Goal: Feedback & Contribution: Contribute content

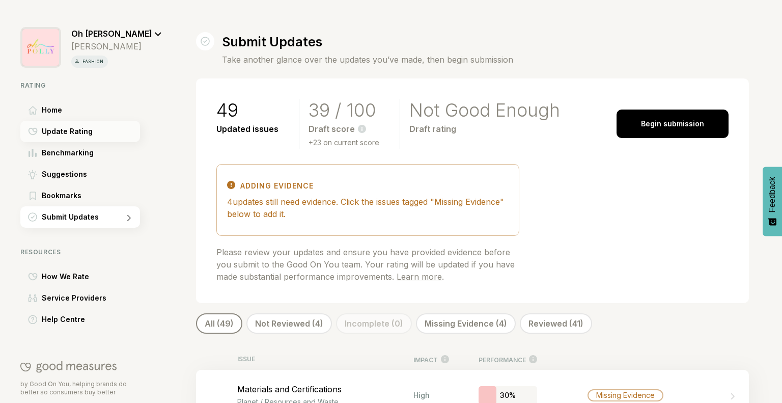
click at [88, 136] on span "Update Rating" at bounding box center [67, 131] width 51 height 12
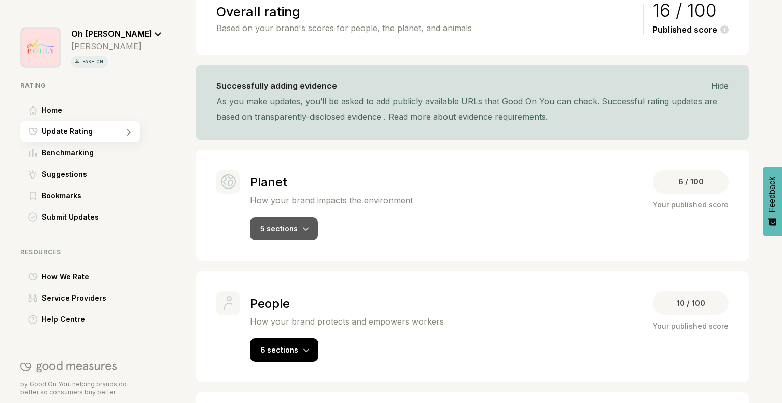
scroll to position [203, 0]
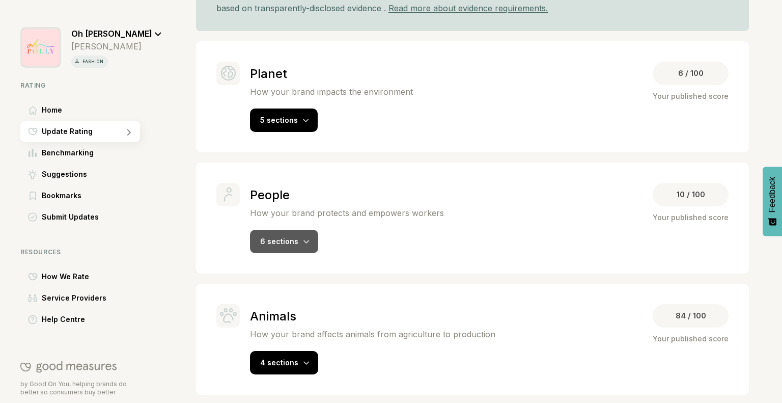
click at [294, 237] on span "6 sections" at bounding box center [279, 241] width 38 height 9
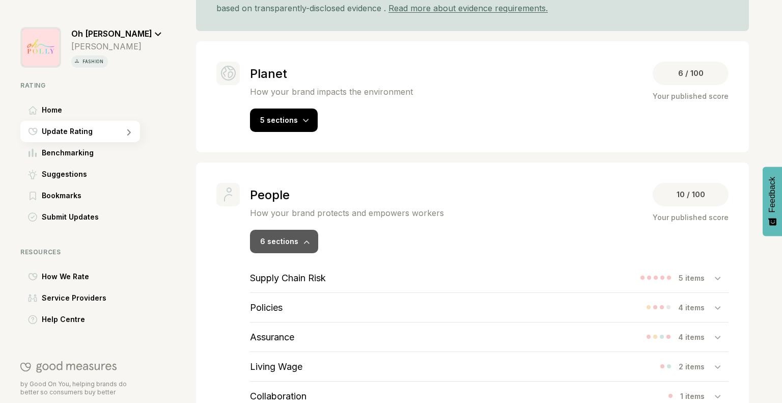
scroll to position [391, 0]
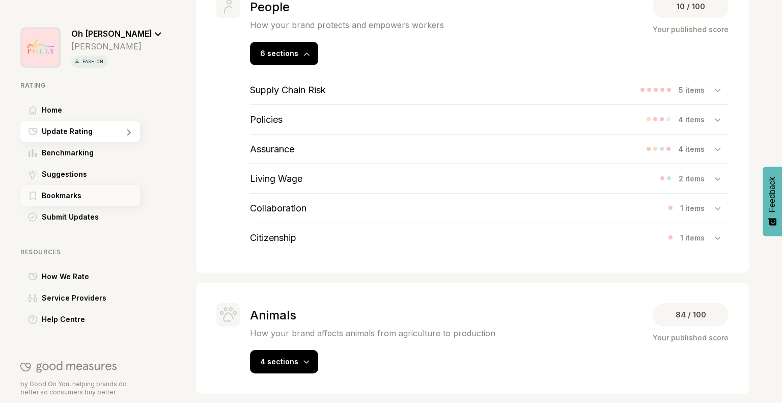
click at [84, 201] on div "Bookmarks" at bounding box center [80, 195] width 120 height 21
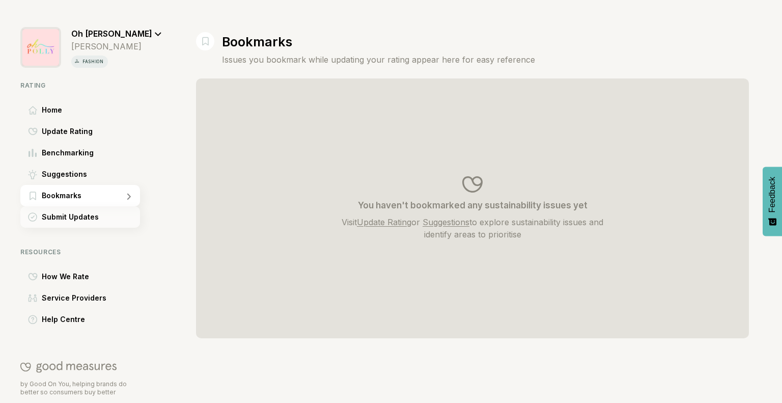
click at [79, 227] on div "Submit Updates" at bounding box center [80, 216] width 120 height 21
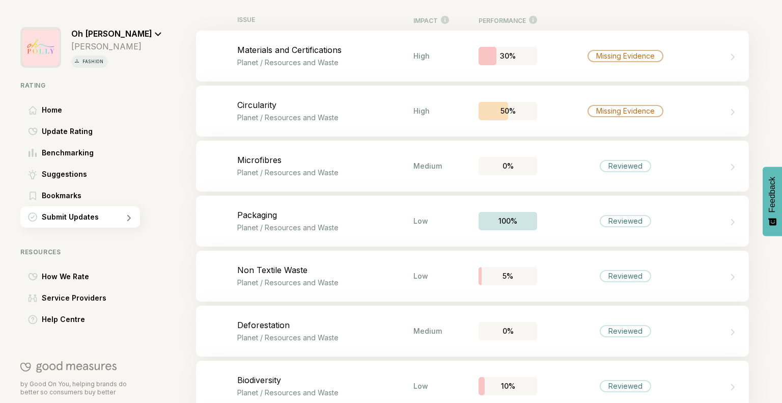
scroll to position [338, 0]
click at [461, 55] on div "Bookmark this item Materials and Certifications Planet / Resources and Waste Hi…" at bounding box center [472, 57] width 553 height 51
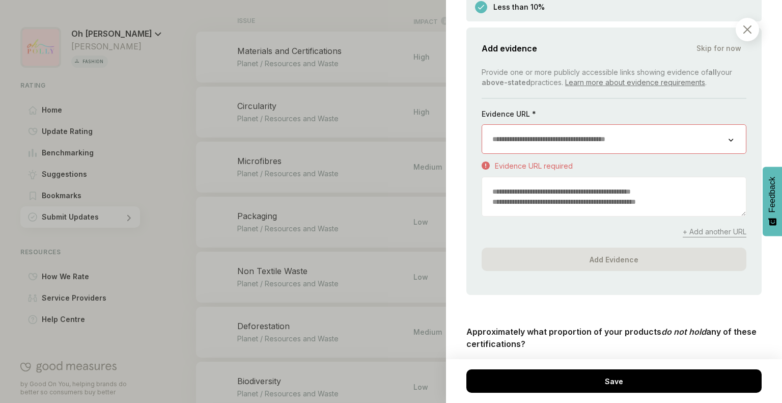
scroll to position [2088, 0]
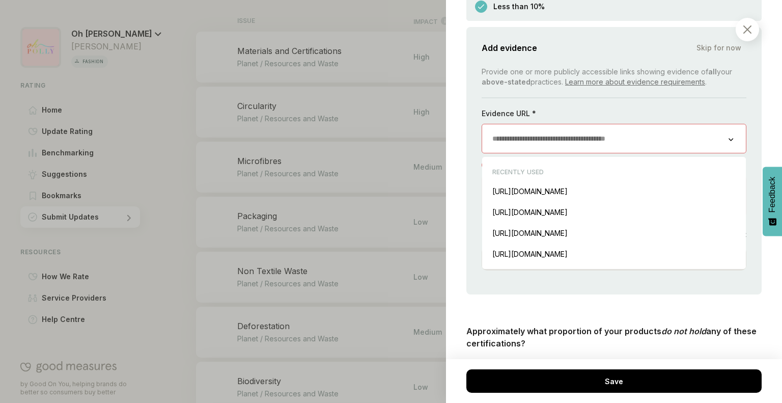
click at [581, 143] on input "url" at bounding box center [605, 138] width 247 height 29
click at [532, 238] on div "https://www.ohpolly.com/pages/discover-our-fabrics Insert" at bounding box center [615, 233] width 254 height 21
type input "**********"
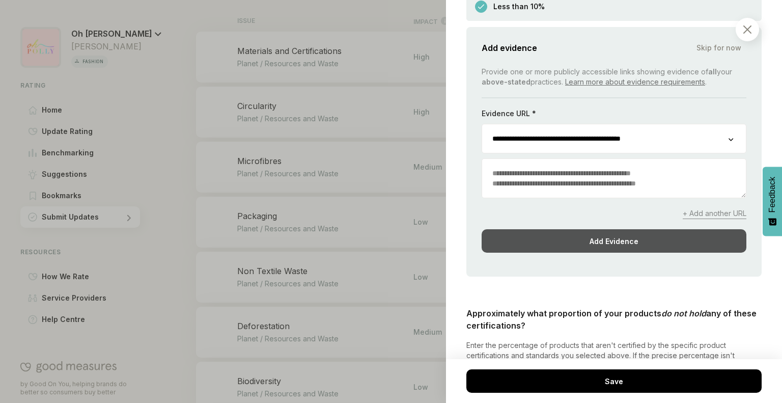
click at [558, 245] on div "Add Evidence" at bounding box center [614, 240] width 265 height 23
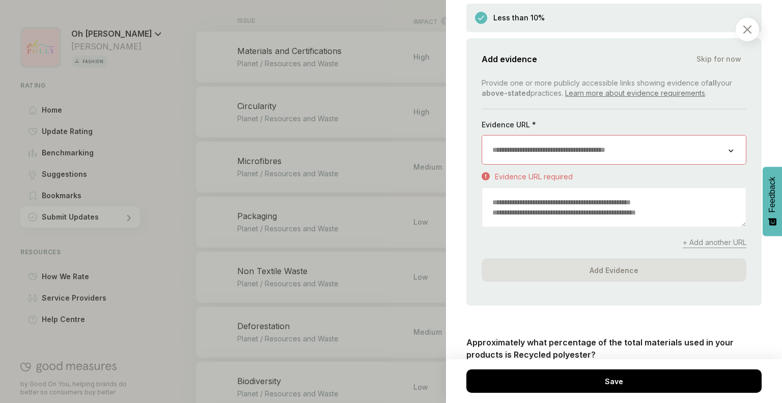
scroll to position [4090, 0]
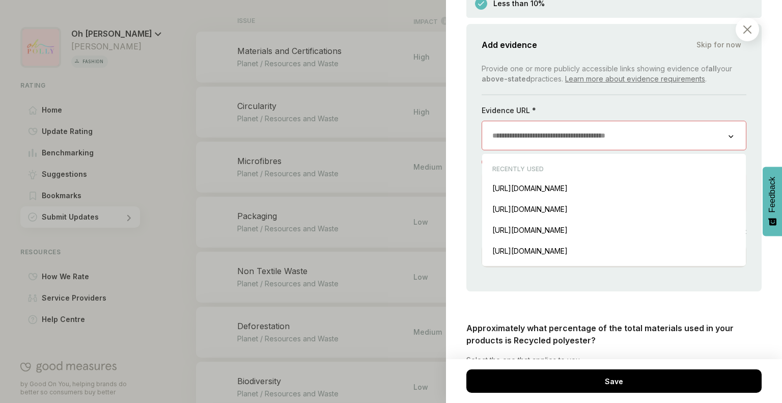
click at [585, 150] on input "url" at bounding box center [605, 135] width 247 height 29
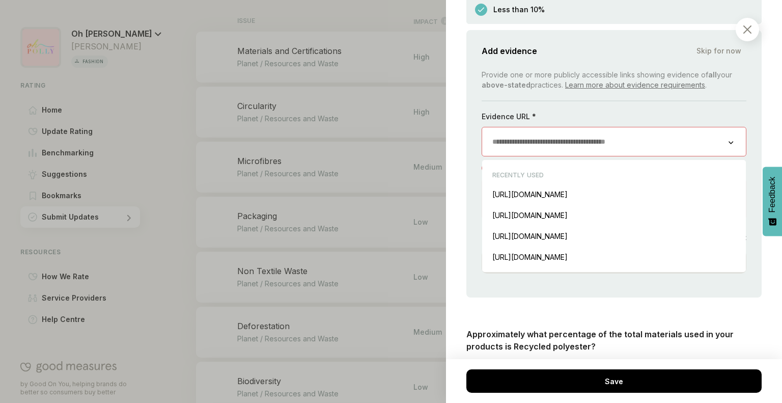
scroll to position [4092, 0]
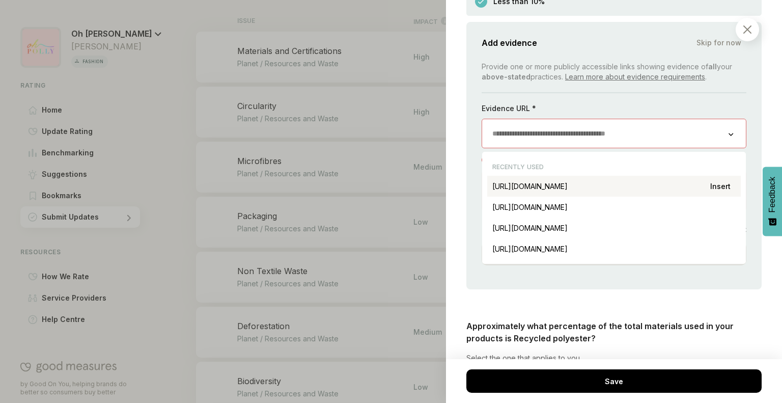
click at [583, 197] on div "https://www.ohpolly.com/pages/discover-our-fabrics Insert" at bounding box center [615, 186] width 254 height 21
type input "**********"
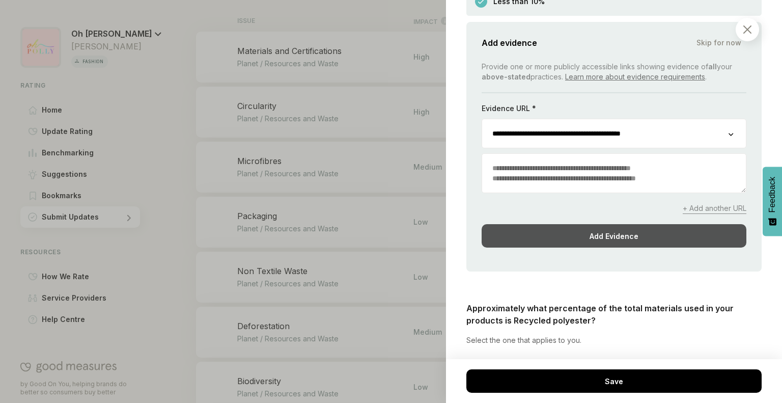
click at [576, 248] on div "Add Evidence" at bounding box center [614, 235] width 265 height 23
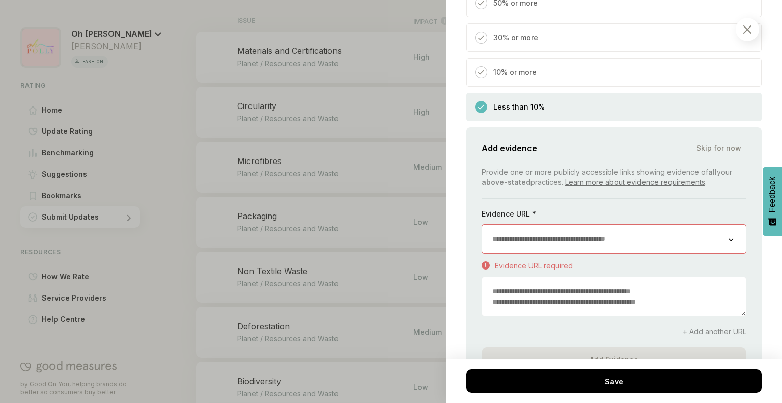
scroll to position [4314, 0]
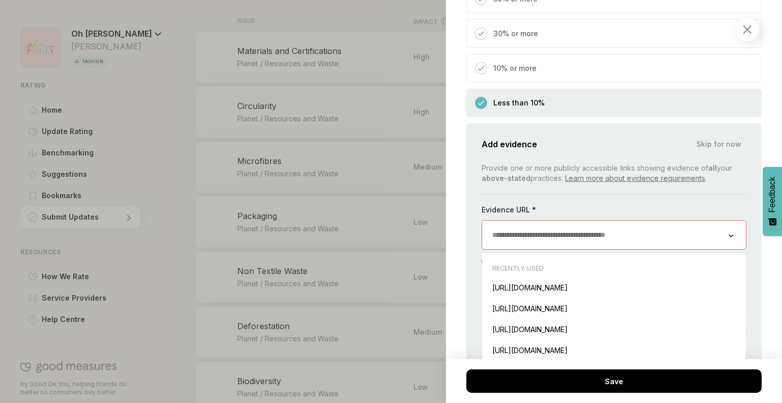
click at [576, 249] on input "url" at bounding box center [605, 235] width 247 height 29
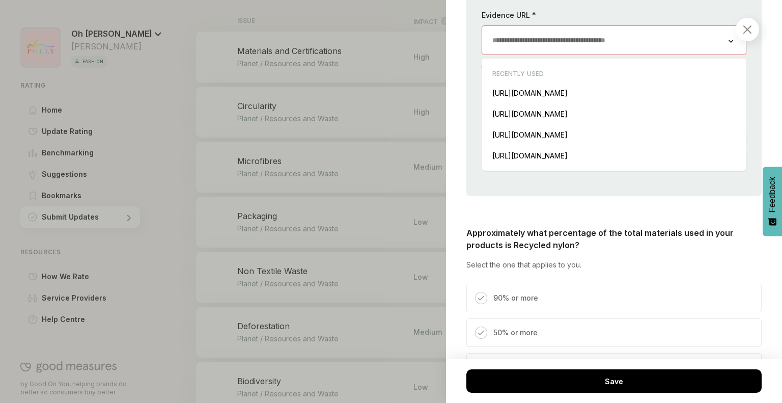
scroll to position [4509, 0]
click at [614, 103] on div "https://www.ohpolly.com/pages/discover-our-fabrics Insert" at bounding box center [615, 93] width 254 height 21
type input "**********"
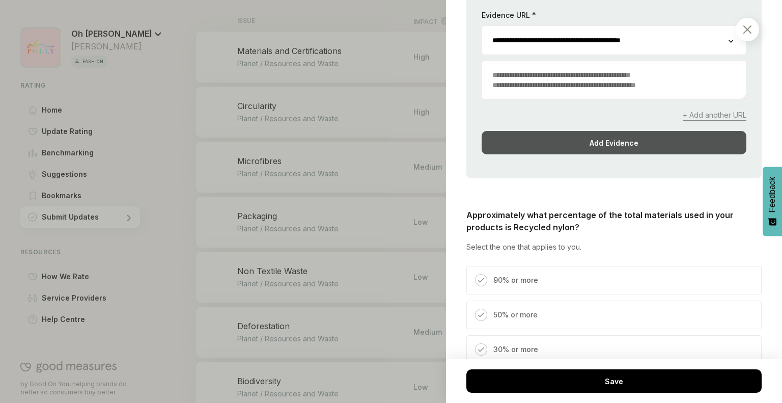
click at [583, 152] on div "Add Evidence" at bounding box center [614, 142] width 265 height 23
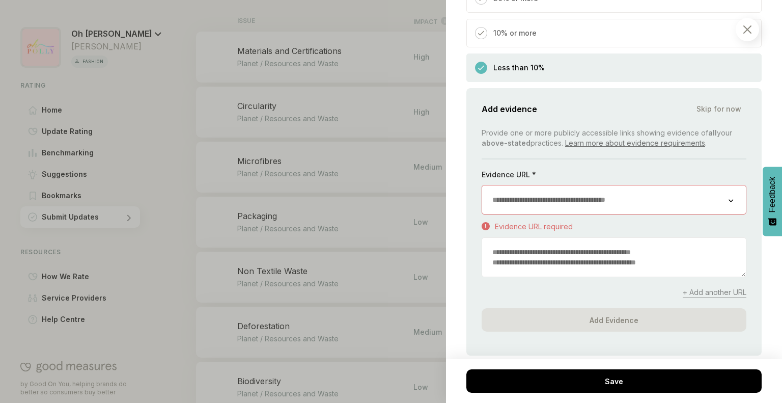
scroll to position [4679, 0]
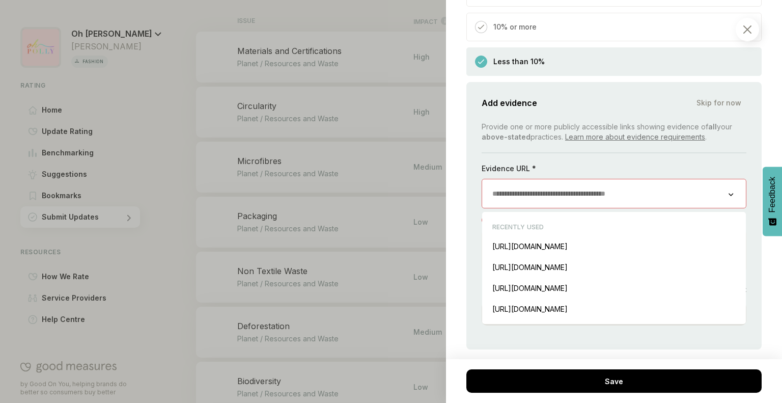
click at [536, 208] on input "url" at bounding box center [605, 193] width 247 height 29
click at [563, 257] on div "https://www.ohpolly.com/pages/discover-our-fabrics Insert" at bounding box center [615, 246] width 254 height 21
type input "**********"
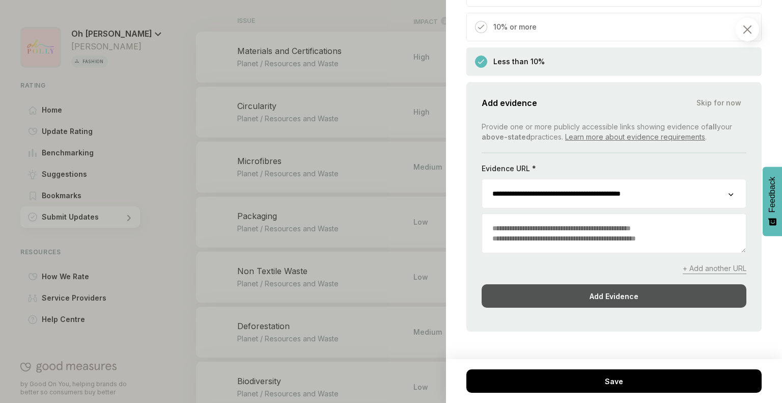
click at [561, 308] on div "Add Evidence" at bounding box center [614, 295] width 265 height 23
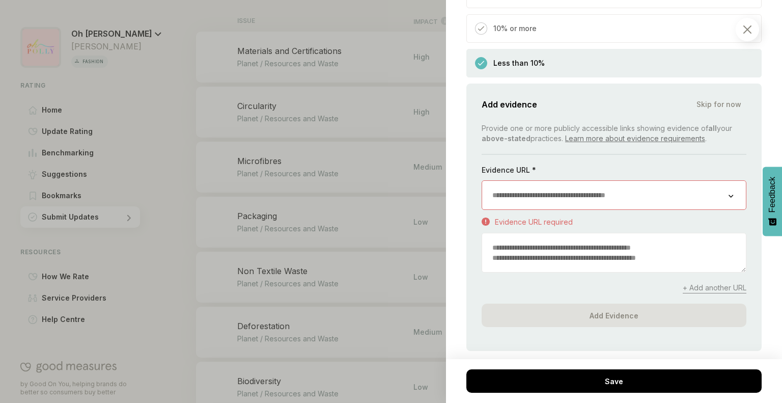
scroll to position [5004, 0]
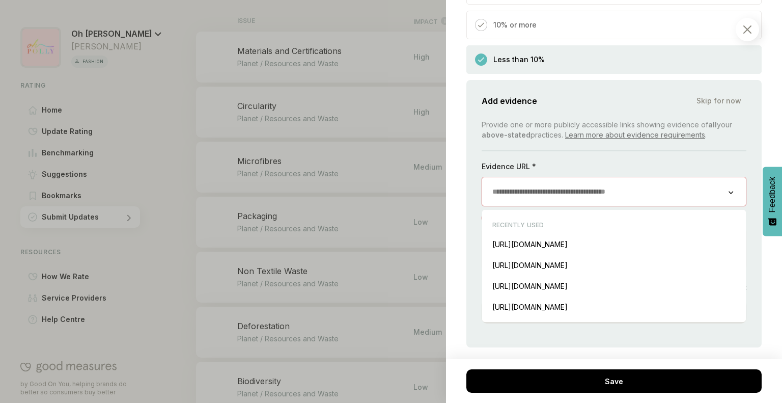
click at [605, 206] on input "url" at bounding box center [605, 191] width 247 height 29
click at [574, 255] on div "https://www.ohpolly.com/pages/discover-our-fabrics Insert" at bounding box center [615, 244] width 254 height 21
type input "**********"
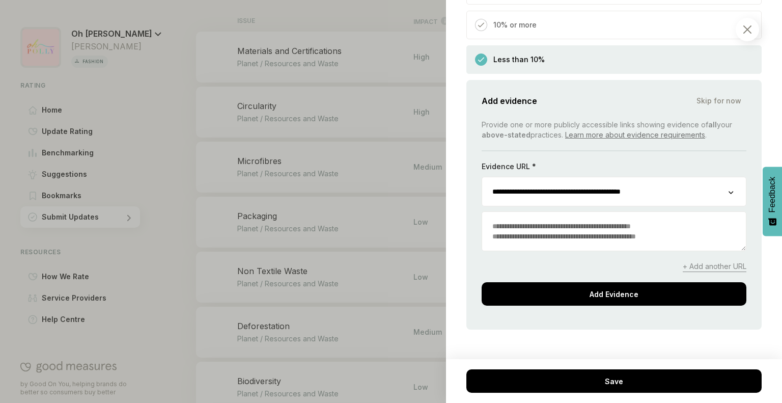
scroll to position [5102, 0]
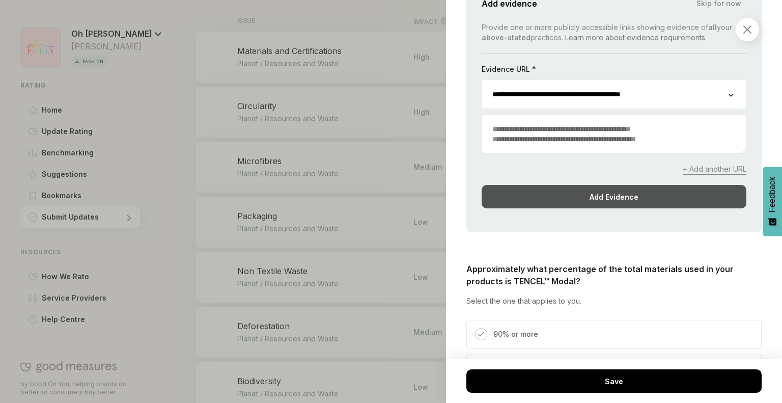
click at [613, 208] on div "Add Evidence" at bounding box center [614, 196] width 265 height 23
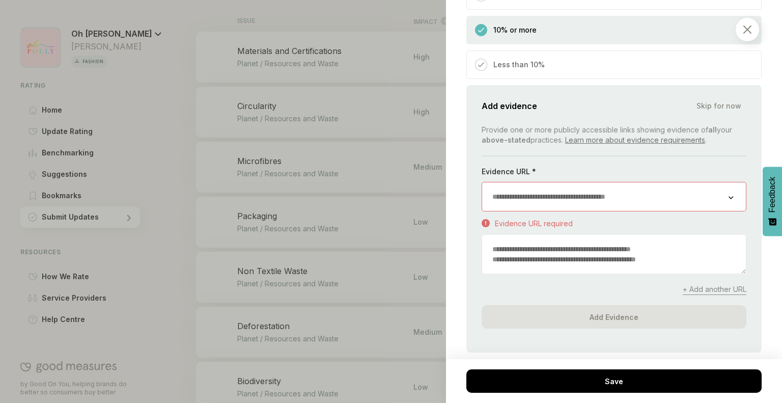
scroll to position [5322, 0]
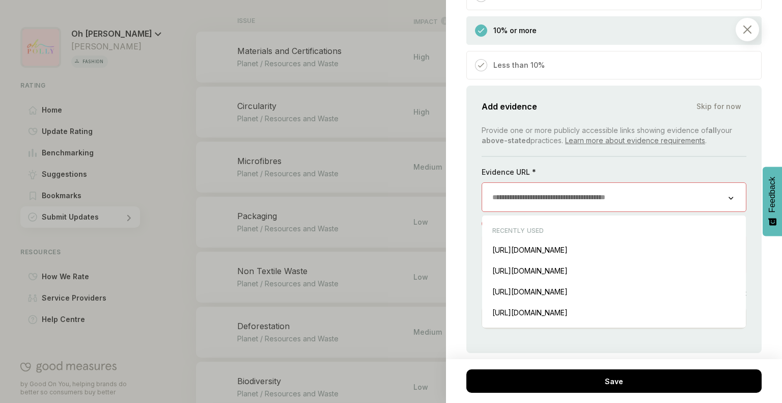
click at [613, 211] on input "url" at bounding box center [605, 197] width 247 height 29
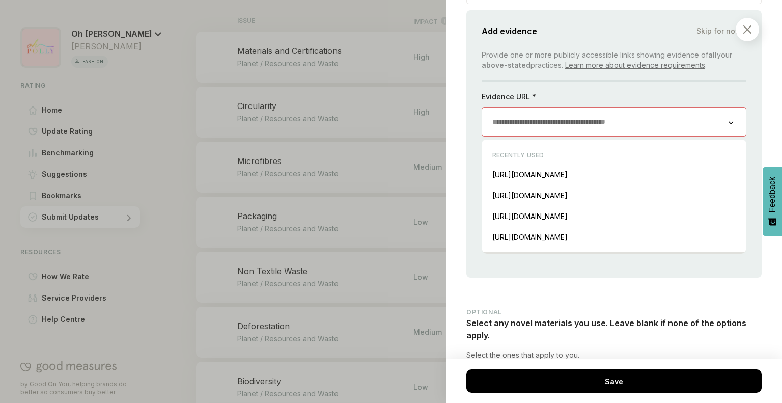
scroll to position [5400, 0]
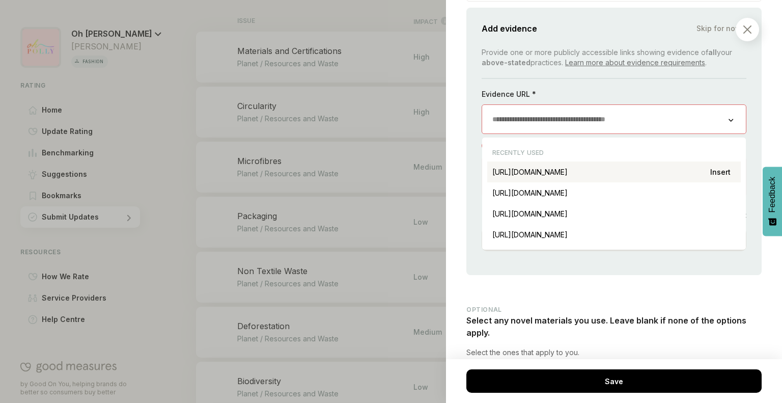
click at [629, 182] on div "https://www.ohpolly.com/pages/discover-our-fabrics Insert" at bounding box center [615, 171] width 254 height 21
type input "**********"
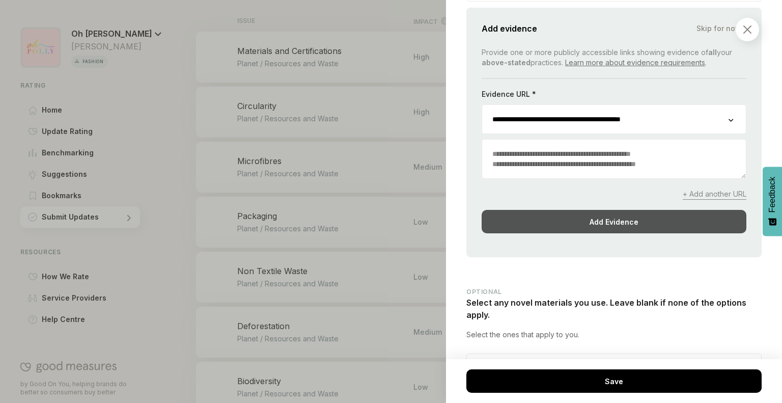
click at [602, 233] on div "Add Evidence" at bounding box center [614, 221] width 265 height 23
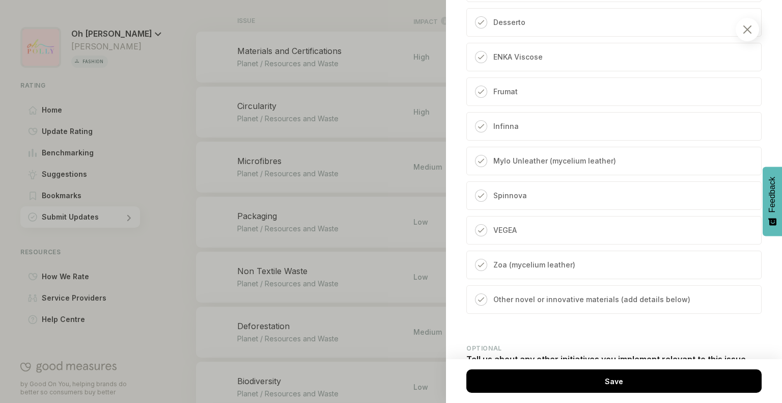
scroll to position [5880, 0]
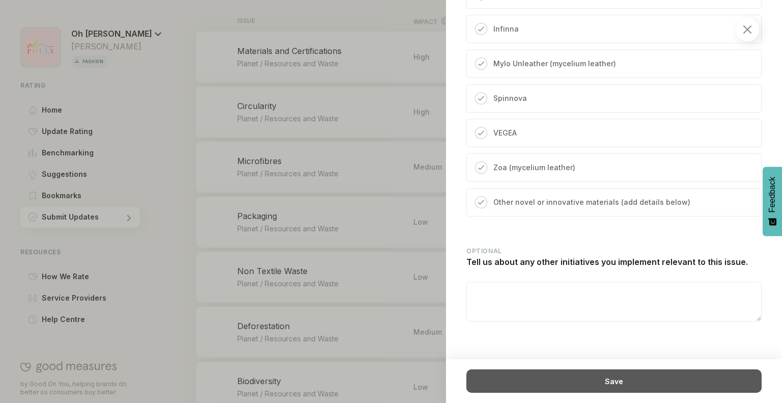
click at [593, 376] on div "Save" at bounding box center [614, 380] width 295 height 23
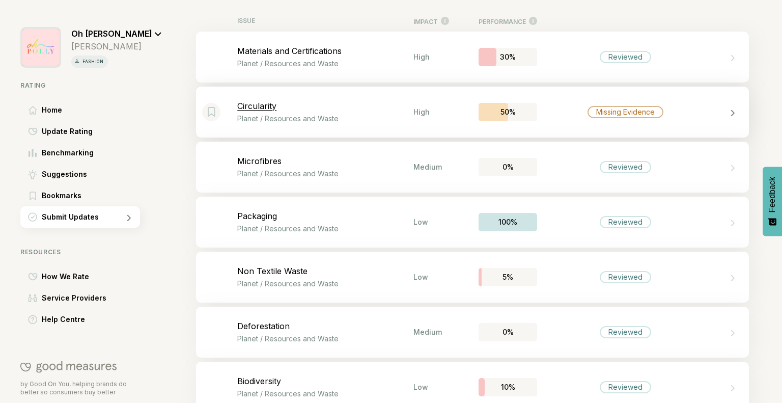
click at [679, 119] on div "Bookmark this item Circularity Planet / Resources and Waste High 50% Missing Ev…" at bounding box center [472, 112] width 553 height 51
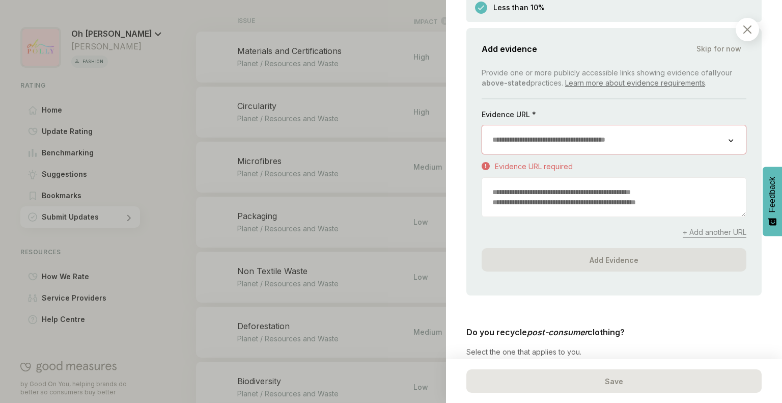
scroll to position [891, 0]
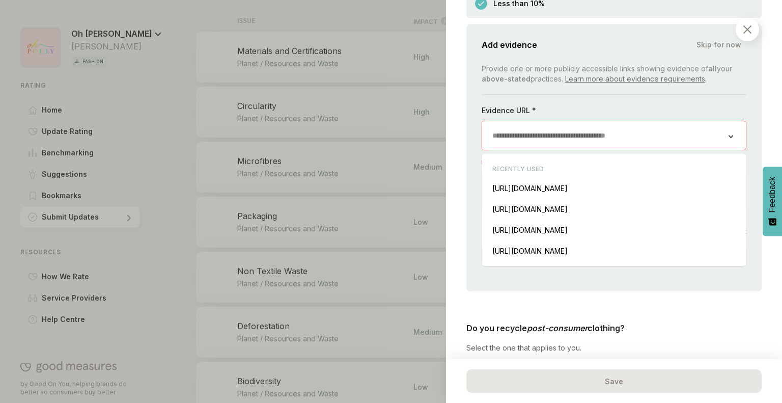
click at [665, 124] on input "url" at bounding box center [605, 135] width 247 height 29
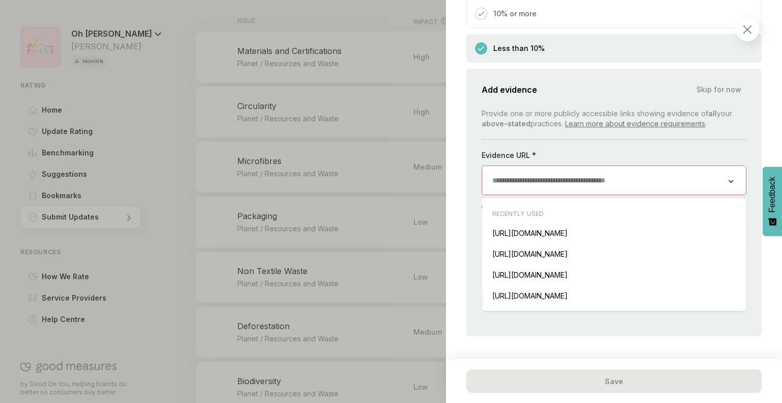
scroll to position [848, 0]
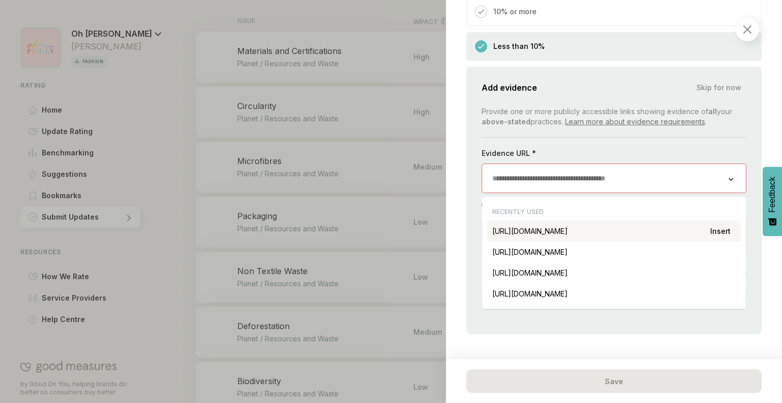
click at [600, 221] on div "https://www.ohpolly.com/pages/discover-our-fabrics Insert" at bounding box center [615, 231] width 254 height 21
type input "**********"
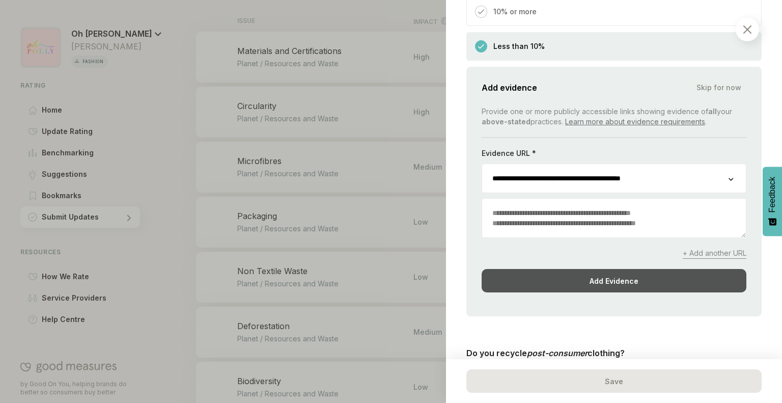
click at [579, 269] on div "Add Evidence" at bounding box center [614, 280] width 265 height 23
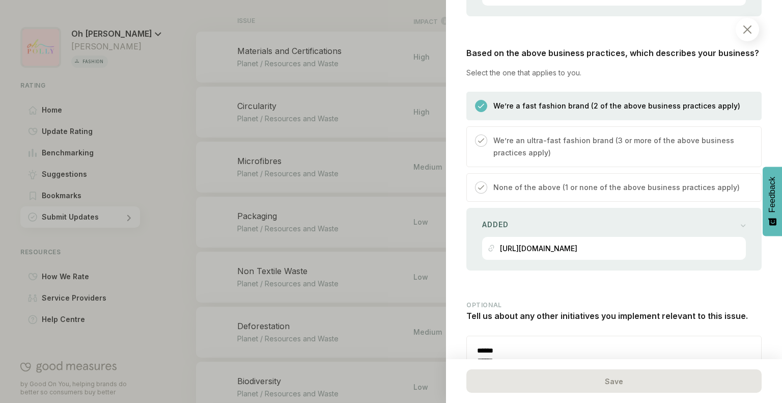
scroll to position [3194, 0]
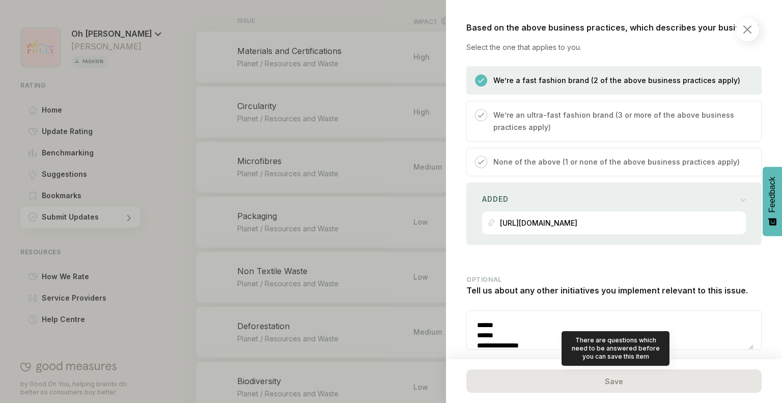
click at [597, 385] on div "Save" at bounding box center [614, 380] width 295 height 23
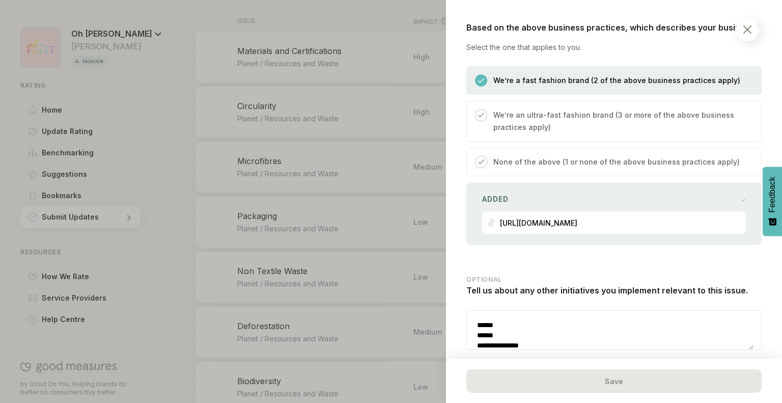
click at [750, 22] on div at bounding box center [747, 29] width 23 height 23
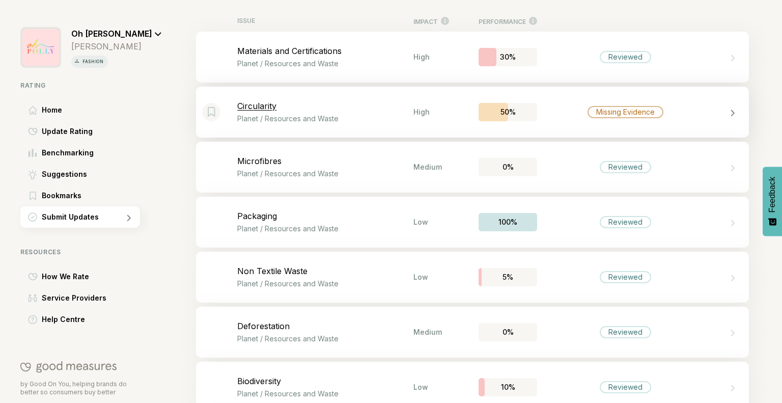
click at [574, 111] on div "Missing Evidence" at bounding box center [625, 112] width 176 height 12
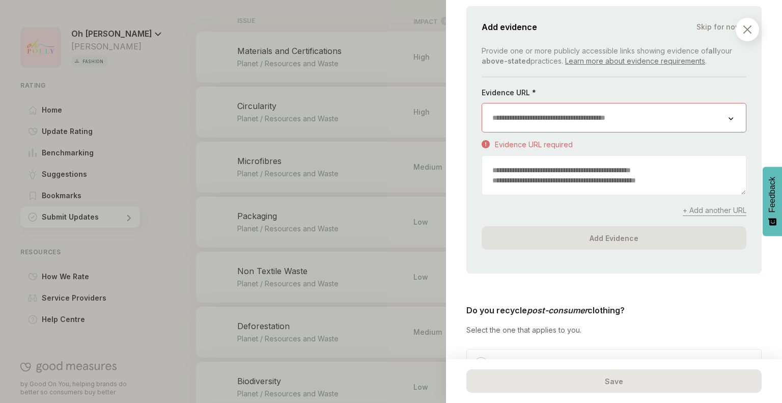
scroll to position [909, 0]
click at [611, 155] on textarea at bounding box center [614, 174] width 264 height 39
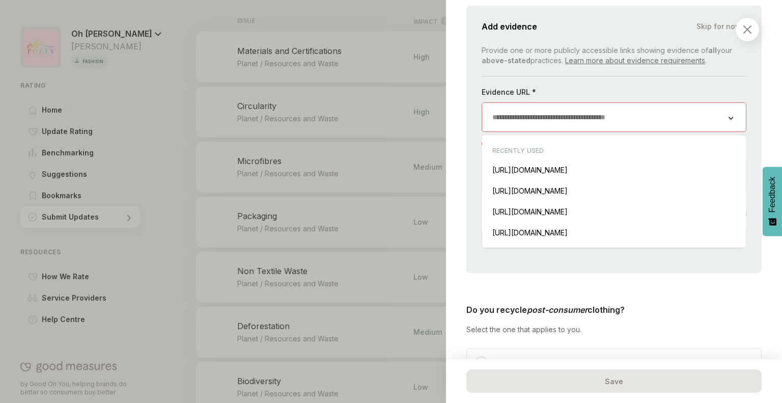
click at [611, 110] on input "url" at bounding box center [605, 117] width 247 height 29
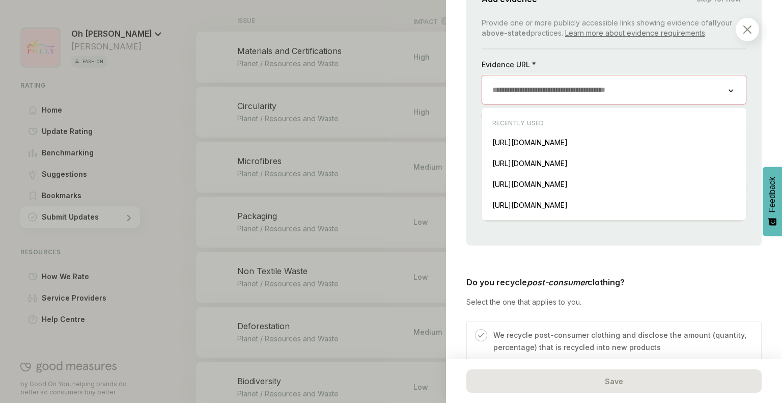
scroll to position [937, 0]
click at [588, 131] on div "https://www.ohpolly.com/pages/discover-our-fabrics Insert" at bounding box center [615, 141] width 254 height 21
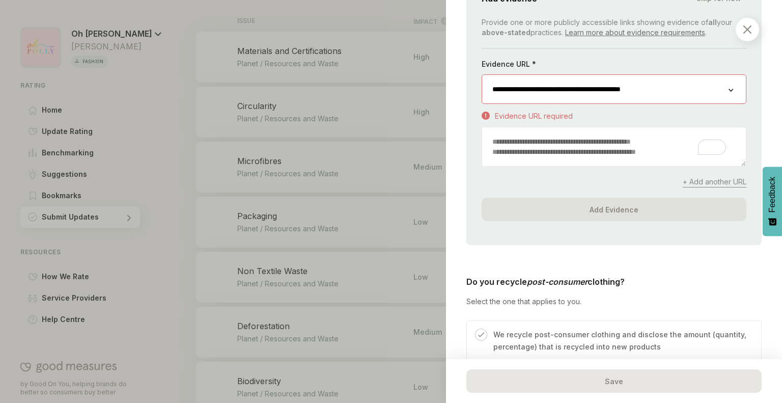
type input "**********"
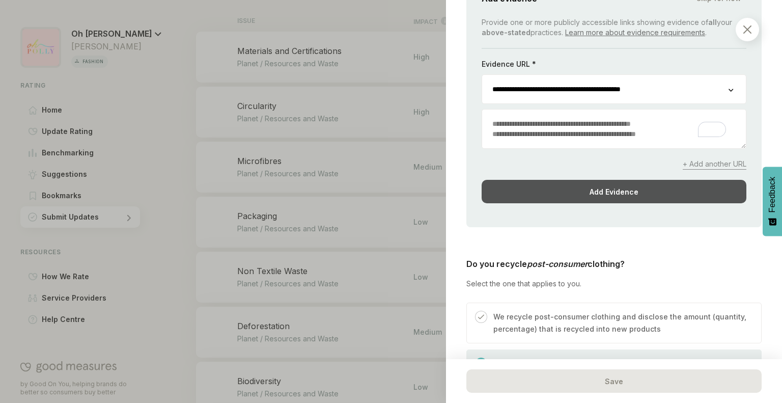
click at [561, 180] on div "Add Evidence" at bounding box center [614, 191] width 265 height 23
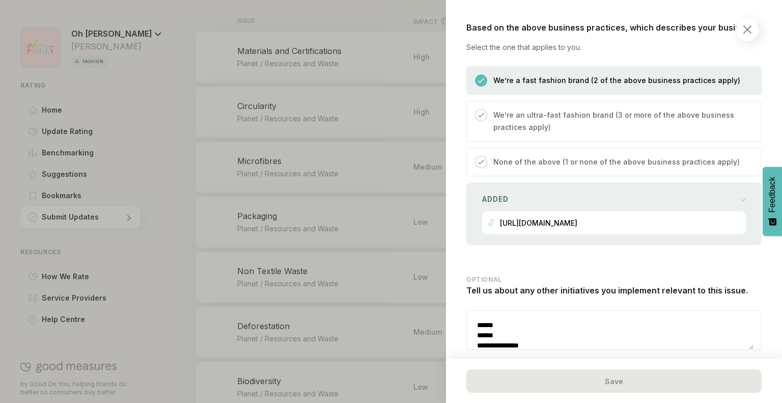
scroll to position [20, 0]
click at [540, 360] on div "There are questions which need to be answered before you can save this item Save" at bounding box center [614, 381] width 336 height 44
click at [740, 28] on div at bounding box center [747, 29] width 23 height 23
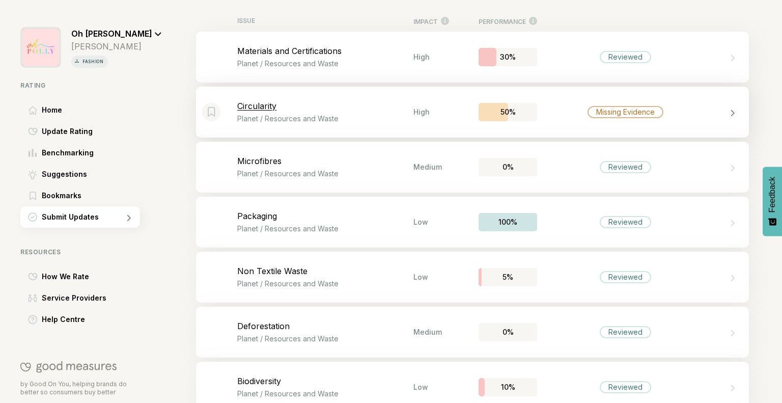
click at [674, 103] on div "Bookmark this item Circularity Planet / Resources and Waste High 50% Missing Ev…" at bounding box center [472, 112] width 553 height 51
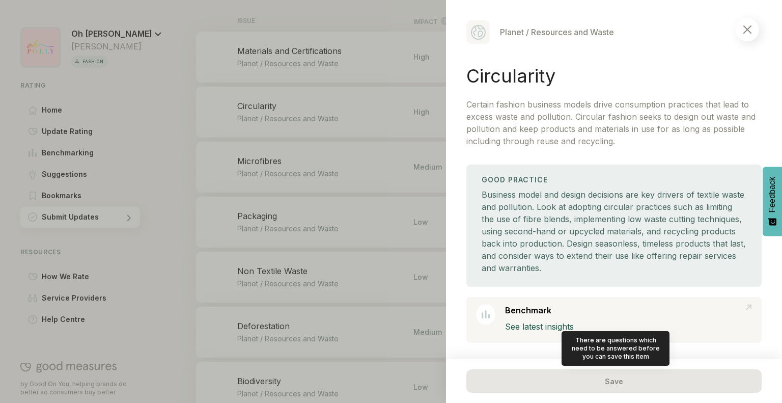
click at [556, 385] on div "Save" at bounding box center [614, 380] width 295 height 23
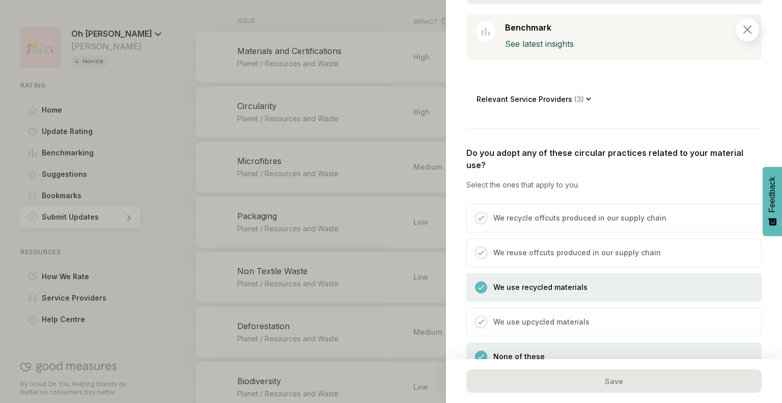
scroll to position [283, 0]
click at [584, 94] on div "Relevant Service Providers ( 3 )" at bounding box center [534, 98] width 115 height 23
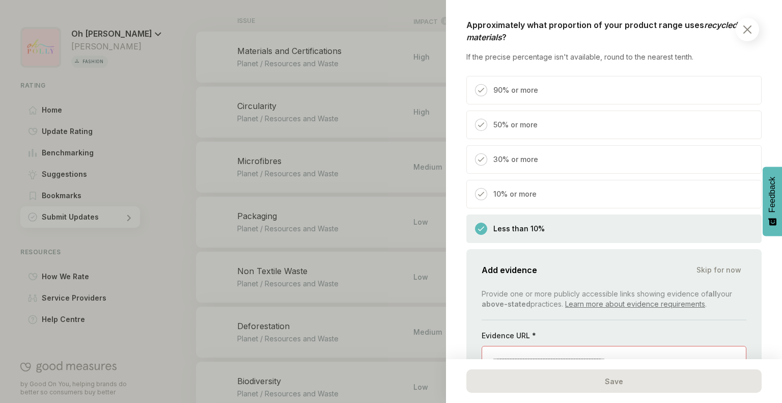
scroll to position [874, 0]
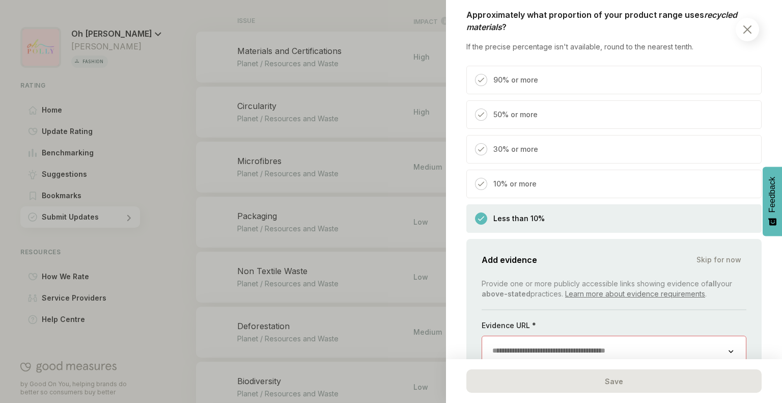
click at [536, 212] on div "Less than 10%" at bounding box center [517, 222] width 58 height 20
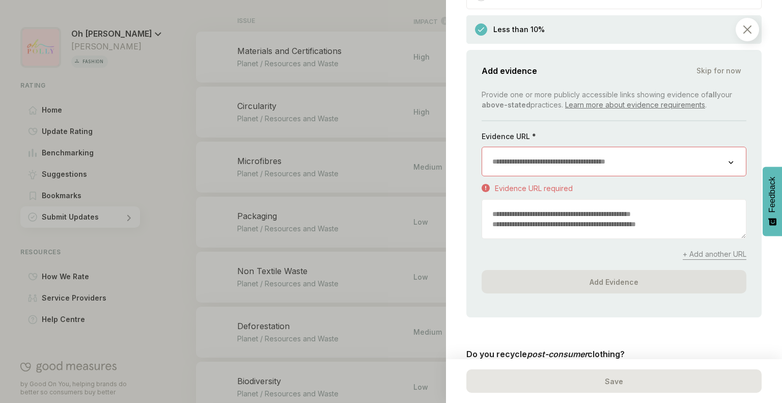
scroll to position [1063, 0]
click at [542, 147] on div at bounding box center [614, 162] width 265 height 30
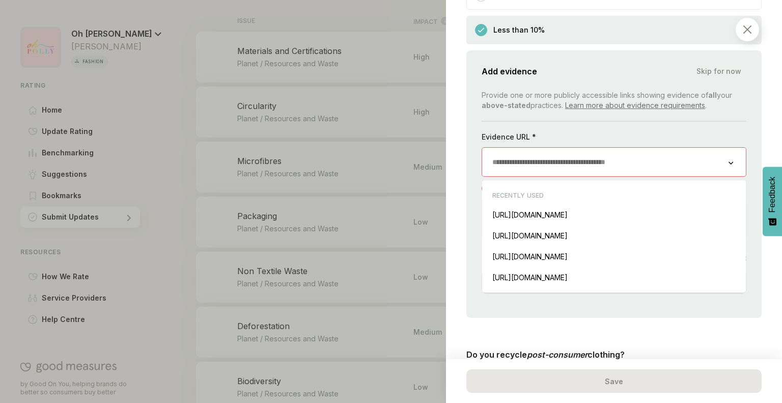
click at [541, 148] on input "url" at bounding box center [605, 162] width 247 height 29
click at [548, 206] on div "https://www.ohpolly.com/pages/discover-our-fabrics Insert" at bounding box center [615, 214] width 254 height 21
type input "**********"
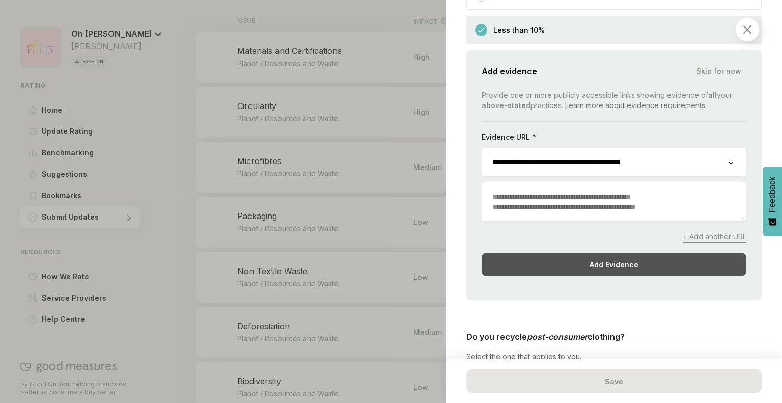
click at [576, 253] on div "Add Evidence" at bounding box center [614, 264] width 265 height 23
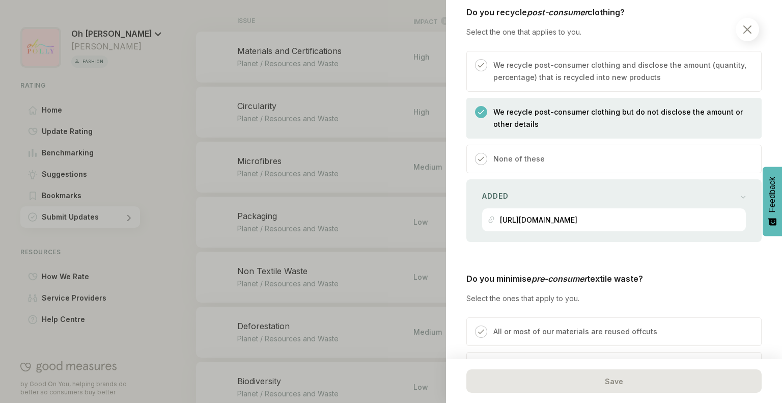
scroll to position [1200, 0]
click at [581, 190] on div "Added" at bounding box center [614, 197] width 264 height 14
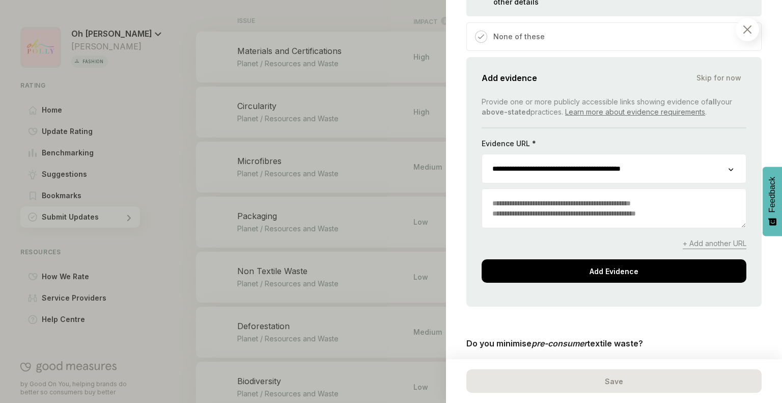
scroll to position [1323, 0]
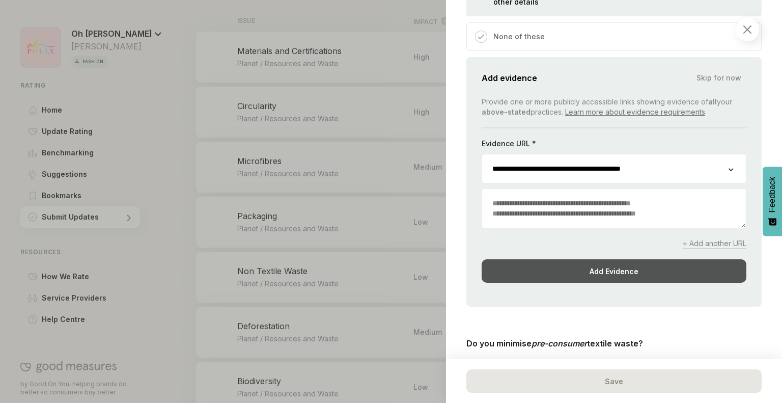
click at [550, 259] on div "Add Evidence" at bounding box center [614, 270] width 265 height 23
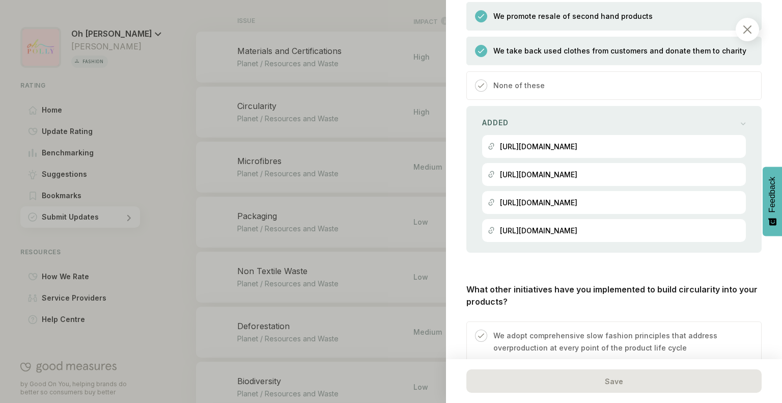
scroll to position [1801, 0]
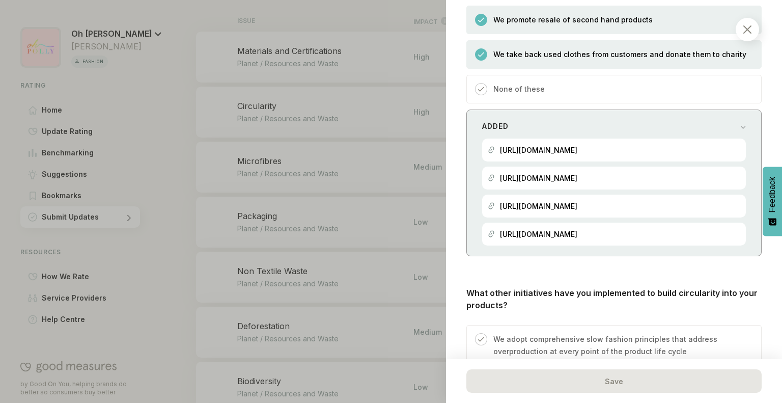
click at [639, 119] on div "Added" at bounding box center [614, 126] width 264 height 14
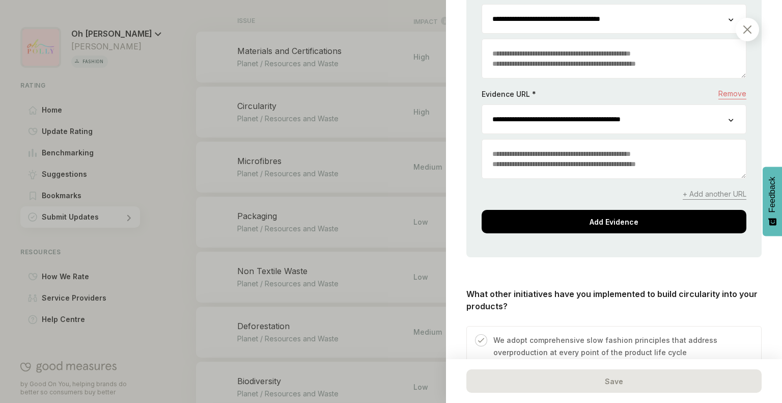
scroll to position [2207, 0]
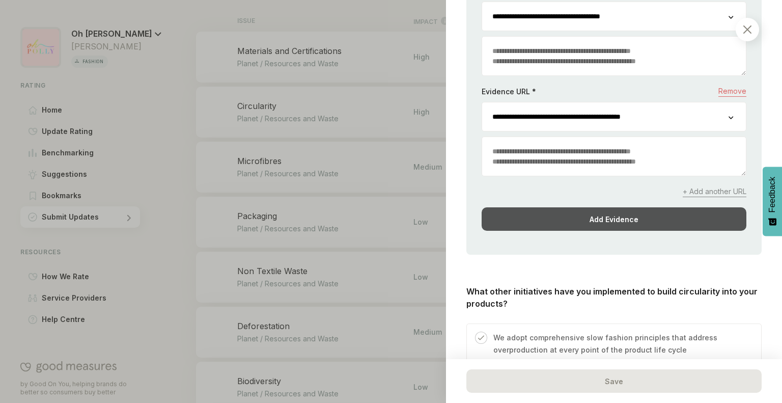
click at [599, 209] on div "Add Evidence" at bounding box center [614, 218] width 265 height 23
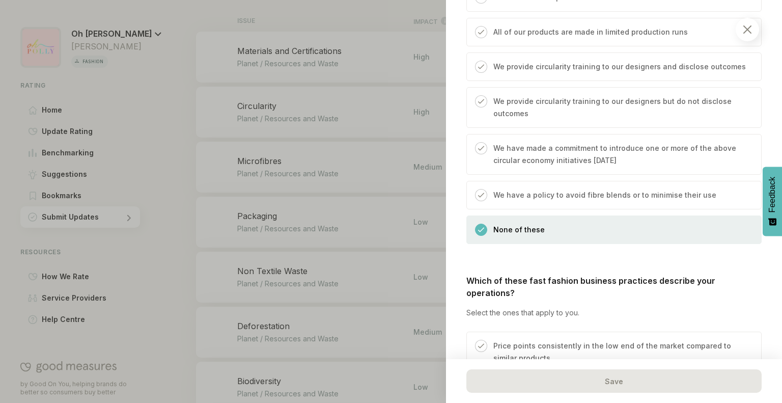
scroll to position [2747, 0]
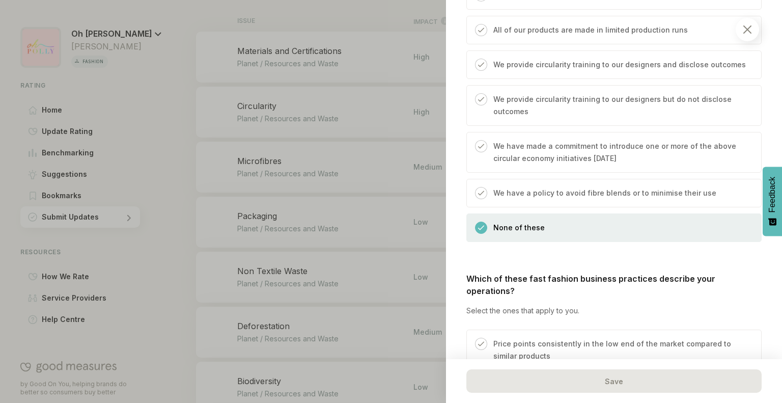
click at [599, 213] on div "None of these" at bounding box center [614, 227] width 295 height 29
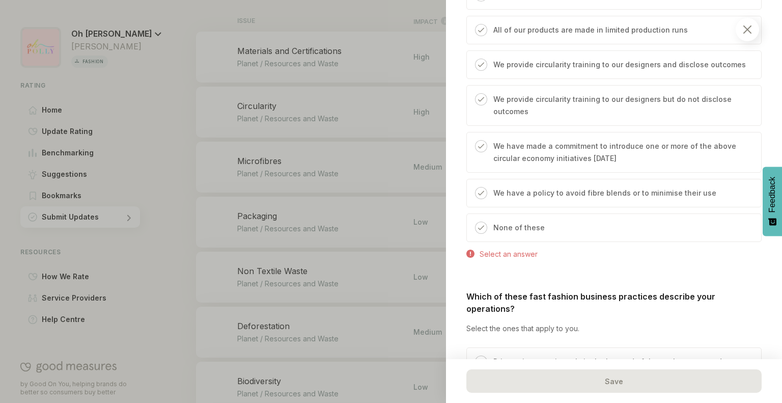
click at [599, 213] on div "None of these" at bounding box center [614, 227] width 295 height 29
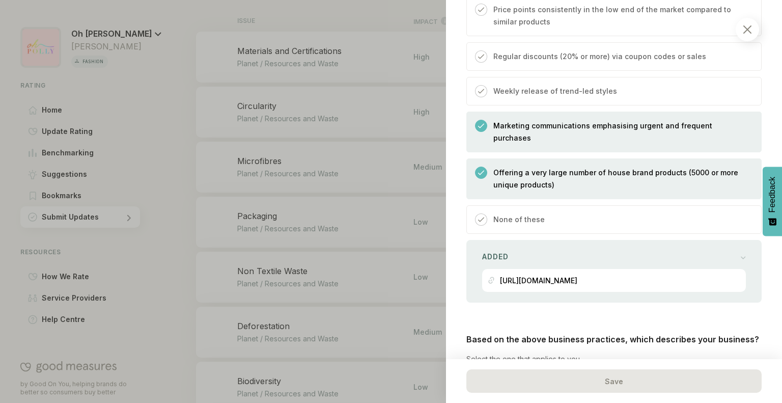
scroll to position [3083, 0]
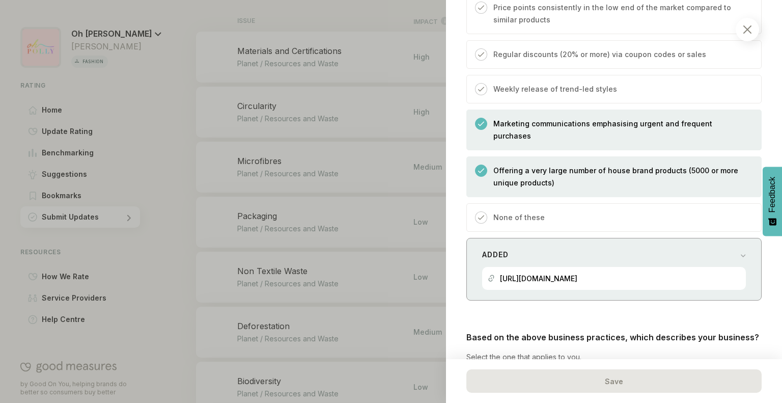
click at [566, 267] on div "[URL][DOMAIN_NAME]" at bounding box center [538, 278] width 77 height 23
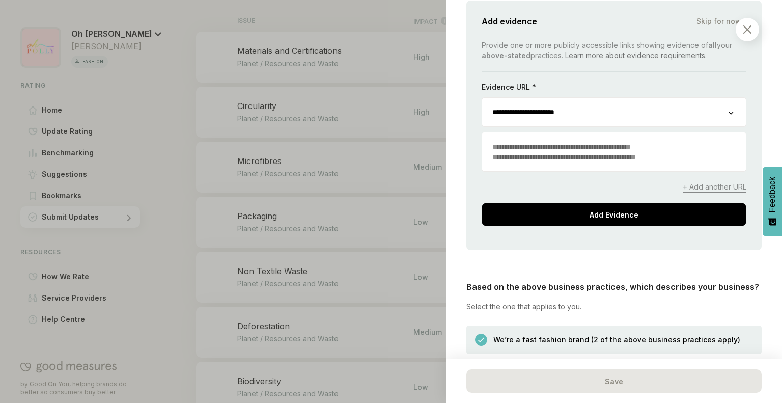
scroll to position [3311, 0]
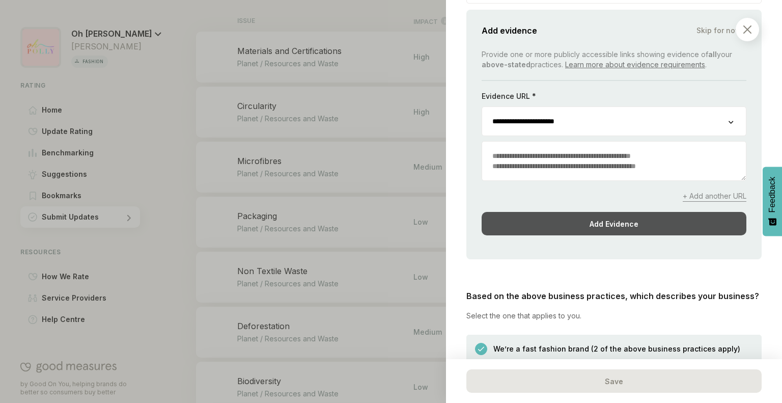
click at [597, 212] on div "Add Evidence" at bounding box center [614, 223] width 265 height 23
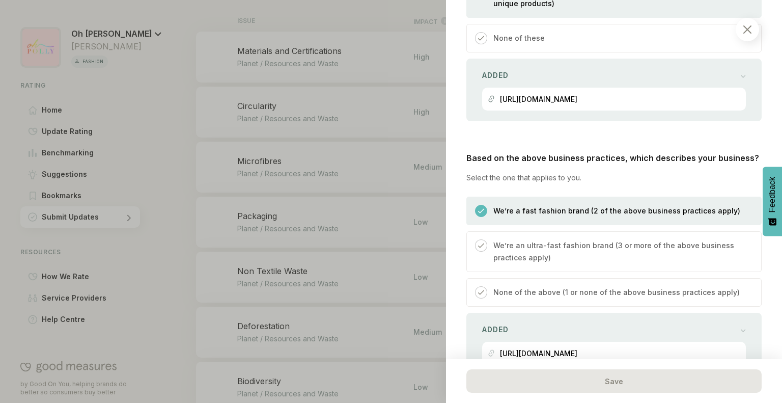
scroll to position [3391, 0]
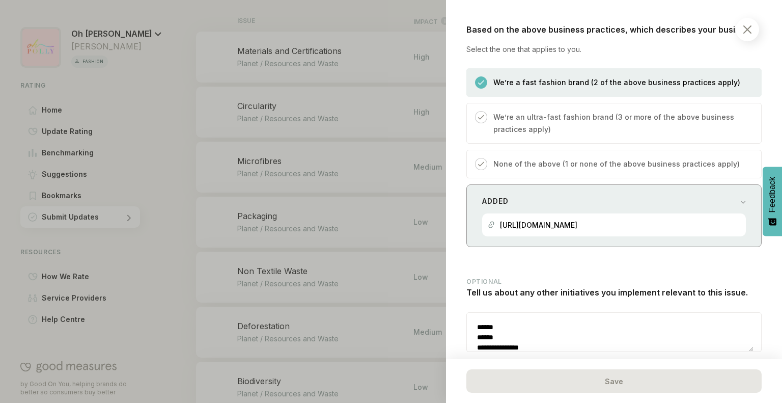
click at [652, 216] on div "Added https://www.ohpolly.com/" at bounding box center [614, 215] width 295 height 63
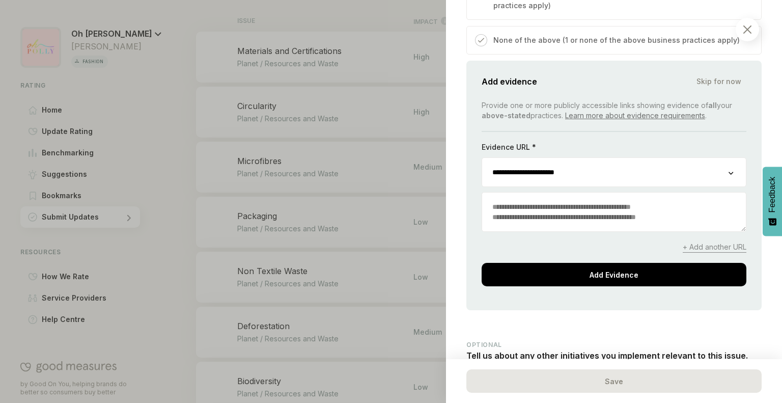
scroll to position [3516, 0]
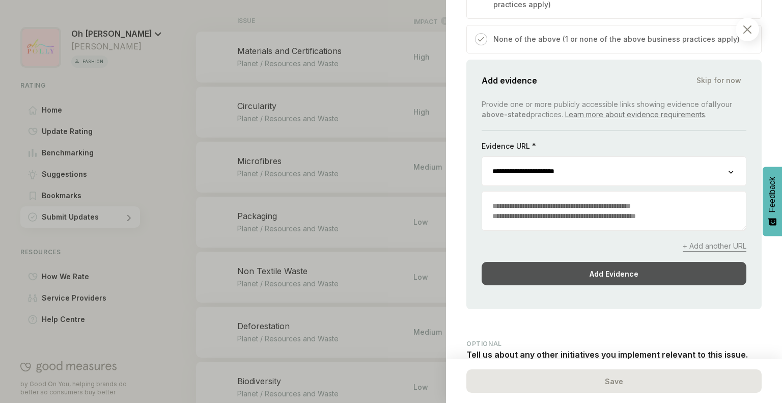
click at [621, 262] on div "Add Evidence" at bounding box center [614, 273] width 265 height 23
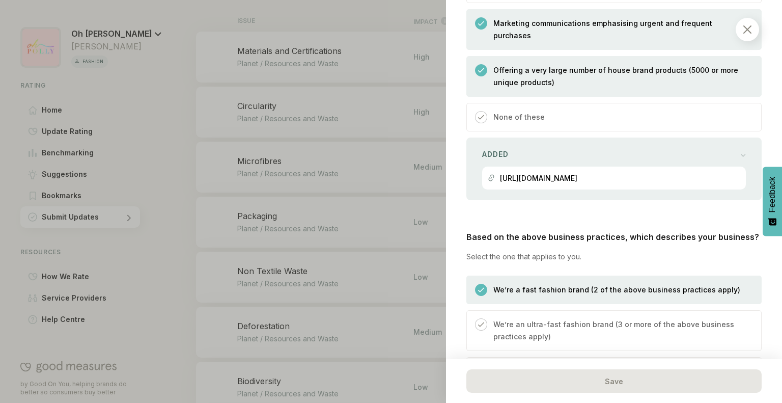
scroll to position [3183, 0]
click at [637, 167] on div "[URL][DOMAIN_NAME]" at bounding box center [614, 178] width 253 height 23
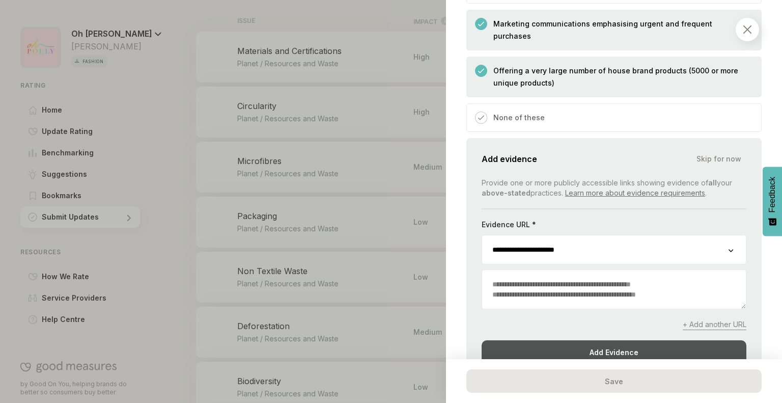
click at [615, 340] on div "Add Evidence" at bounding box center [614, 351] width 265 height 23
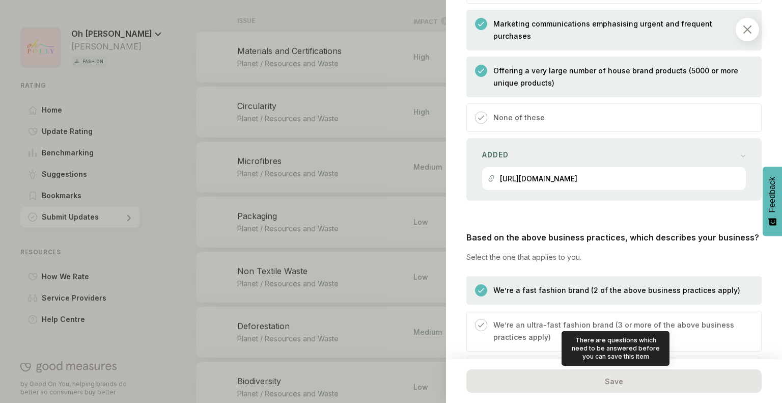
click at [602, 391] on div "Save" at bounding box center [614, 380] width 295 height 23
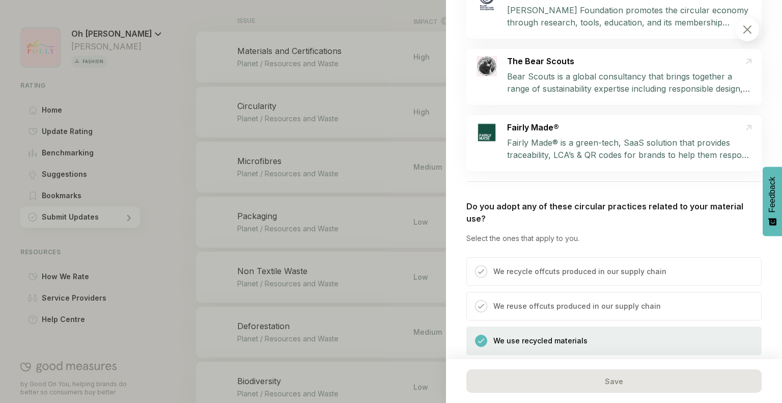
scroll to position [439, 0]
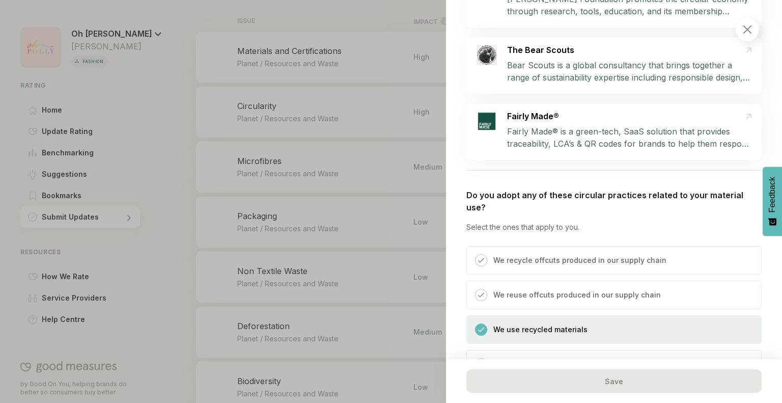
click at [744, 30] on img at bounding box center [748, 29] width 8 height 8
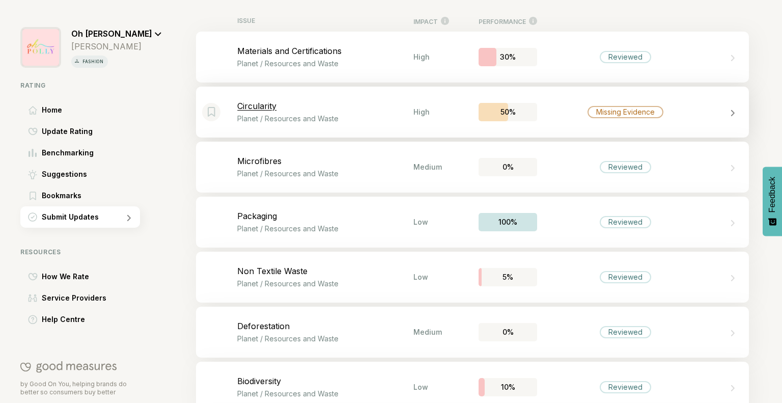
click at [723, 94] on div "Bookmark this item Circularity Planet / Resources and Waste High 50% Missing Ev…" at bounding box center [472, 112] width 553 height 51
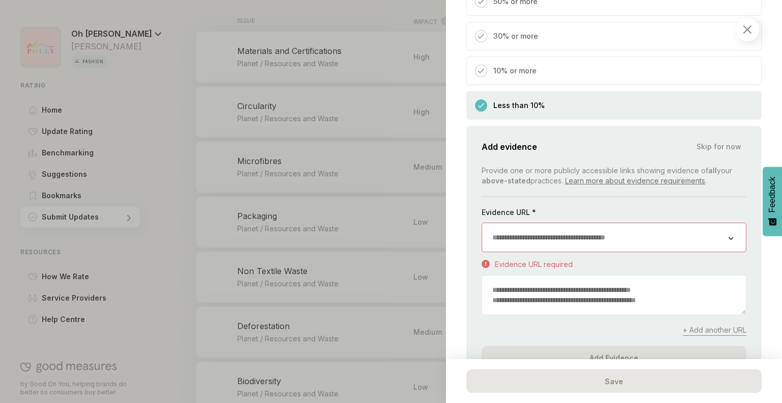
scroll to position [790, 0]
click at [658, 90] on div "Less than 10%" at bounding box center [614, 104] width 295 height 29
click at [598, 58] on div "10% or more" at bounding box center [614, 70] width 295 height 29
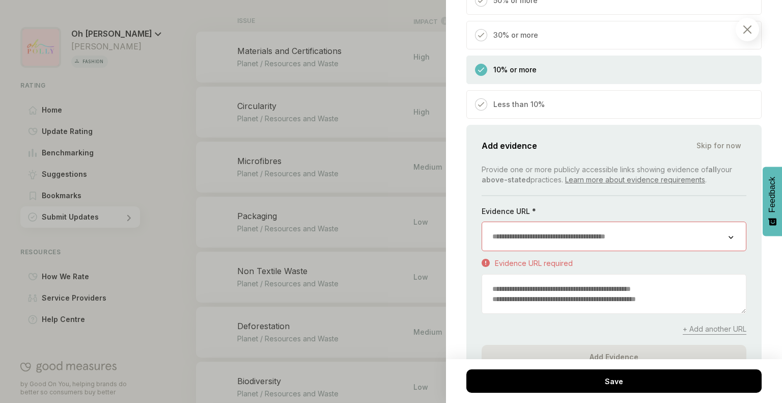
click at [551, 91] on div "Less than 10%" at bounding box center [614, 104] width 295 height 29
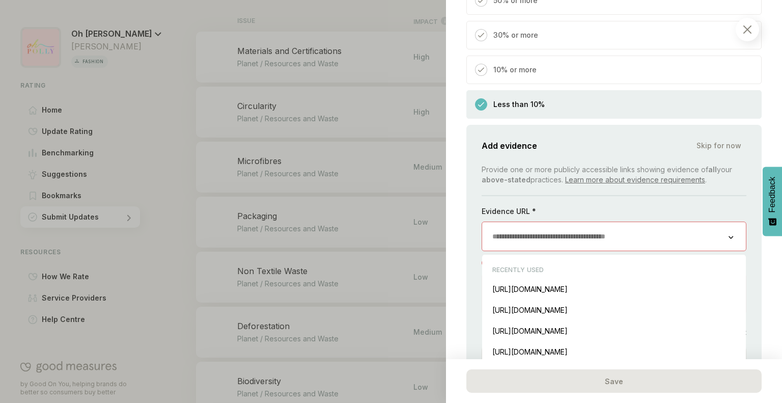
click at [528, 229] on input "url" at bounding box center [605, 236] width 247 height 29
click at [528, 279] on div "https://www.ohpolly.com/ Insert" at bounding box center [615, 289] width 254 height 21
type input "**********"
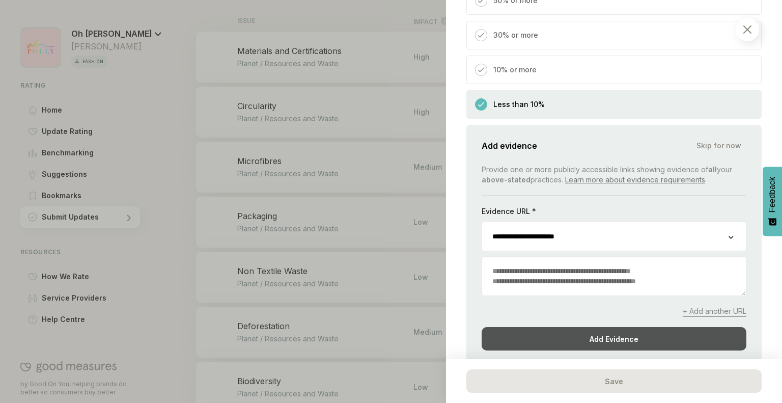
click at [526, 327] on div "Add Evidence" at bounding box center [614, 338] width 265 height 23
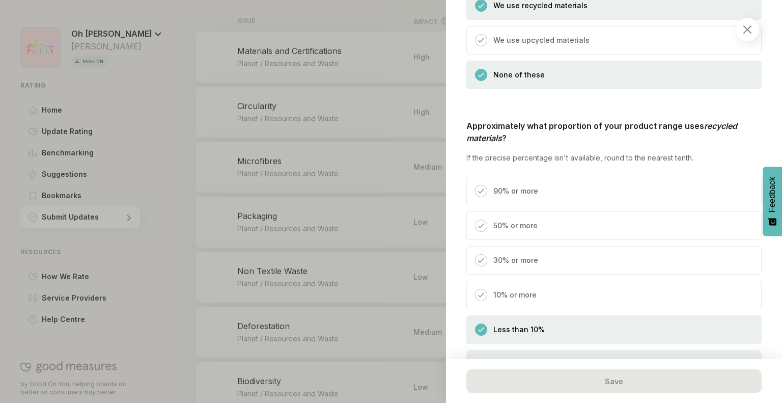
scroll to position [564, 0]
click at [503, 289] on p "10% or more" at bounding box center [515, 295] width 43 height 12
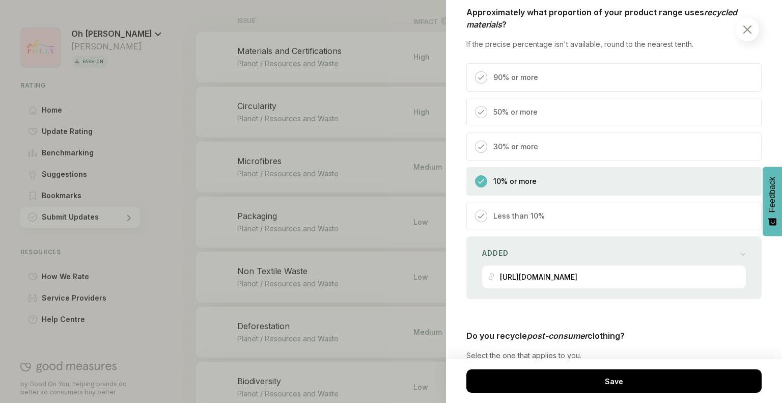
scroll to position [679, 0]
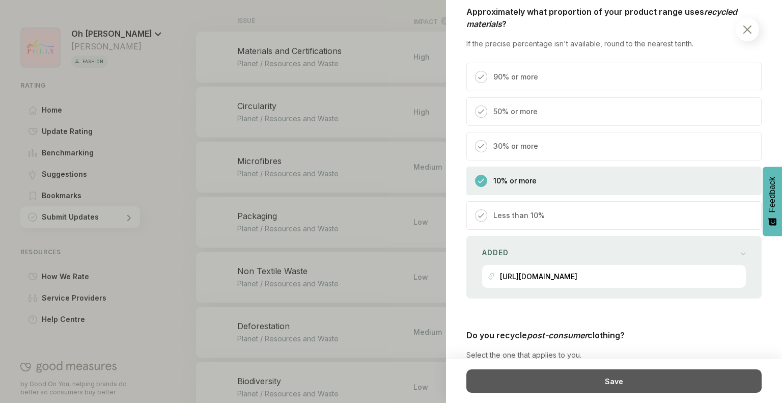
click at [540, 374] on div "Save" at bounding box center [614, 380] width 295 height 23
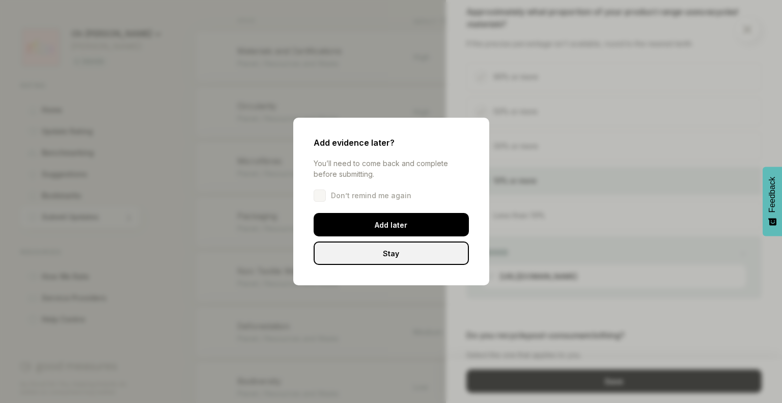
click at [396, 252] on div "Stay" at bounding box center [391, 252] width 155 height 23
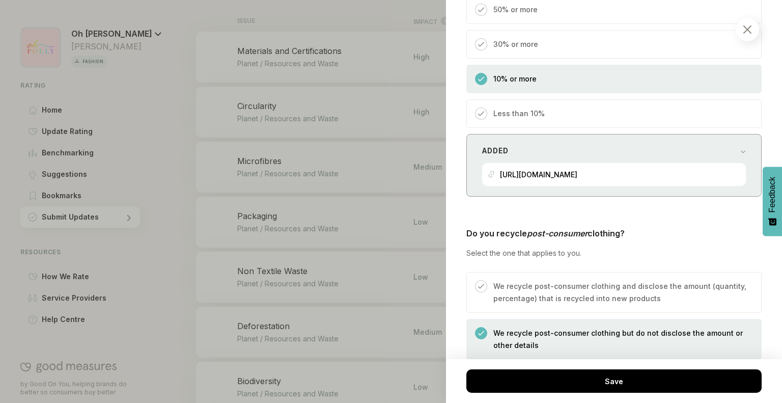
scroll to position [781, 0]
click at [578, 165] on div "[URL][DOMAIN_NAME]" at bounding box center [538, 173] width 77 height 23
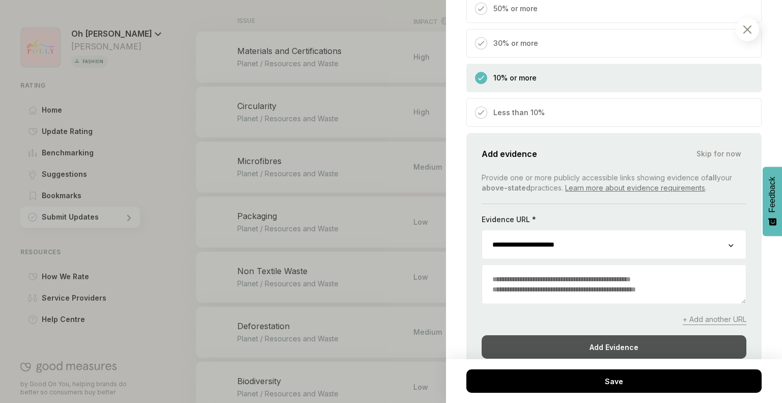
click at [560, 336] on div "Add Evidence" at bounding box center [614, 346] width 265 height 23
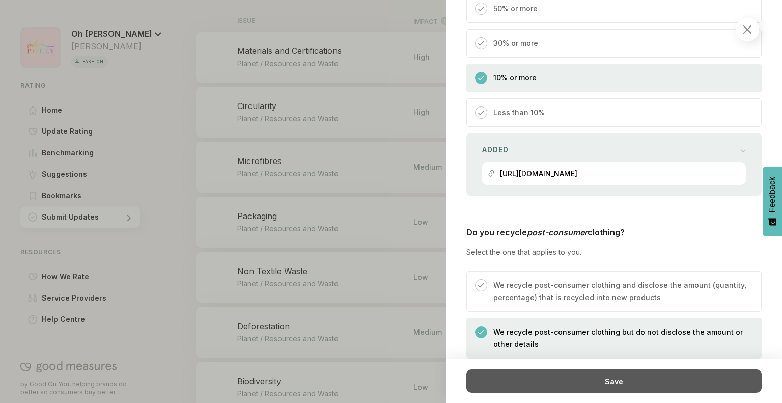
click at [570, 376] on div "Save" at bounding box center [614, 380] width 295 height 23
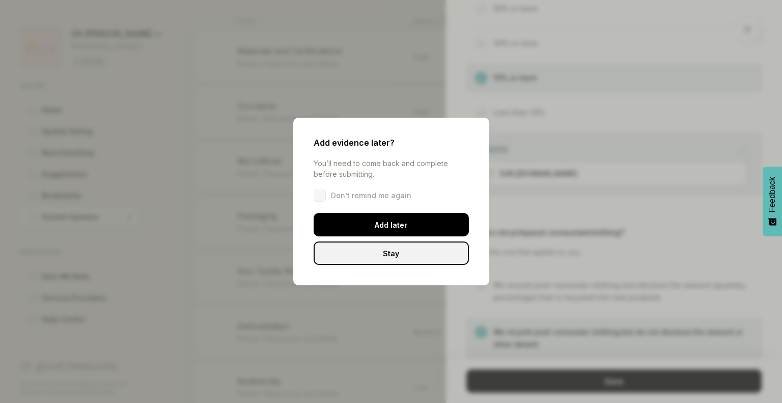
click at [431, 258] on div "Stay" at bounding box center [391, 252] width 155 height 23
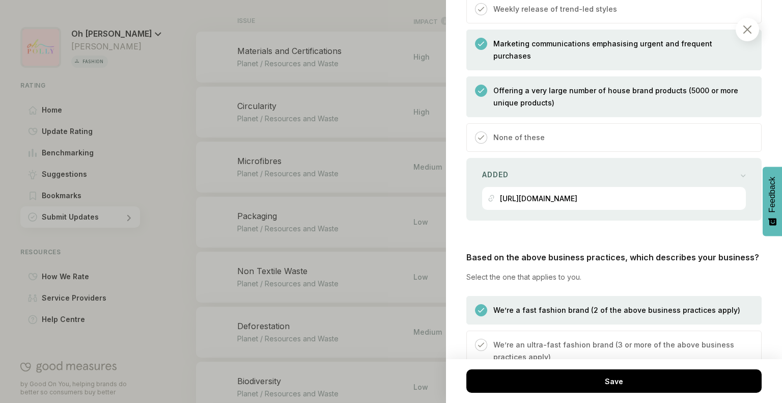
scroll to position [3194, 0]
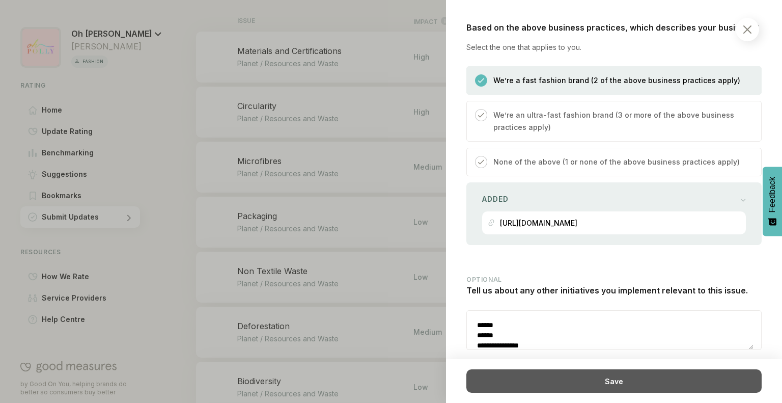
click at [560, 385] on div "Save" at bounding box center [614, 380] width 295 height 23
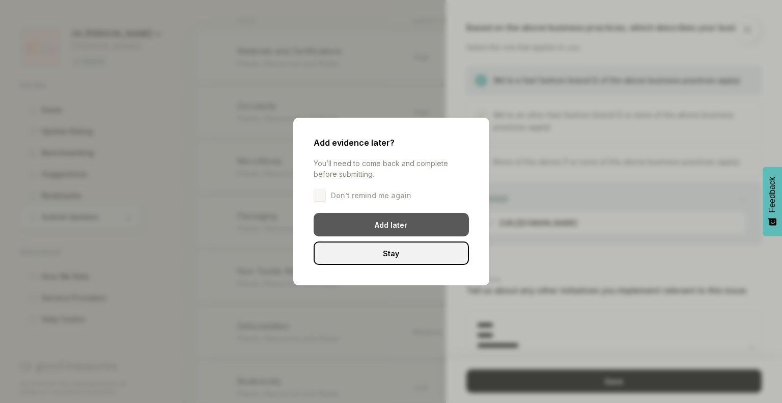
click at [414, 228] on div "Add later" at bounding box center [391, 224] width 155 height 23
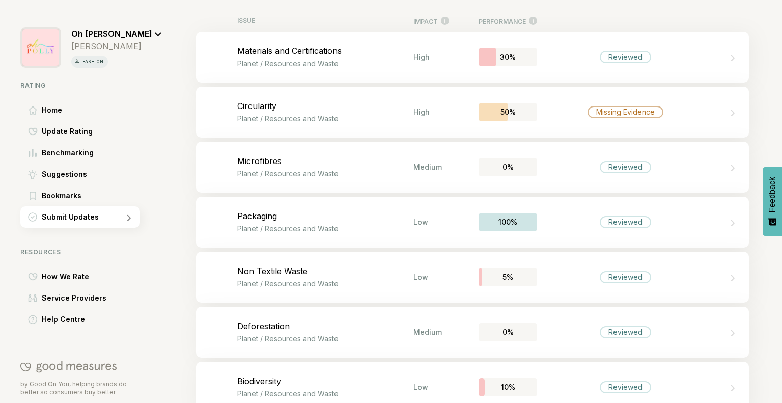
click at [479, 117] on div "50%" at bounding box center [508, 112] width 59 height 18
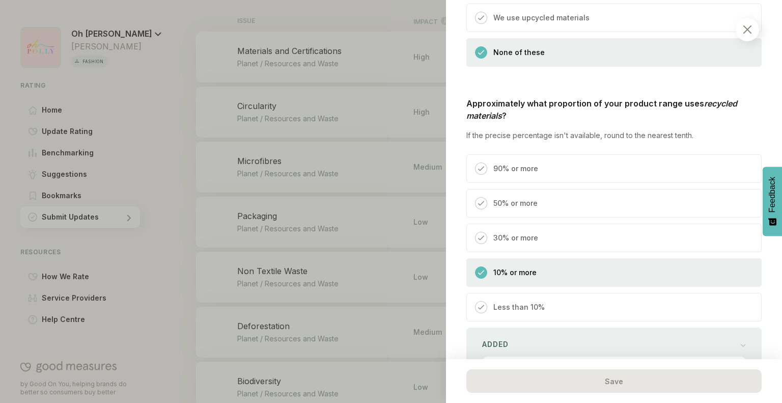
scroll to position [619, 0]
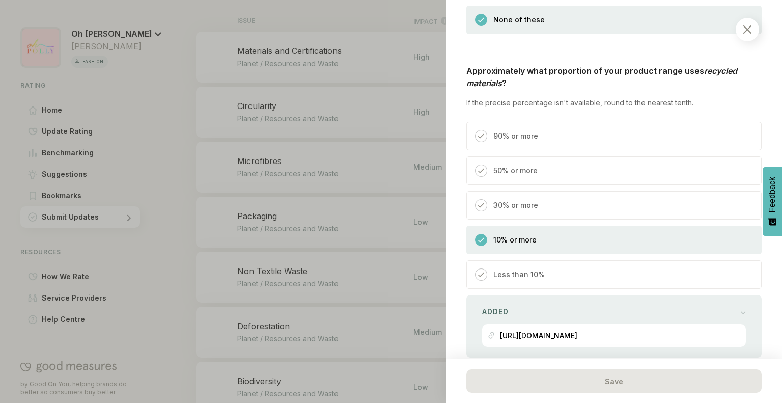
click at [579, 273] on div "Less than 10%" at bounding box center [614, 274] width 295 height 29
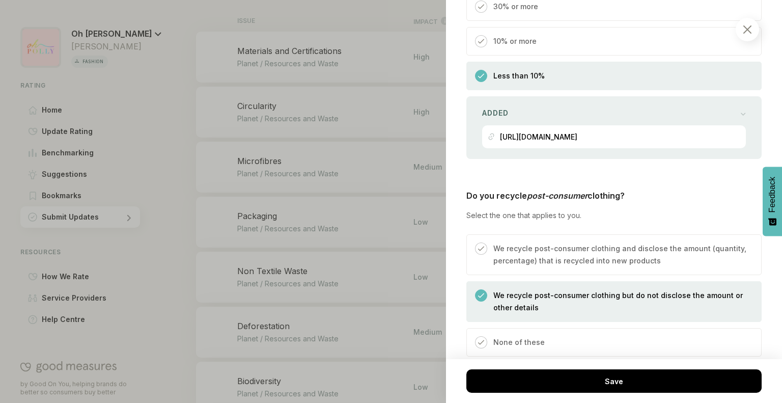
scroll to position [821, 0]
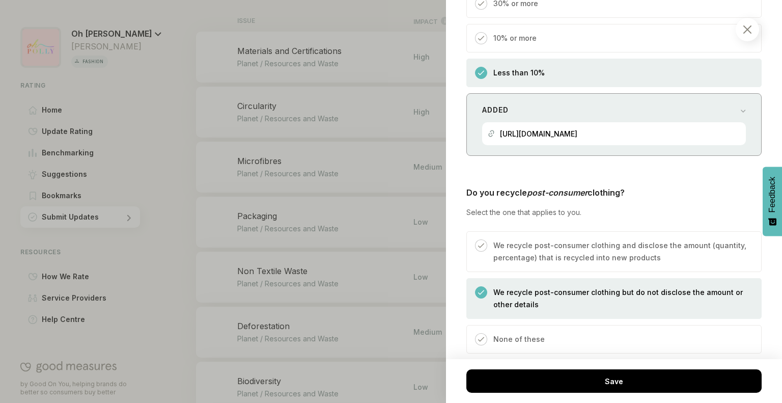
click at [600, 134] on div "Added https://www.ohpolly.com/" at bounding box center [614, 124] width 295 height 63
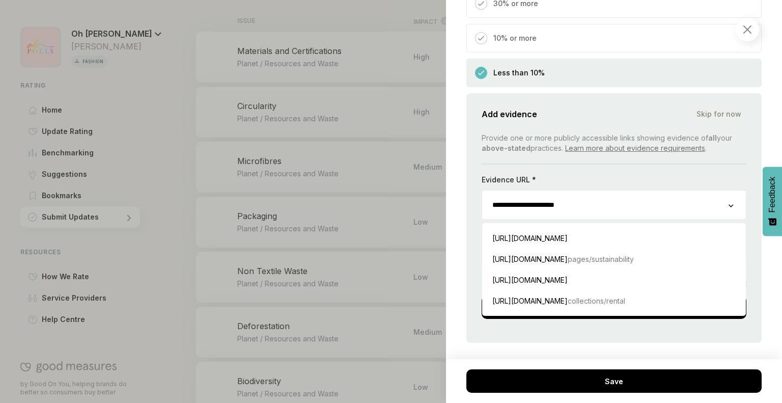
click at [583, 191] on input "**********" at bounding box center [605, 205] width 247 height 29
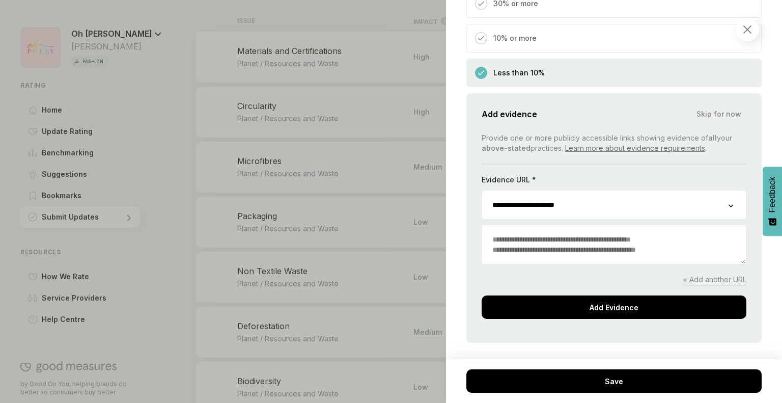
click at [581, 207] on div "**********" at bounding box center [614, 220] width 265 height 90
click at [575, 226] on textarea "To enrich screen reader interactions, please activate Accessibility in Grammarl…" at bounding box center [614, 244] width 264 height 39
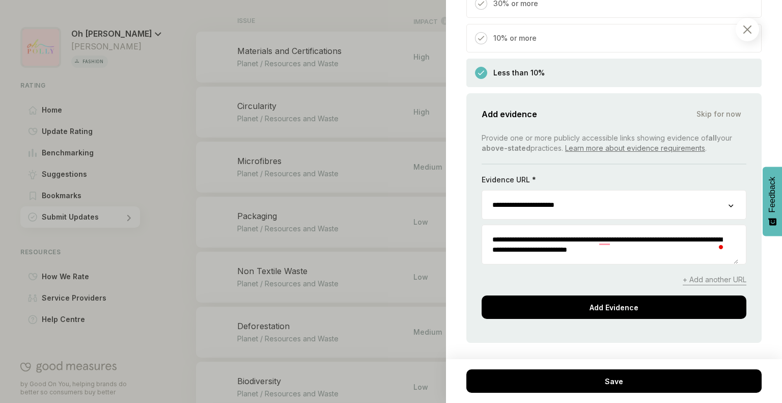
type textarea "**********"
click at [544, 278] on div "**********" at bounding box center [614, 226] width 265 height 186
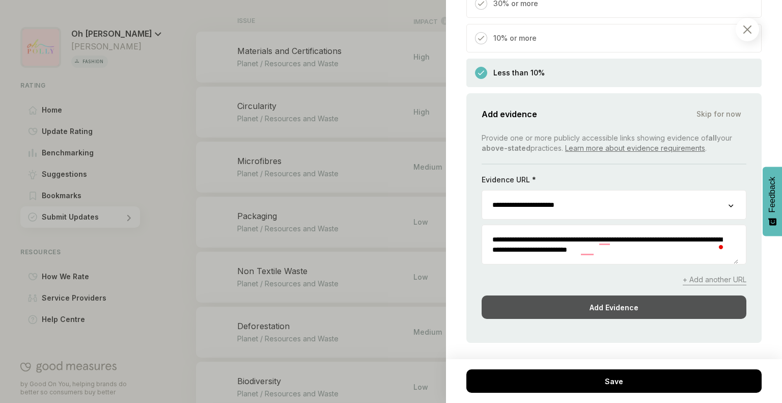
click at [539, 295] on div "Add Evidence" at bounding box center [614, 306] width 265 height 23
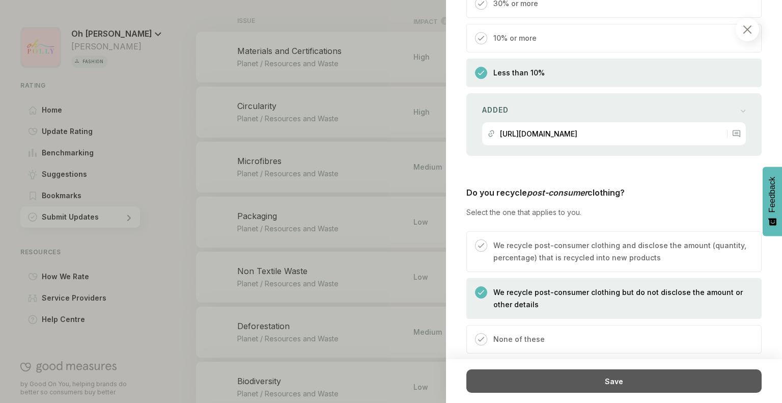
click at [559, 374] on div "Save" at bounding box center [614, 380] width 295 height 23
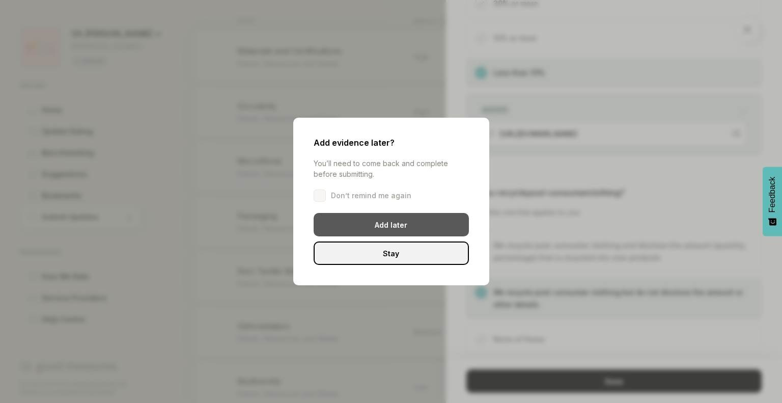
click at [447, 226] on div "Add later" at bounding box center [391, 224] width 155 height 23
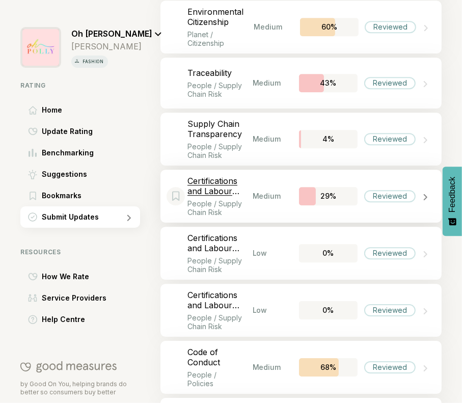
scroll to position [1726, 0]
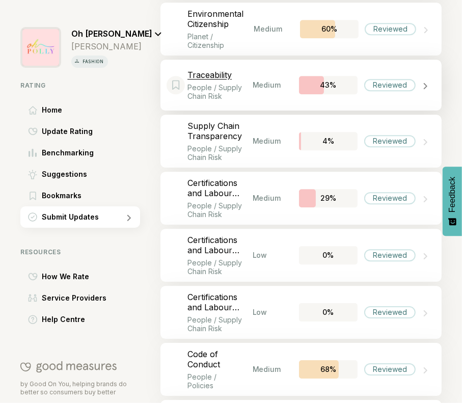
click at [238, 83] on p "People / Supply Chain Risk" at bounding box center [219, 91] width 65 height 17
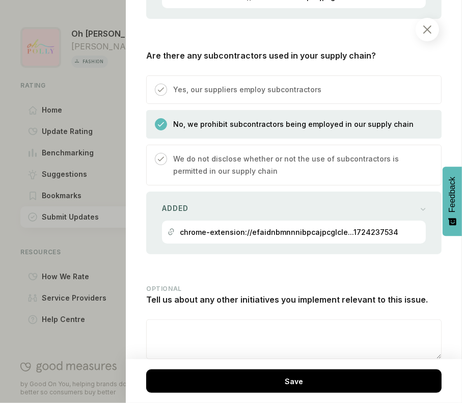
scroll to position [1348, 0]
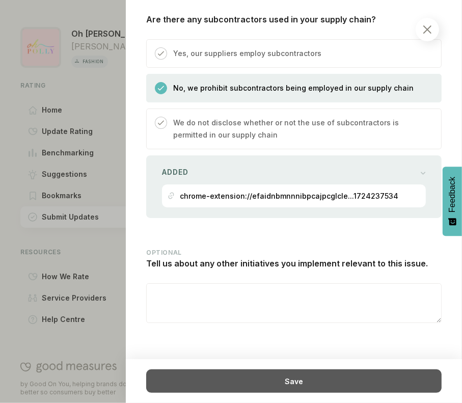
click at [257, 382] on div "Save" at bounding box center [293, 380] width 295 height 23
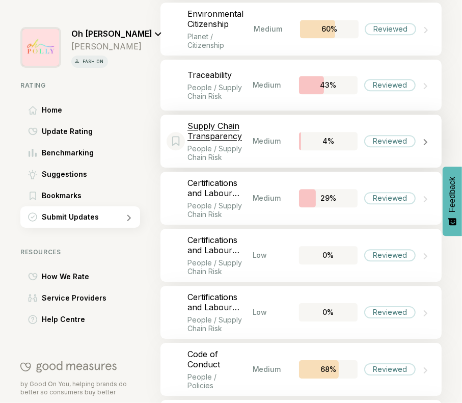
click at [256, 153] on div "Bookmark this item Supply Chain Transparency People / Supply Chain Risk Medium …" at bounding box center [300, 141] width 281 height 53
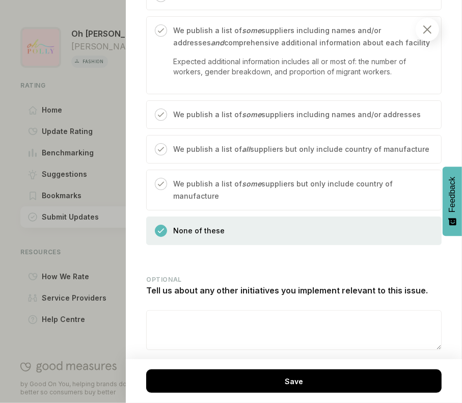
scroll to position [1517, 0]
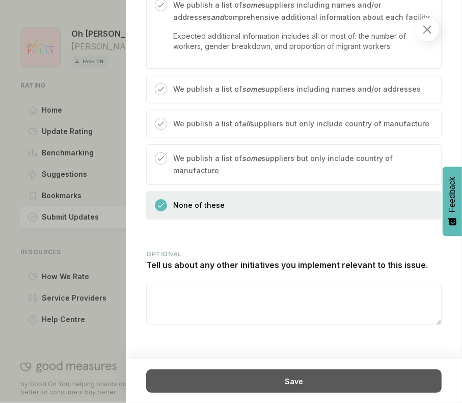
click at [275, 378] on div "Save" at bounding box center [293, 380] width 295 height 23
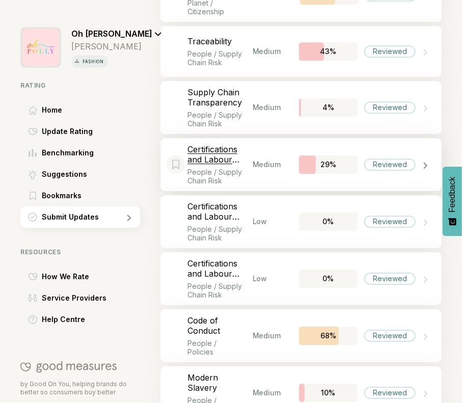
scroll to position [1771, 0]
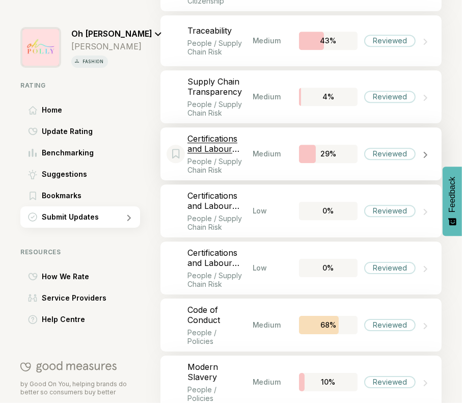
click at [233, 157] on p "People / Supply Chain Risk" at bounding box center [219, 165] width 65 height 17
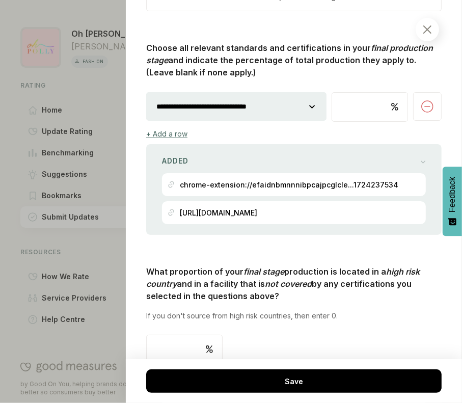
scroll to position [715, 0]
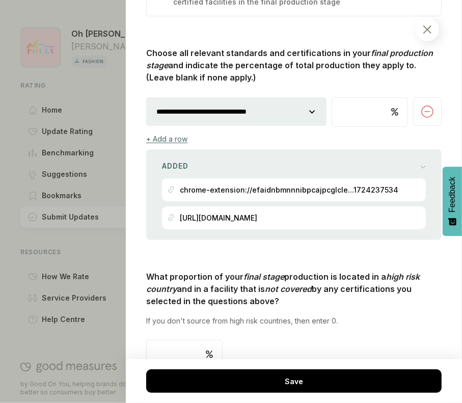
click at [295, 106] on select "**********" at bounding box center [236, 111] width 180 height 29
select select "********"
click at [146, 97] on select "**********" at bounding box center [236, 111] width 180 height 29
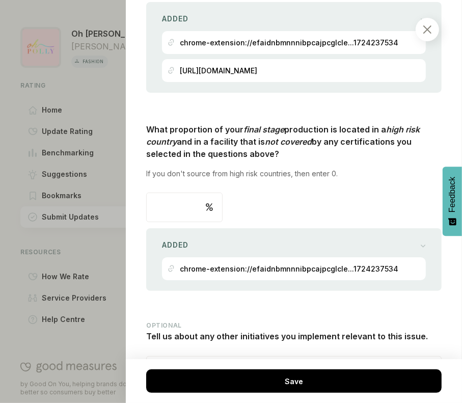
scroll to position [934, 0]
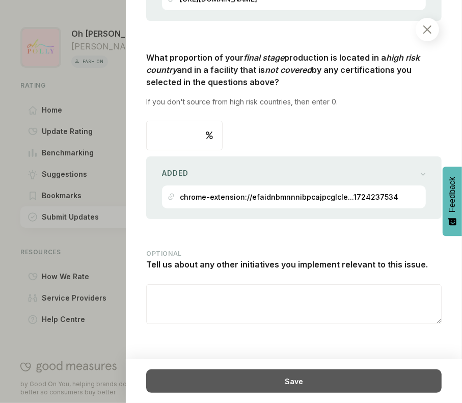
click at [365, 374] on div "Save" at bounding box center [293, 380] width 295 height 23
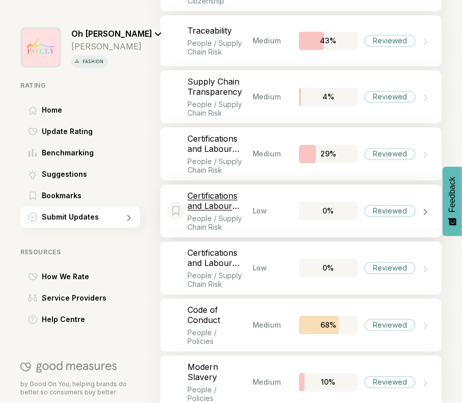
click at [241, 191] on p "Certifications and Labour Risk: Second Stage" at bounding box center [219, 201] width 65 height 20
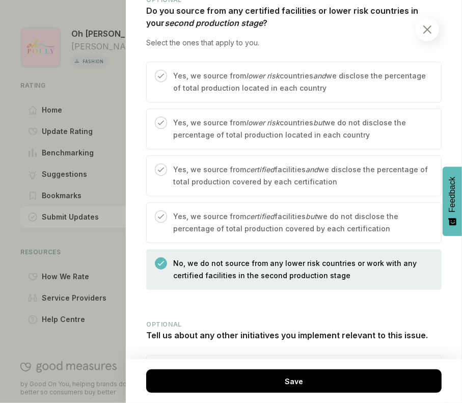
scroll to position [514, 0]
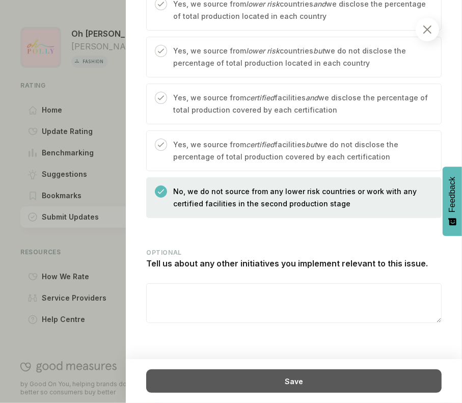
click at [298, 381] on div "Save" at bounding box center [293, 380] width 295 height 23
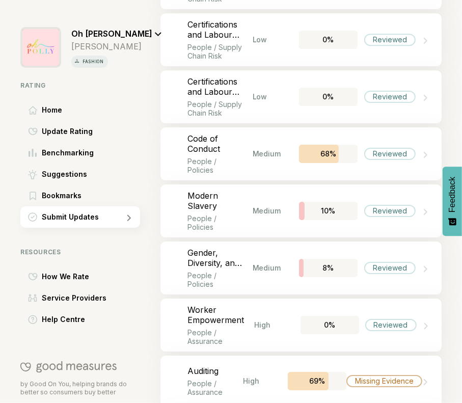
scroll to position [1944, 0]
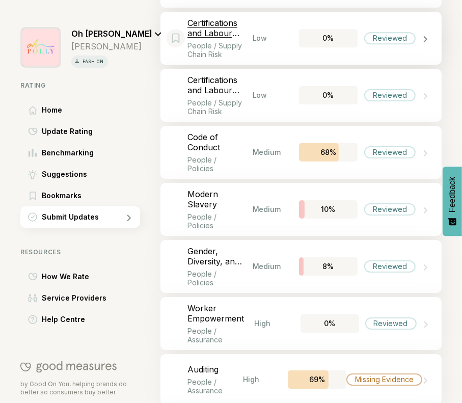
click at [257, 34] on div "Low" at bounding box center [271, 38] width 36 height 9
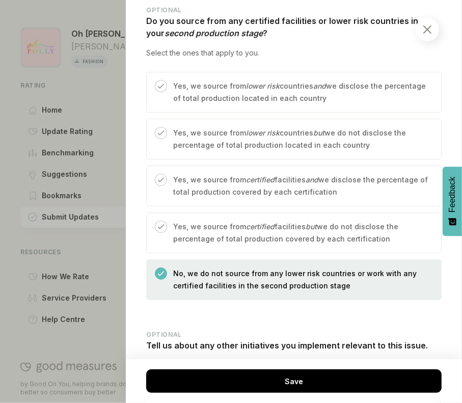
scroll to position [514, 0]
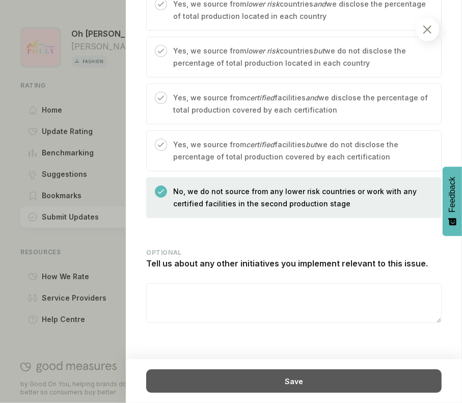
click at [263, 381] on div "Save" at bounding box center [293, 380] width 295 height 23
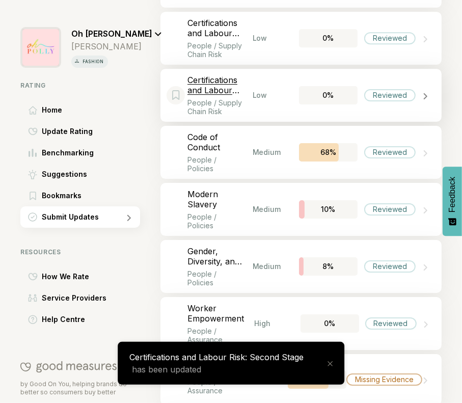
click at [402, 89] on div "Reviewed" at bounding box center [389, 95] width 51 height 12
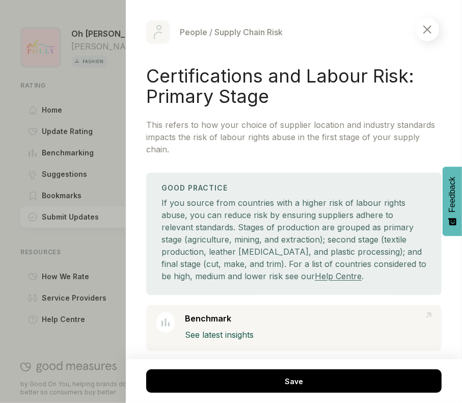
click at [430, 34] on div at bounding box center [427, 29] width 23 height 23
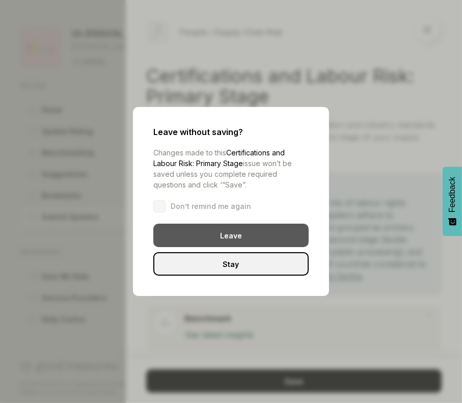
click at [288, 232] on div "Leave" at bounding box center [230, 235] width 155 height 23
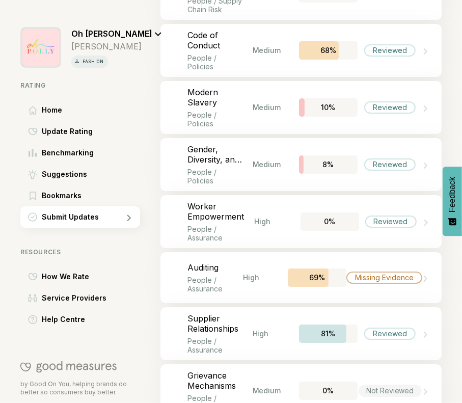
scroll to position [2047, 0]
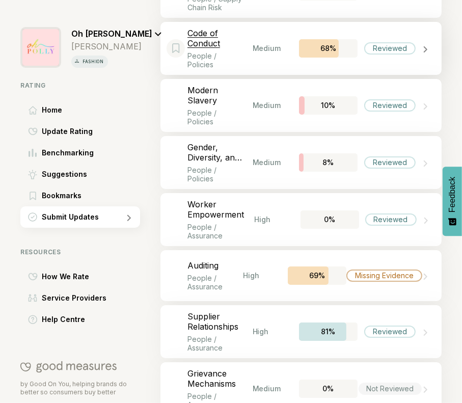
click at [409, 42] on div "Reviewed" at bounding box center [390, 48] width 65 height 12
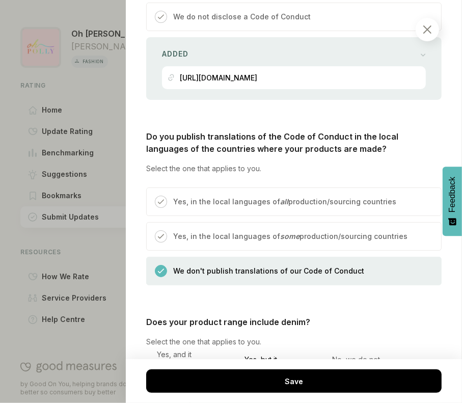
scroll to position [1116, 0]
click at [273, 231] on p "Yes, in the local languages of some production/sourcing countries" at bounding box center [290, 237] width 234 height 12
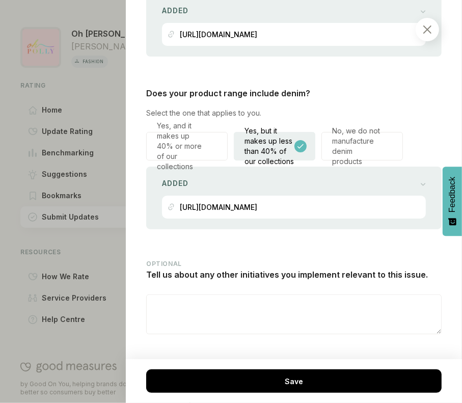
scroll to position [1412, 0]
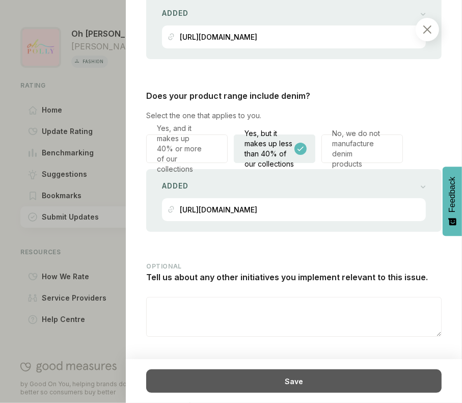
click at [245, 391] on div "Save" at bounding box center [293, 380] width 295 height 23
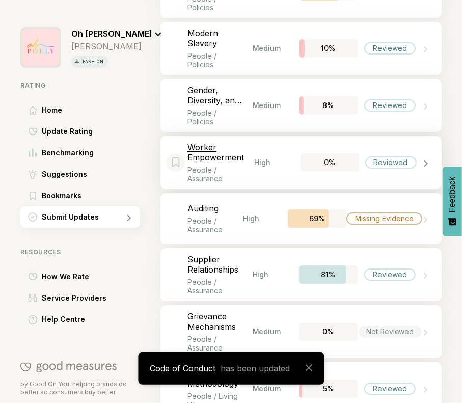
scroll to position [2106, 0]
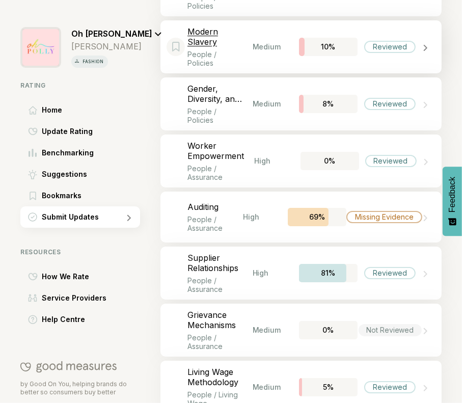
click at [244, 26] on p "Modern Slavery" at bounding box center [219, 36] width 65 height 20
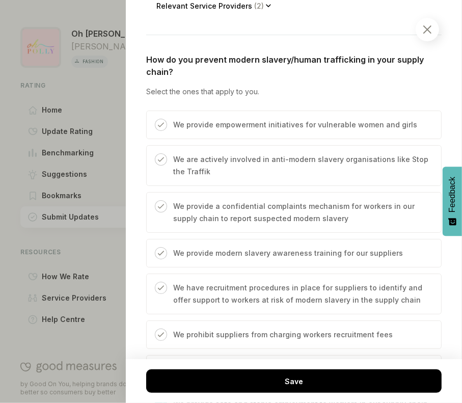
scroll to position [380, 0]
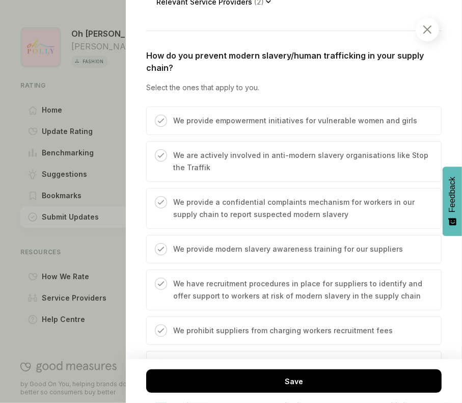
click at [266, 115] on p "We provide empowerment initiatives for vulnerable women and girls" at bounding box center [295, 121] width 244 height 12
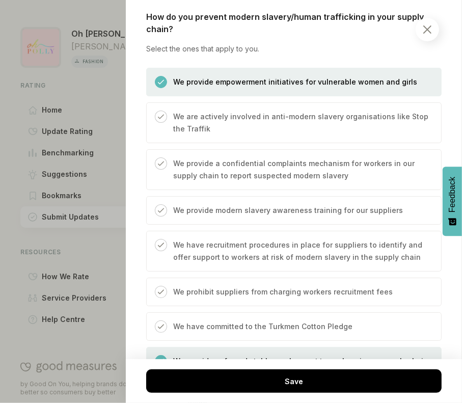
scroll to position [420, 0]
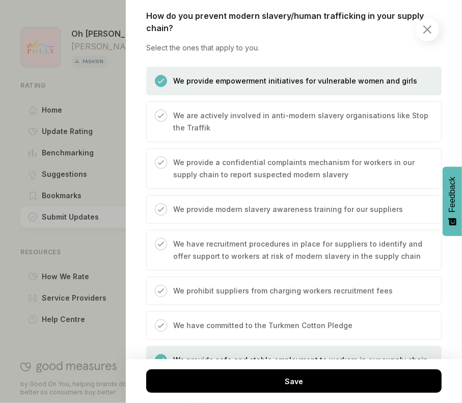
click at [242, 148] on div "We provide a confidential complaints mechanism for workers in our supply chain …" at bounding box center [293, 168] width 295 height 41
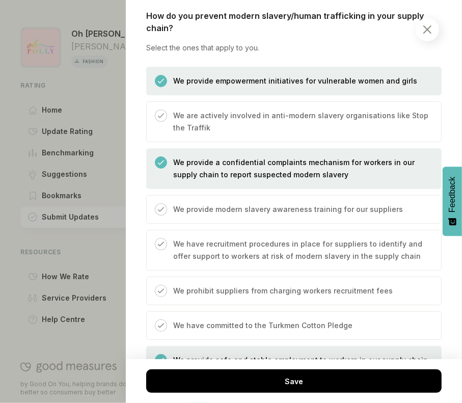
click at [246, 203] on p "We provide modern slavery awareness training for our suppliers" at bounding box center [288, 209] width 230 height 12
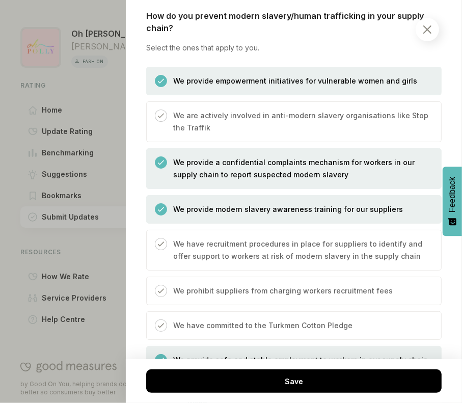
click at [229, 238] on p "We have recruitment procedures in place for suppliers to identify and offer sup…" at bounding box center [302, 250] width 258 height 24
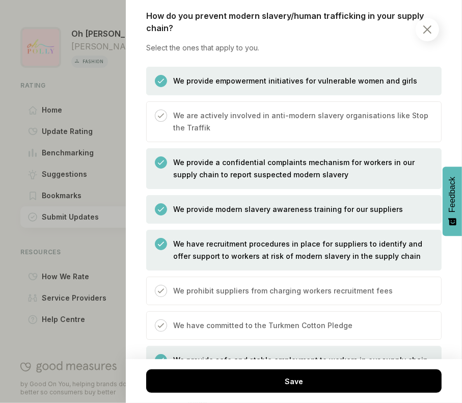
click at [212, 285] on p "We prohibit suppliers from charging workers recruitment fees" at bounding box center [283, 291] width 220 height 12
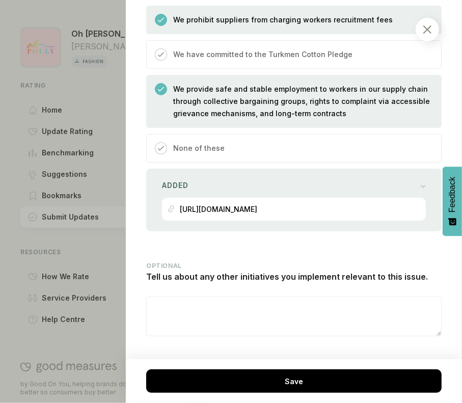
scroll to position [691, 0]
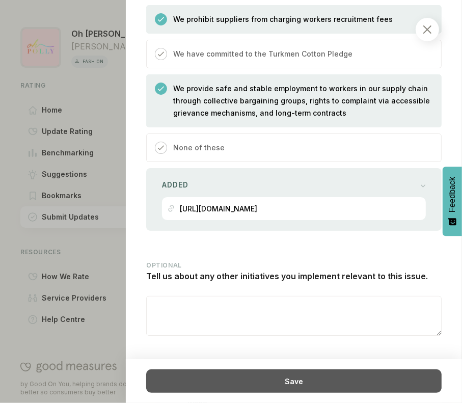
click at [242, 373] on div "Save" at bounding box center [293, 380] width 295 height 23
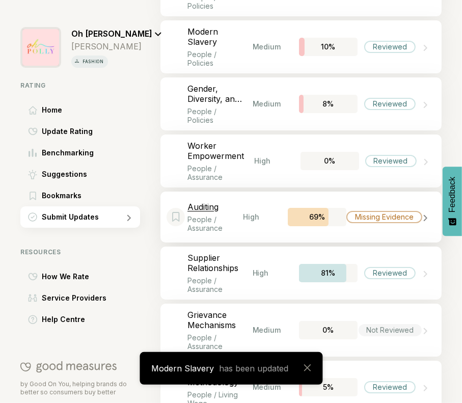
click at [357, 211] on div "Missing Evidence" at bounding box center [384, 217] width 76 height 12
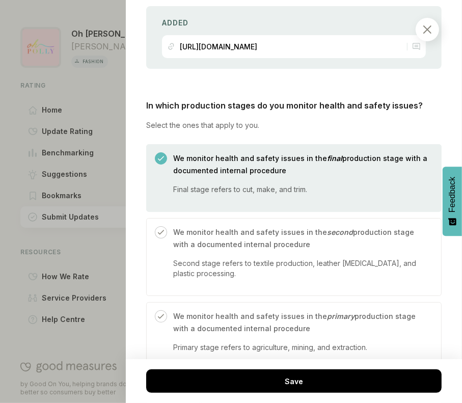
scroll to position [845, 0]
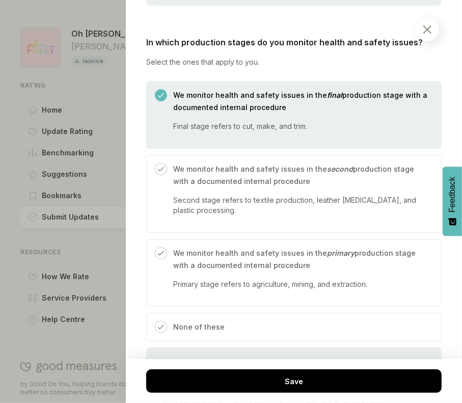
click at [431, 30] on img at bounding box center [427, 29] width 8 height 8
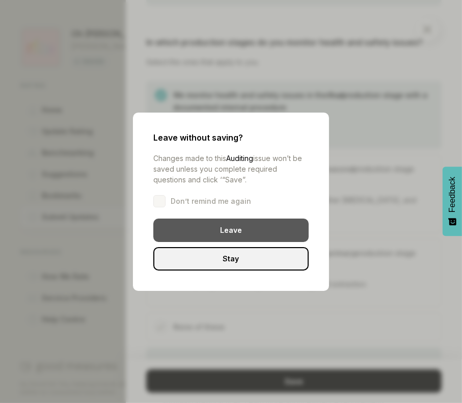
click at [258, 222] on div "Leave" at bounding box center [230, 230] width 155 height 23
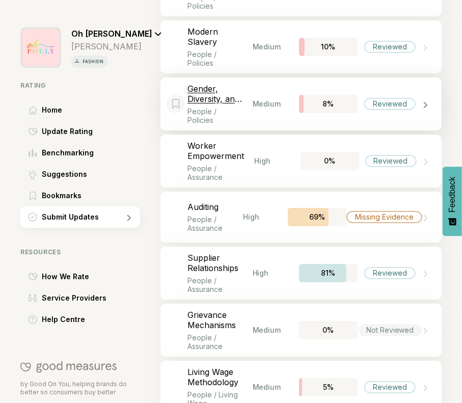
click at [238, 84] on p "Gender, Diversity, and Inclusion" at bounding box center [219, 94] width 65 height 20
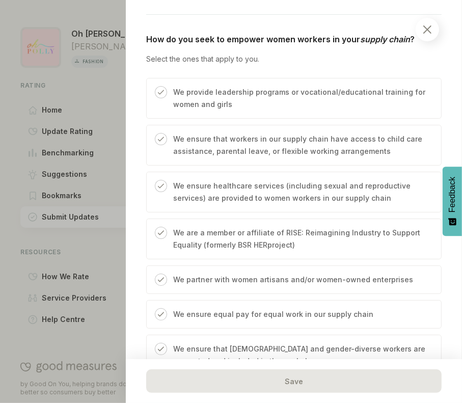
scroll to position [348, 0]
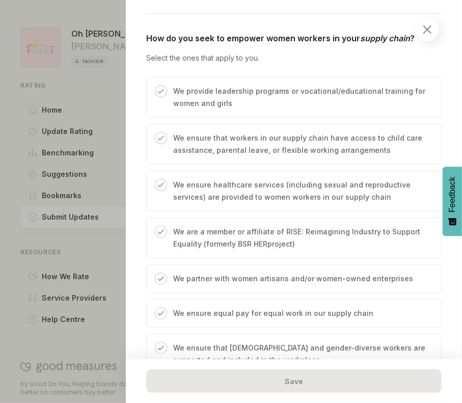
click at [301, 94] on p "We provide leadership programs or vocational/educational training for women and…" at bounding box center [302, 97] width 258 height 24
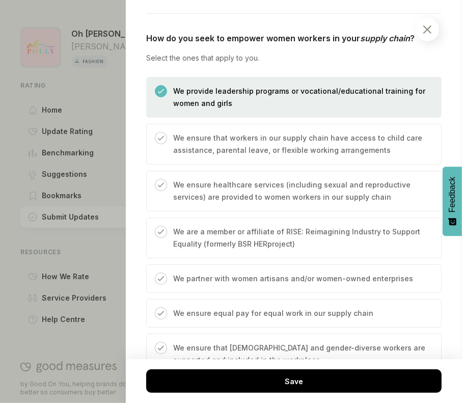
click at [269, 138] on p "We ensure that workers in our supply chain have access to child care assistance…" at bounding box center [302, 144] width 258 height 24
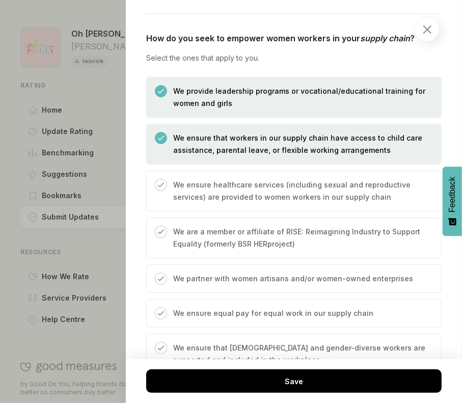
click at [239, 181] on p "We ensure healthcare services (including sexual and reproductive services) are …" at bounding box center [302, 191] width 258 height 24
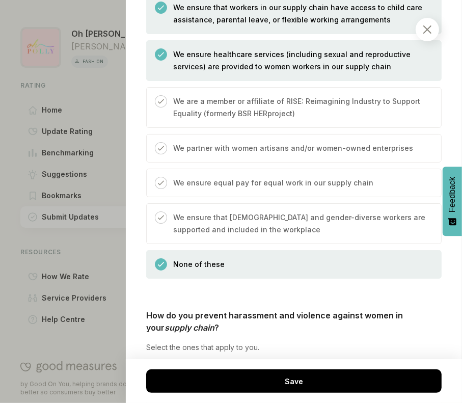
scroll to position [492, 0]
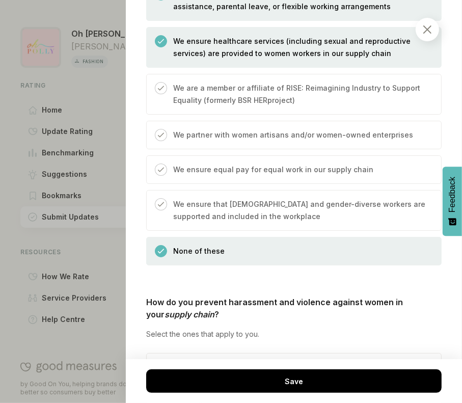
click at [226, 175] on div "We ensure equal pay for equal work in our supply chain" at bounding box center [270, 174] width 206 height 20
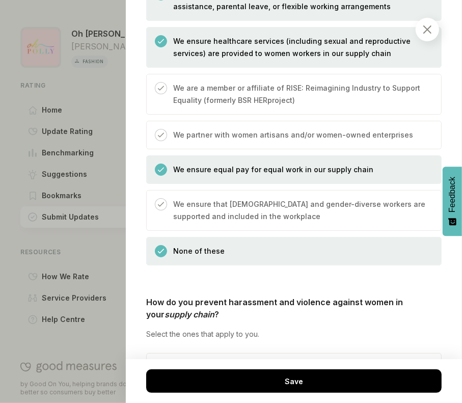
click at [219, 207] on p "We ensure that transgender and gender-diverse workers are supported and include…" at bounding box center [302, 210] width 258 height 24
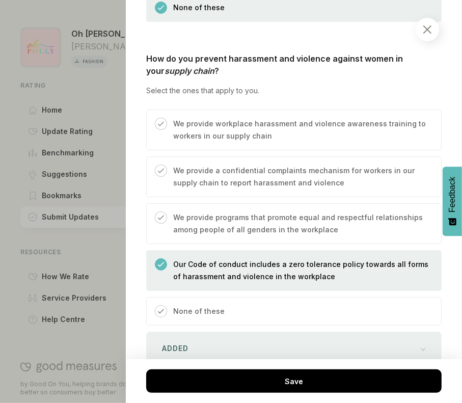
scroll to position [736, 0]
click at [226, 128] on p "We provide workplace harassment and violence awareness training to workers in o…" at bounding box center [302, 130] width 258 height 24
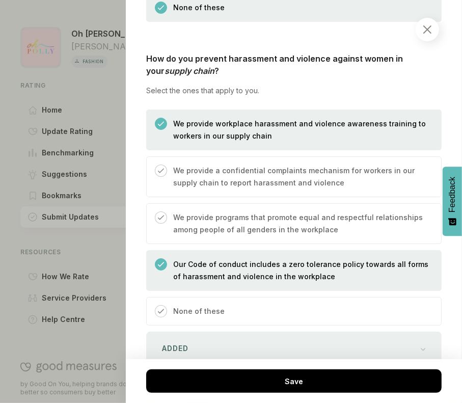
click at [213, 161] on div "We provide a confidential complaints mechanism for workers in our supply chain …" at bounding box center [293, 176] width 295 height 41
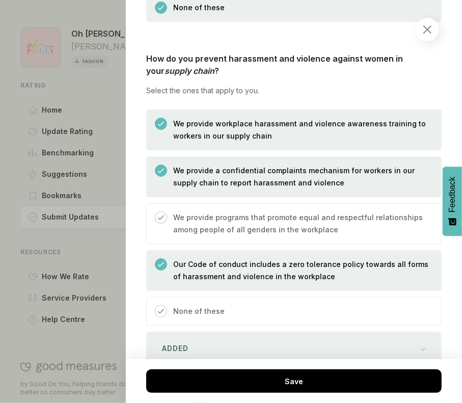
click at [211, 206] on div "We provide programs that promote equal and respectful relationships among peopl…" at bounding box center [293, 223] width 295 height 41
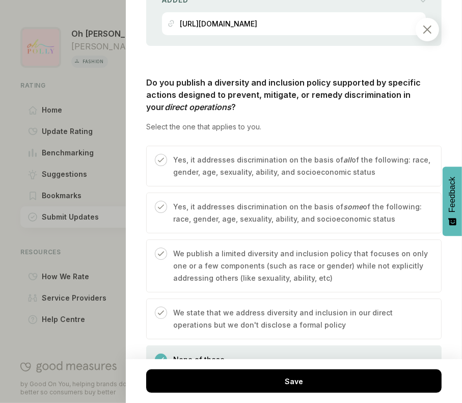
scroll to position [1086, 0]
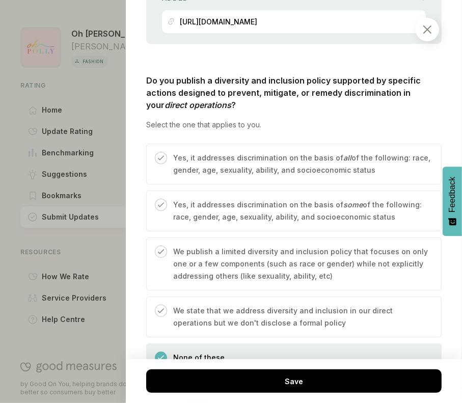
click at [306, 152] on p "Yes, it addresses discrimination on the basis of all of the following: race, ge…" at bounding box center [302, 164] width 258 height 24
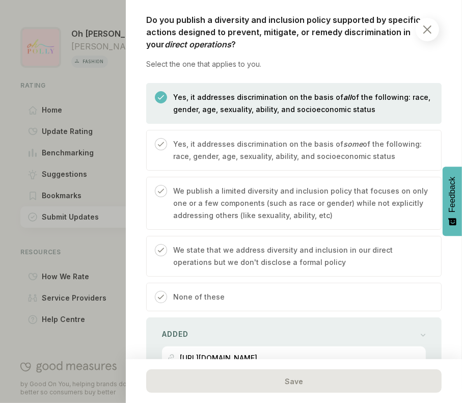
scroll to position [1147, 0]
click at [255, 299] on div "None of these" at bounding box center [293, 296] width 295 height 29
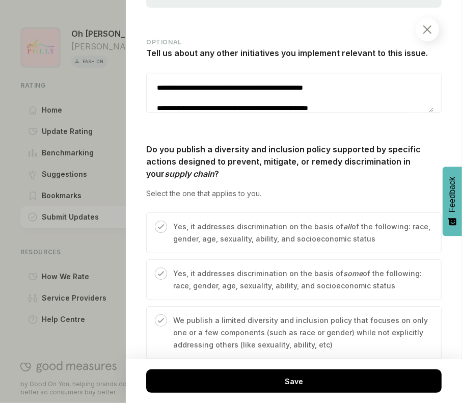
scroll to position [1850, 0]
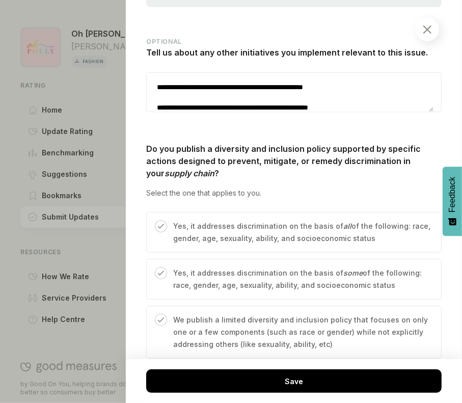
click at [280, 230] on p "Yes, it addresses discrimination on the basis of all of the following: race, ge…" at bounding box center [302, 232] width 258 height 24
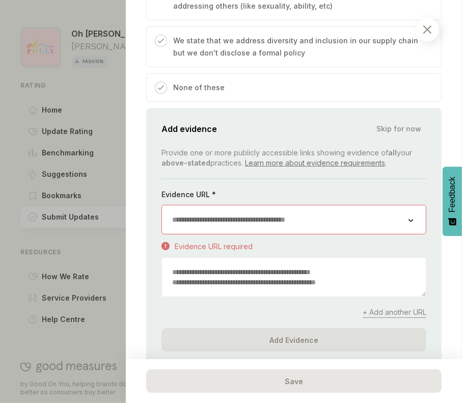
scroll to position [2189, 0]
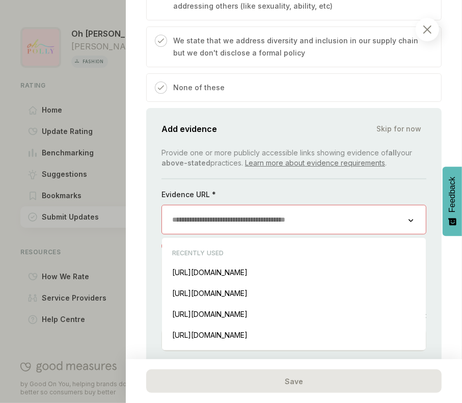
click at [293, 214] on input "url" at bounding box center [285, 219] width 247 height 29
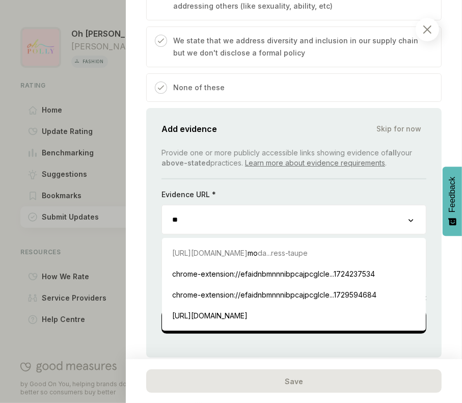
type input "*"
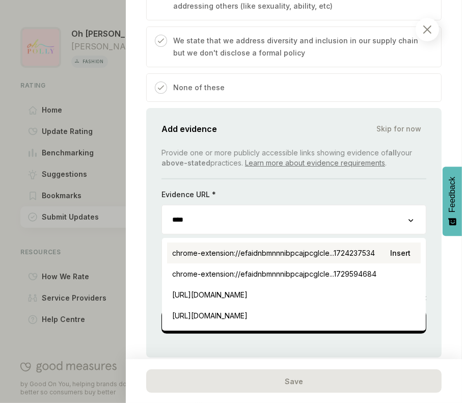
click at [312, 248] on div "chrome-extension://efaidnbmnnnibpcajpcglcle...1724237534 Insert" at bounding box center [294, 252] width 254 height 21
type input "**********"
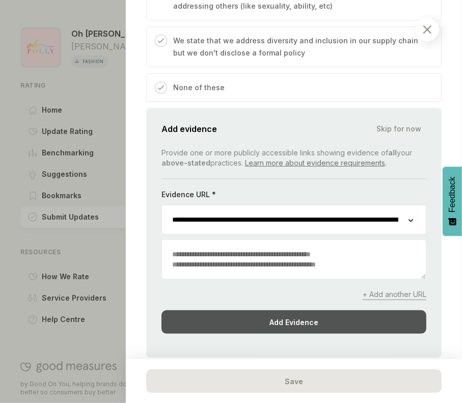
click at [303, 320] on div "Add Evidence" at bounding box center [293, 321] width 265 height 23
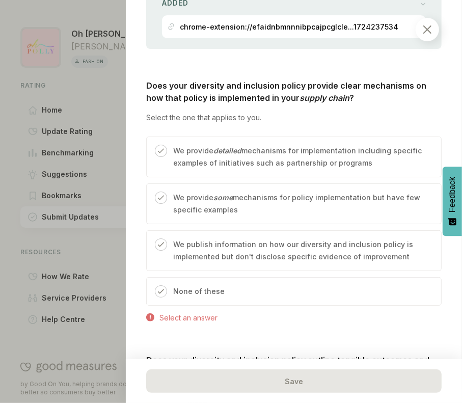
scroll to position [2311, 0]
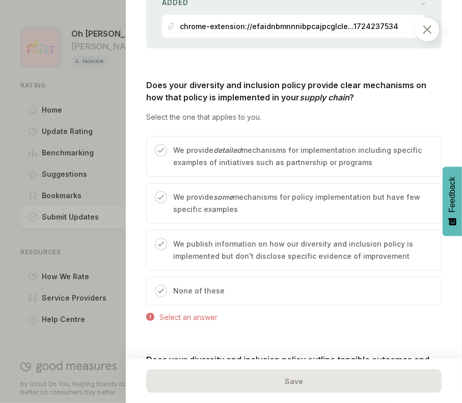
click at [307, 293] on div "None of these" at bounding box center [293, 291] width 295 height 29
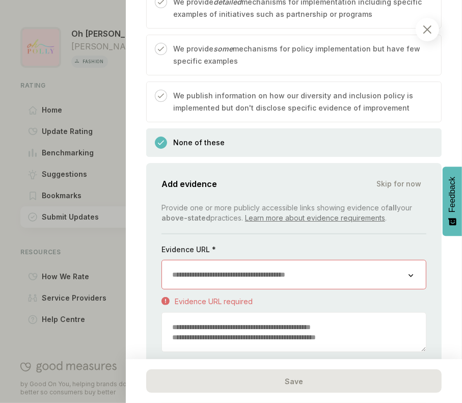
scroll to position [2461, 0]
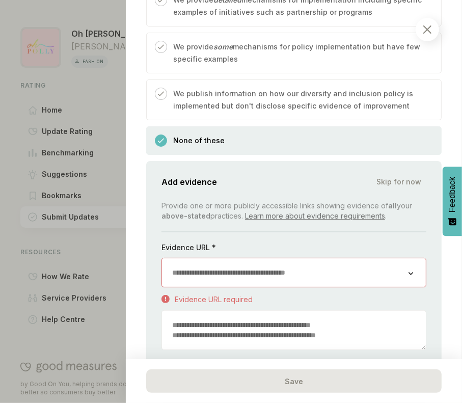
click at [313, 258] on input "url" at bounding box center [285, 272] width 247 height 29
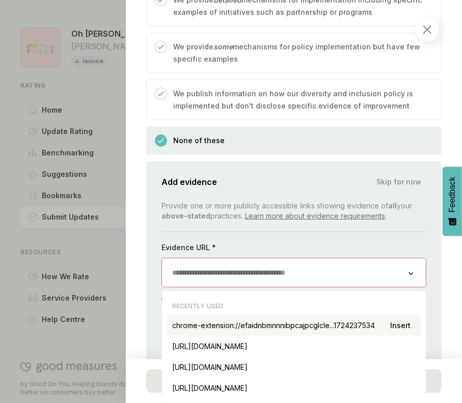
click at [295, 315] on div "chrome-extension://efaidnbmnnnibpcajpcglcle...1724237534 Insert" at bounding box center [294, 325] width 254 height 21
type input "**********"
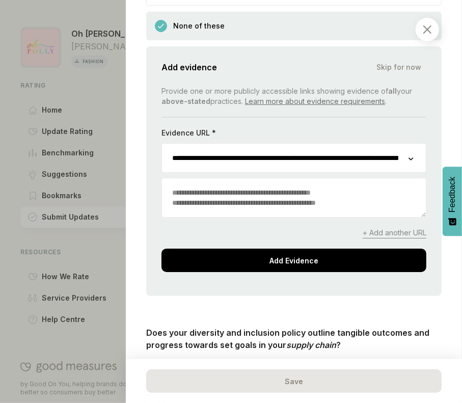
scroll to position [2577, 0]
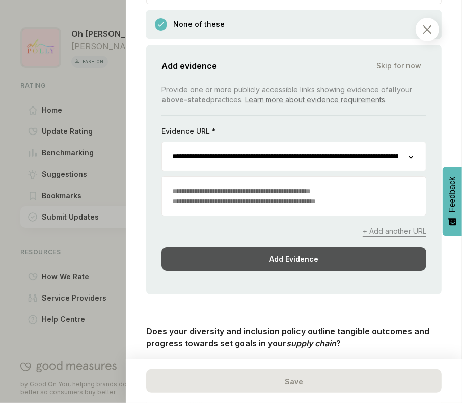
click at [326, 260] on div "Add Evidence" at bounding box center [293, 258] width 265 height 23
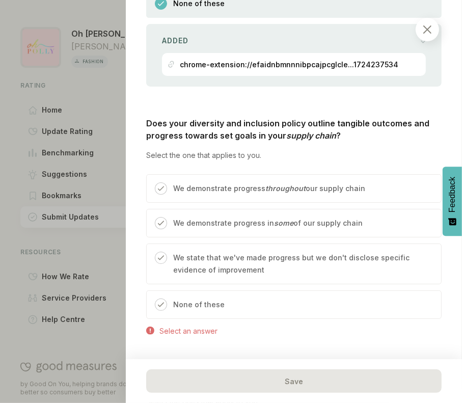
scroll to position [2599, 0]
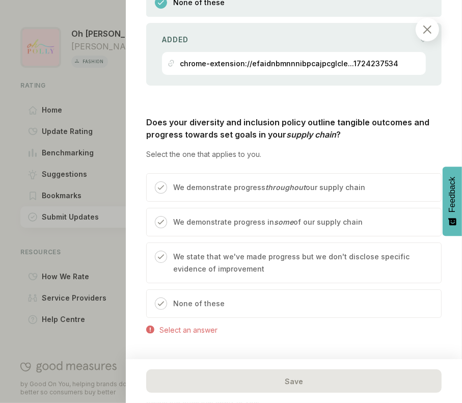
click at [288, 310] on div "None of these" at bounding box center [293, 303] width 295 height 29
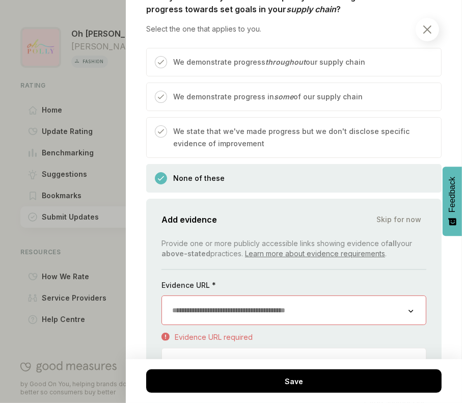
scroll to position [2724, 0]
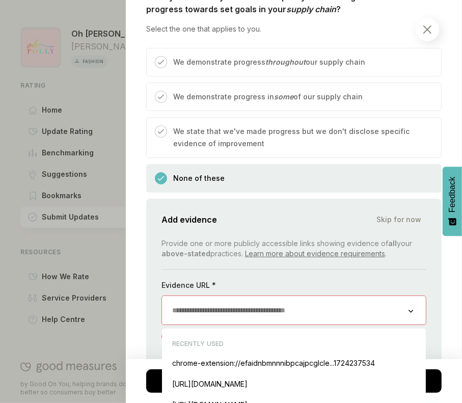
click at [283, 305] on input "url" at bounding box center [285, 310] width 247 height 29
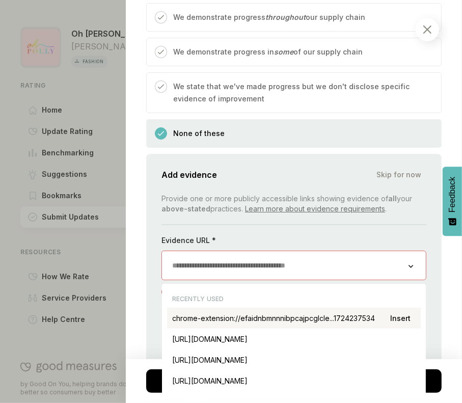
click at [280, 308] on div "chrome-extension://efaidnbmnnnibpcajpcglcle...1724237534 Insert" at bounding box center [294, 318] width 254 height 21
type input "**********"
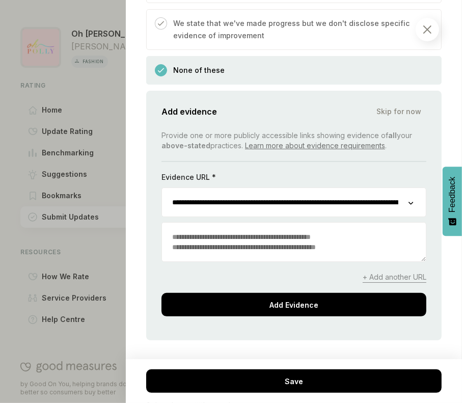
scroll to position [2847, 0]
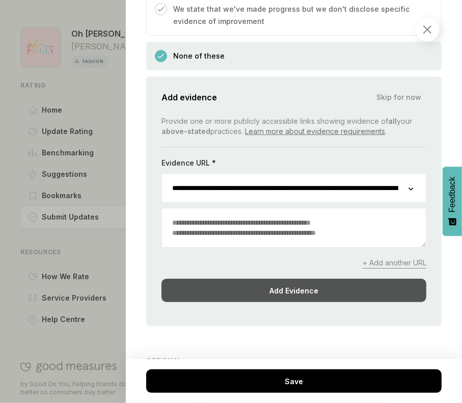
click at [301, 281] on div "Add Evidence" at bounding box center [293, 290] width 265 height 23
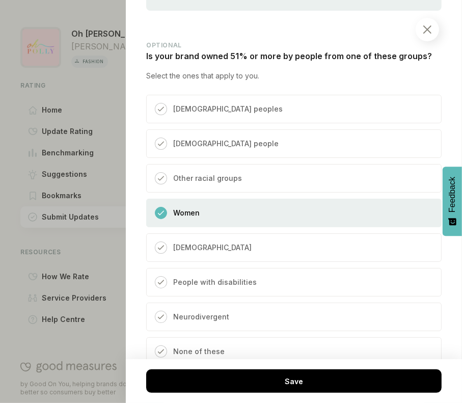
scroll to position [3082, 0]
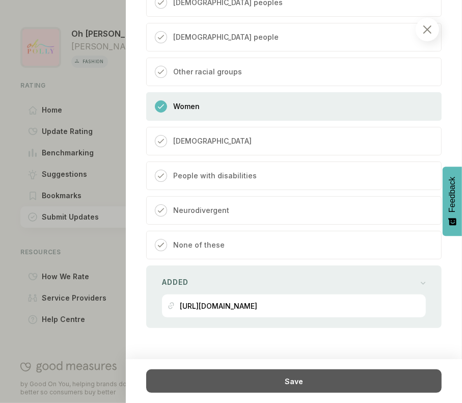
click at [363, 381] on div "Save" at bounding box center [293, 380] width 295 height 23
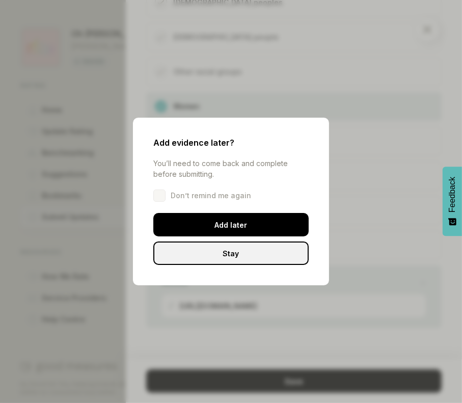
click at [273, 250] on div "Stay" at bounding box center [230, 252] width 155 height 23
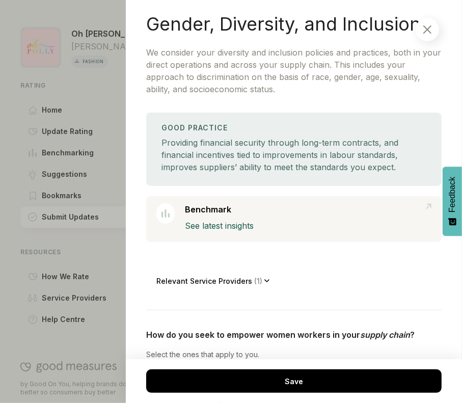
scroll to position [0, 0]
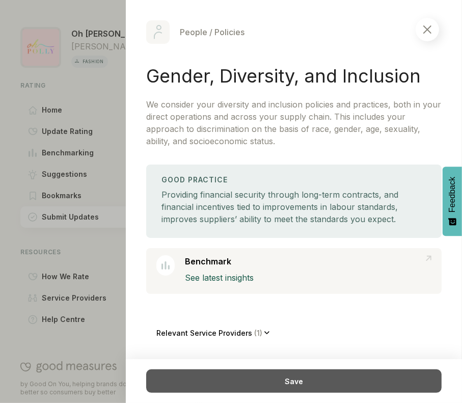
click at [295, 377] on div "Save" at bounding box center [293, 380] width 295 height 23
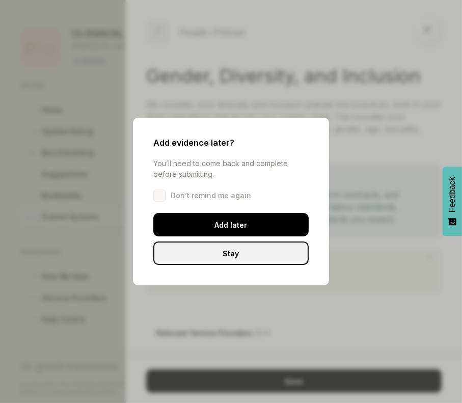
click at [260, 249] on div "Stay" at bounding box center [230, 252] width 155 height 23
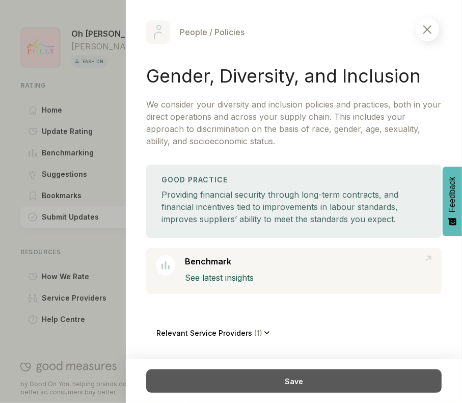
click at [260, 376] on div "Save" at bounding box center [293, 380] width 295 height 23
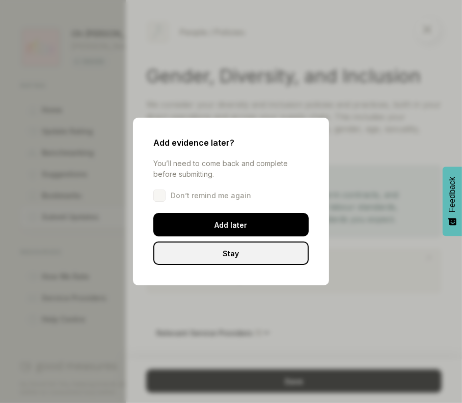
click at [263, 211] on div "Add evidence later? You’ll need to come back and complete before submitting. Do…" at bounding box center [231, 202] width 196 height 168
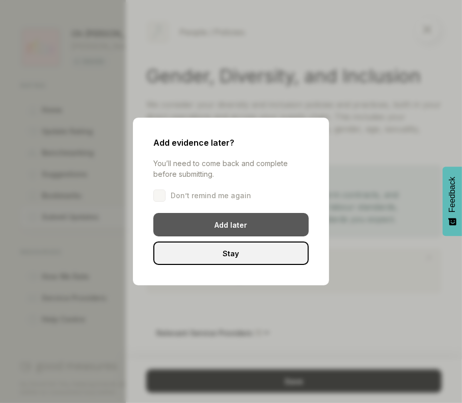
click at [251, 224] on div "Add later" at bounding box center [230, 224] width 155 height 23
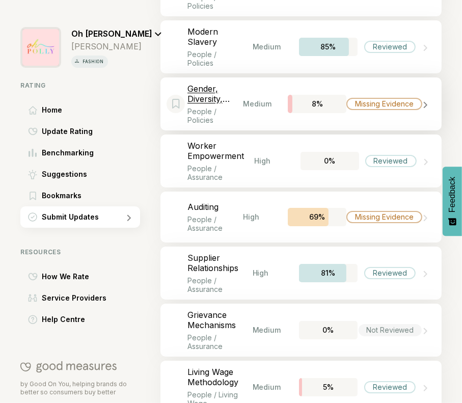
click at [406, 98] on div "Missing Evidence" at bounding box center [384, 104] width 76 height 12
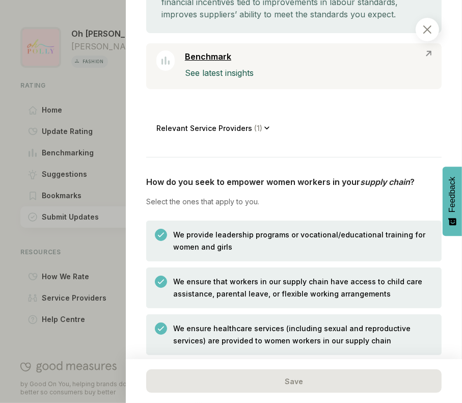
scroll to position [206, 0]
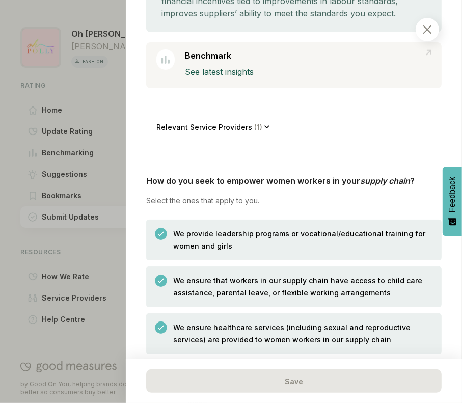
click at [428, 27] on img at bounding box center [427, 29] width 8 height 8
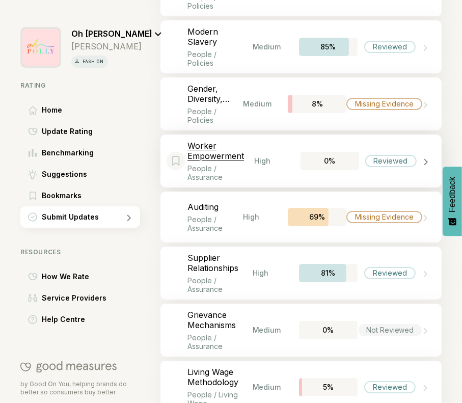
click at [424, 158] on icon at bounding box center [426, 161] width 5 height 7
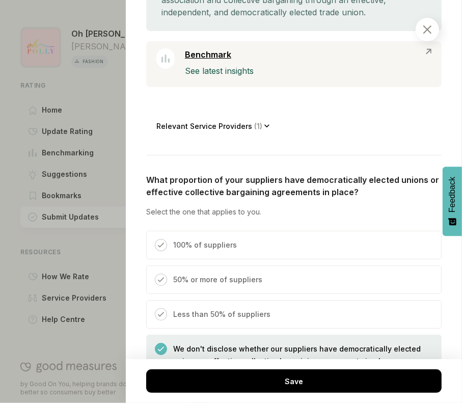
scroll to position [183, 0]
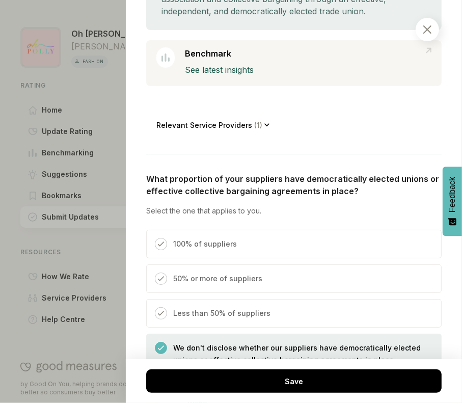
click at [315, 247] on div "100% of suppliers" at bounding box center [293, 244] width 295 height 29
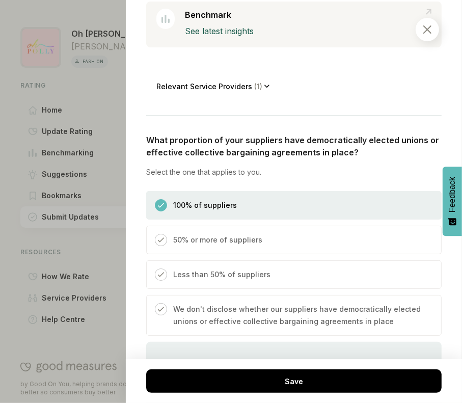
scroll to position [223, 0]
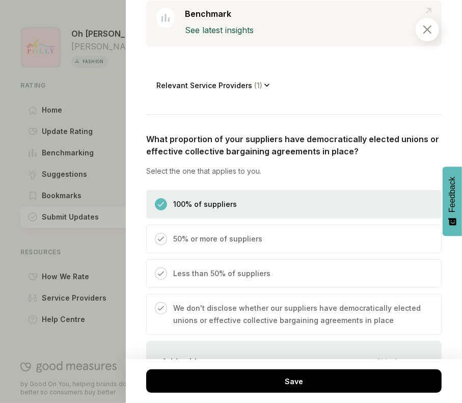
click at [315, 247] on div "50% or more of suppliers" at bounding box center [293, 239] width 295 height 29
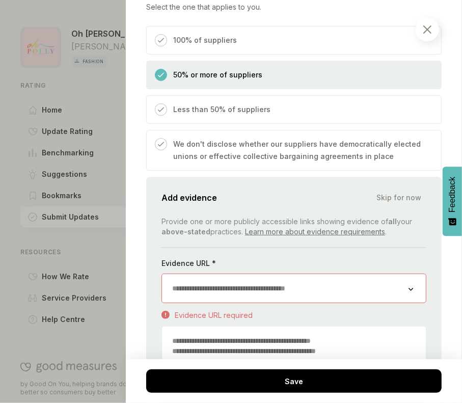
scroll to position [383, 0]
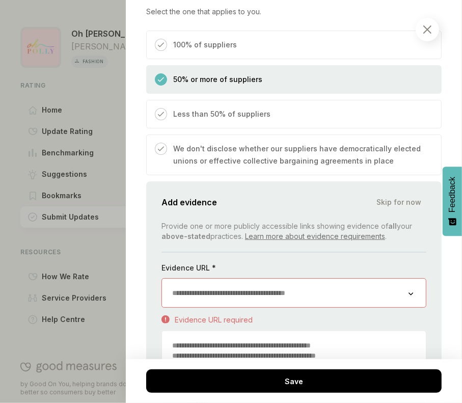
click at [362, 114] on div "Less than 50% of suppliers" at bounding box center [293, 114] width 295 height 29
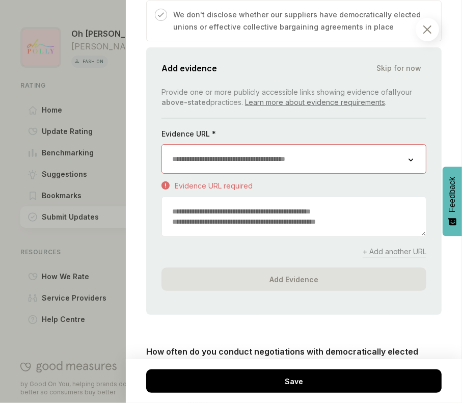
scroll to position [520, 0]
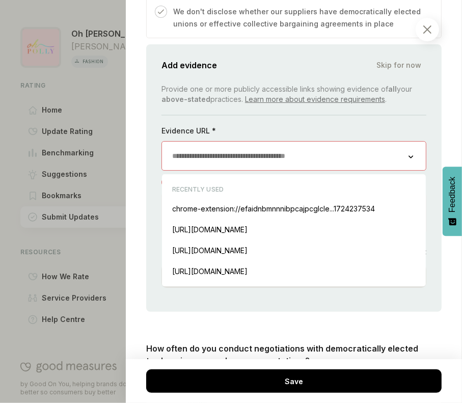
click at [330, 167] on input "url" at bounding box center [285, 156] width 247 height 29
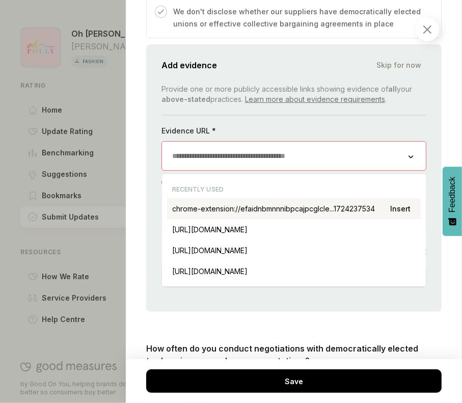
click at [305, 206] on div "chrome-extension://efaidnbmnnnibpcajpcglcle...1724237534 Insert" at bounding box center [294, 208] width 254 height 21
type input "**********"
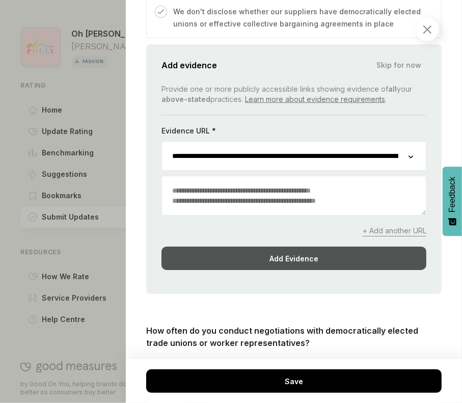
click at [276, 256] on div "Add Evidence" at bounding box center [293, 258] width 265 height 23
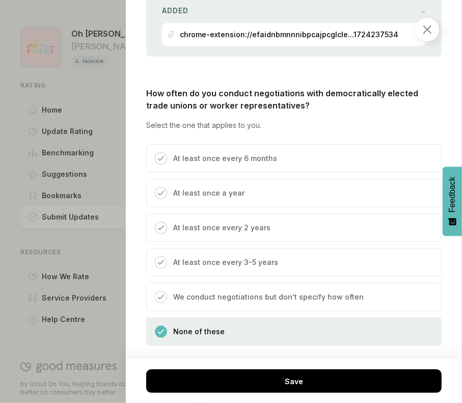
scroll to position [571, 0]
click at [358, 166] on div "At least once every 6 months" at bounding box center [293, 158] width 295 height 29
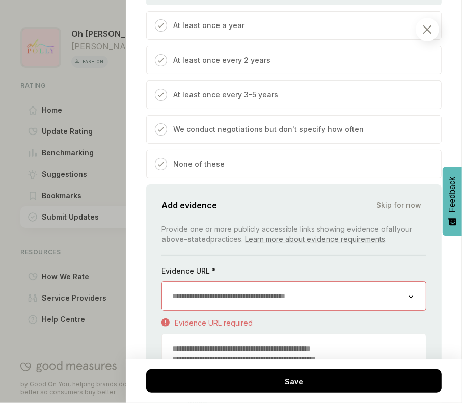
scroll to position [872, 0]
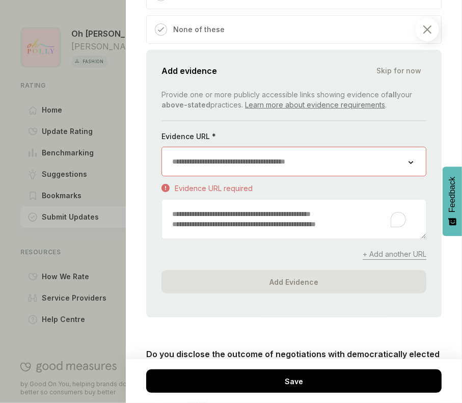
click at [318, 215] on textarea "To enrich screen reader interactions, please activate Accessibility in Grammarl…" at bounding box center [294, 219] width 264 height 39
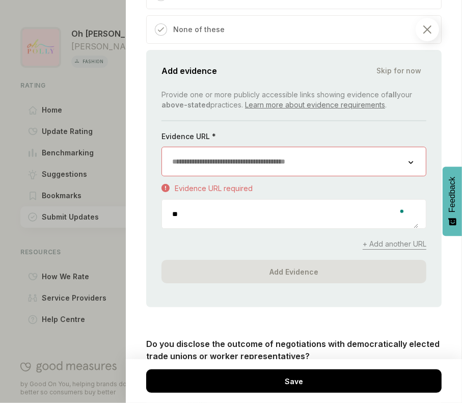
type textarea "*"
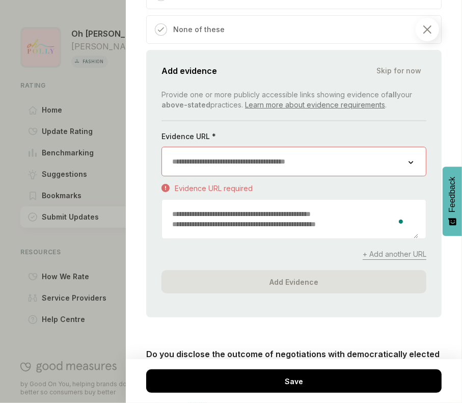
type textarea "*"
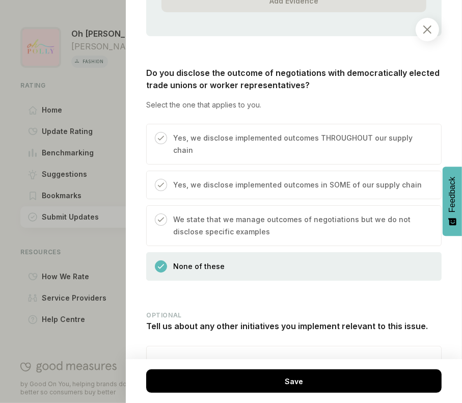
scroll to position [1203, 0]
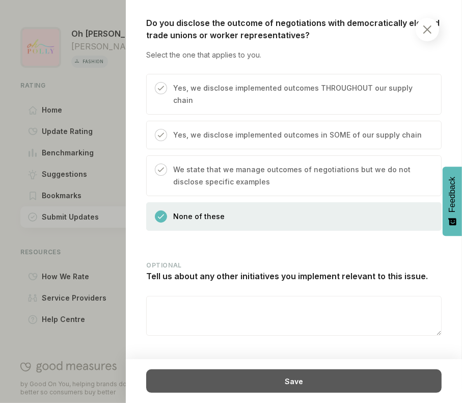
type textarea "**********"
click at [325, 384] on div "Save" at bounding box center [293, 380] width 295 height 23
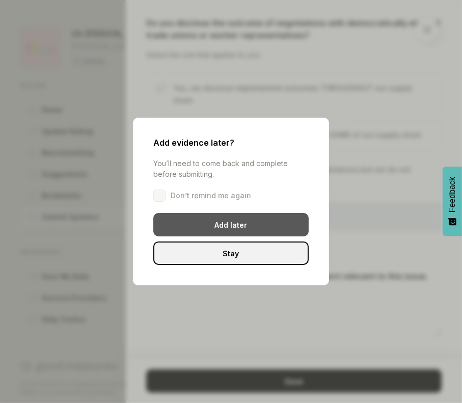
click at [256, 214] on div "Add later" at bounding box center [230, 224] width 155 height 23
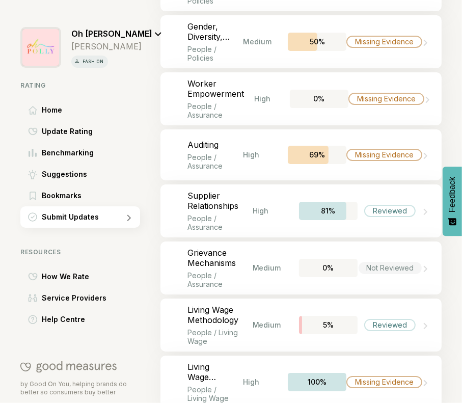
scroll to position [2169, 0]
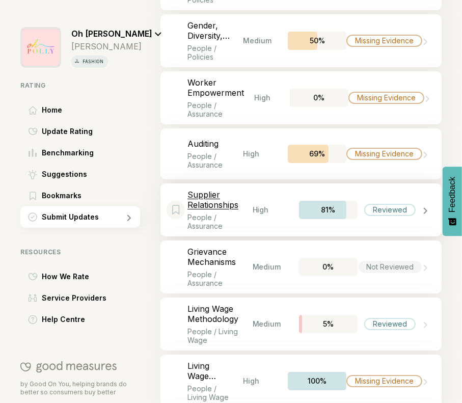
click at [262, 205] on div "High" at bounding box center [271, 209] width 36 height 9
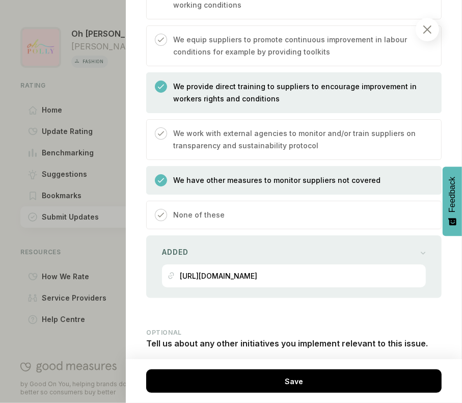
scroll to position [955, 0]
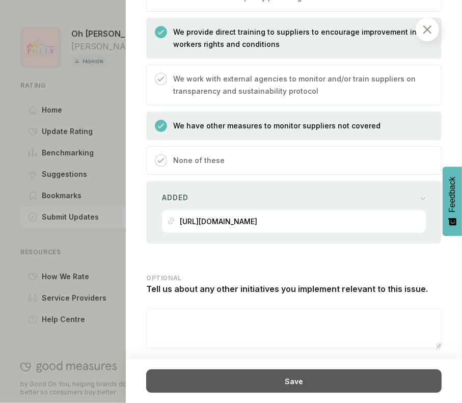
click at [208, 382] on div "Save" at bounding box center [293, 380] width 295 height 23
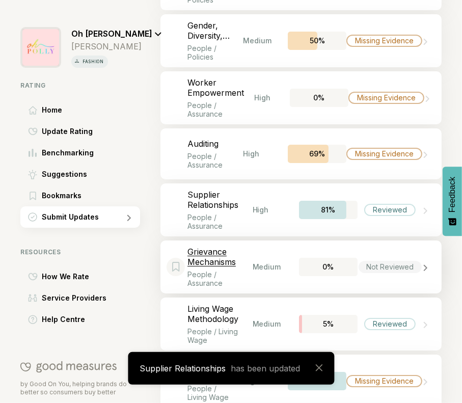
click at [256, 240] on div "Bookmark this item Grievance Mechanisms People / Assurance Medium 0% Not Review…" at bounding box center [300, 266] width 281 height 53
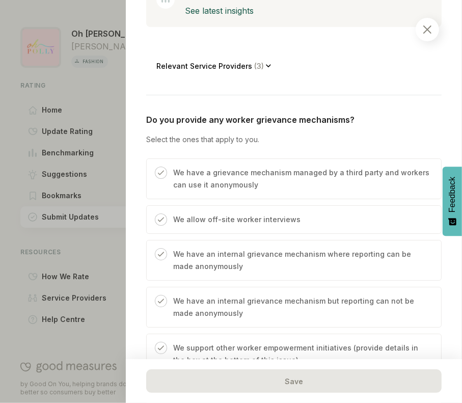
scroll to position [280, 0]
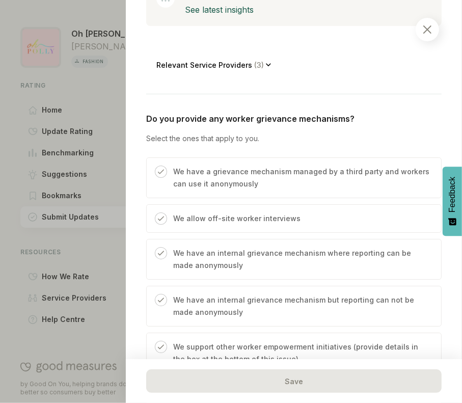
click at [348, 219] on div "We allow off-site worker interviews" at bounding box center [293, 218] width 295 height 29
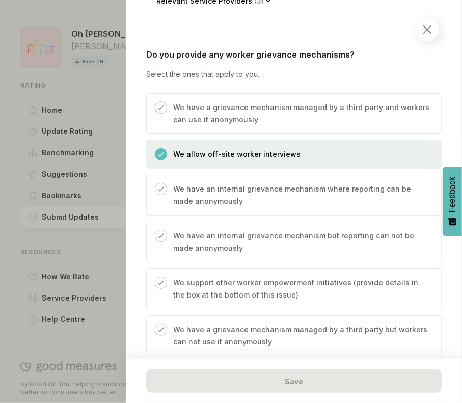
scroll to position [346, 0]
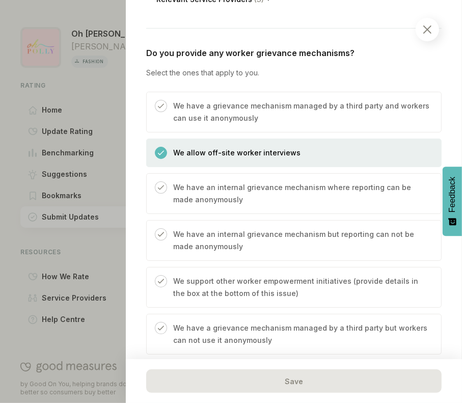
click at [284, 193] on p "We have an internal grievance mechanism where reporting can be made anonymously" at bounding box center [302, 193] width 258 height 24
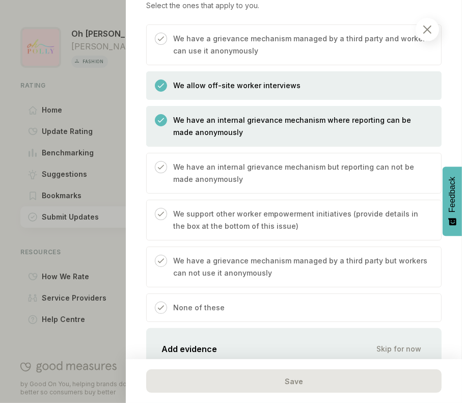
scroll to position [414, 0]
click at [255, 212] on p "We support other worker empowerment initiatives (provide details in the box at …" at bounding box center [302, 219] width 258 height 24
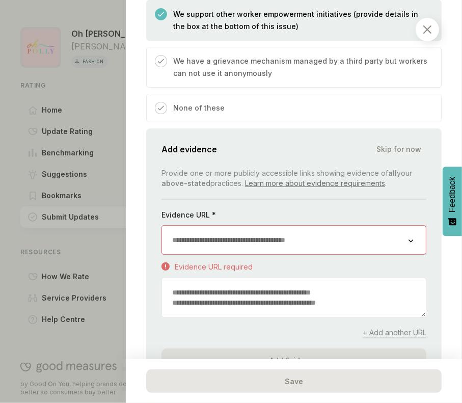
scroll to position [613, 0]
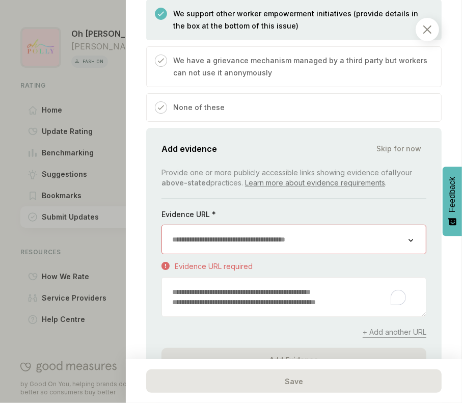
click at [243, 289] on textarea "To enrich screen reader interactions, please activate Accessibility in Grammarl…" at bounding box center [294, 297] width 264 height 39
paste textarea "**********"
type textarea "**********"
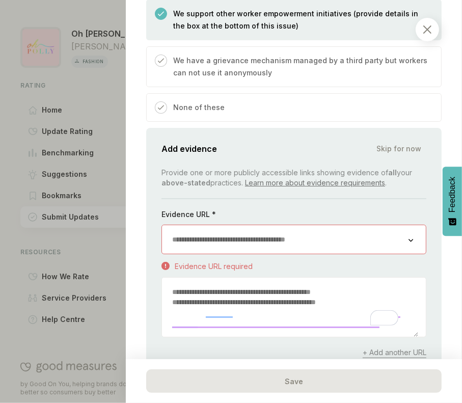
scroll to position [0, 0]
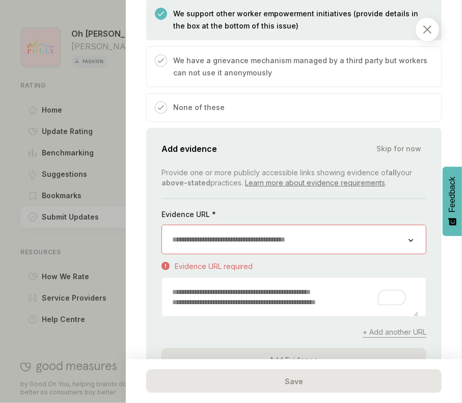
paste textarea "**********"
type textarea "**********"
paste textarea "**********"
type textarea "**********"
click at [311, 283] on textarea "To enrich screen reader interactions, please activate Accessibility in Grammarl…" at bounding box center [290, 297] width 256 height 39
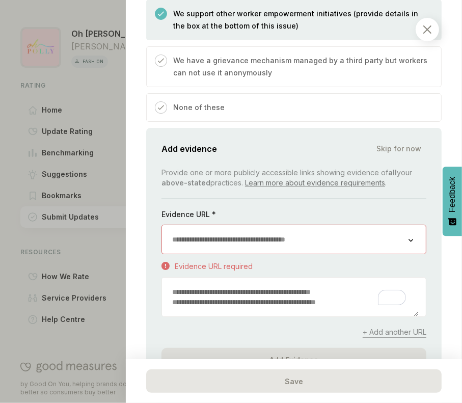
paste textarea "**********"
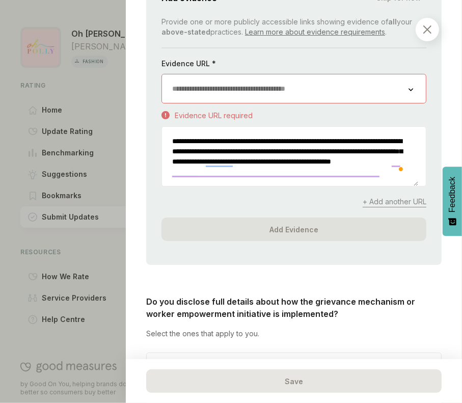
click at [209, 136] on textarea "**********" at bounding box center [290, 156] width 256 height 59
click at [214, 157] on textarea "**********" at bounding box center [290, 156] width 256 height 59
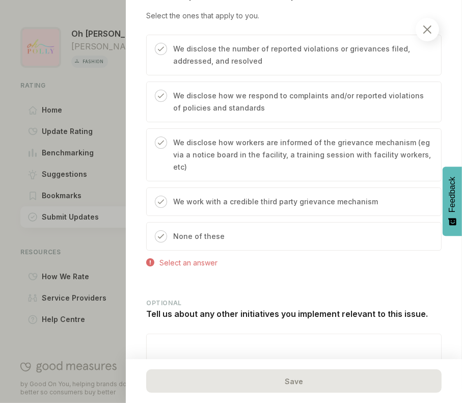
scroll to position [1082, 0]
type textarea "**********"
click at [280, 234] on div "None of these" at bounding box center [293, 236] width 295 height 29
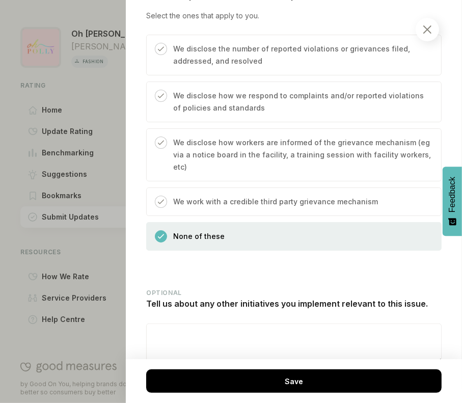
scroll to position [1113, 0]
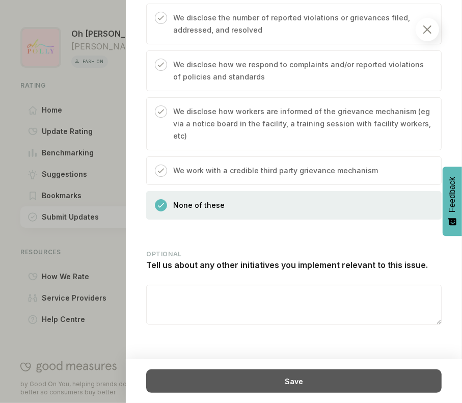
click at [255, 374] on div "Save" at bounding box center [293, 380] width 295 height 23
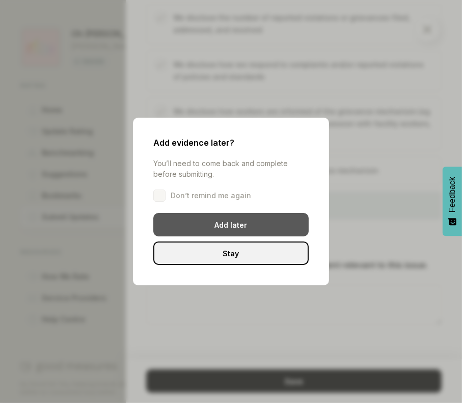
click at [271, 218] on div "Add later" at bounding box center [230, 224] width 155 height 23
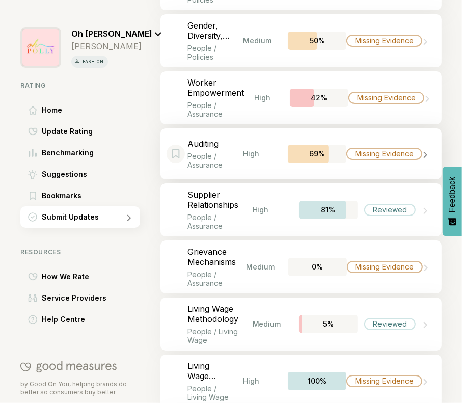
click at [379, 128] on div "Bookmark this item Auditing People / Assurance High 69% Missing Evidence" at bounding box center [300, 153] width 281 height 51
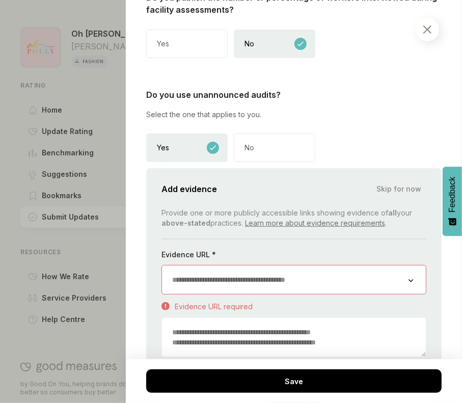
scroll to position [1999, 0]
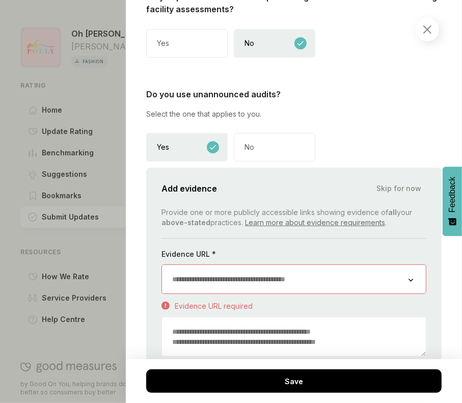
click at [386, 183] on span "Skip for now" at bounding box center [398, 188] width 45 height 10
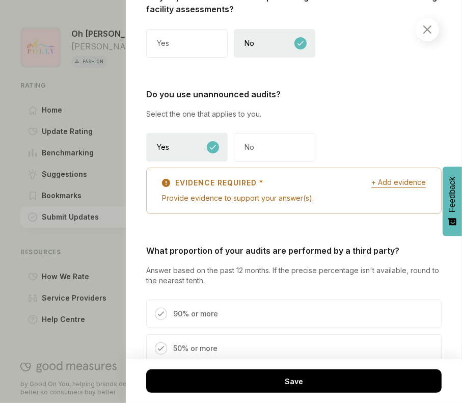
click at [379, 183] on span "+ Add evidence" at bounding box center [398, 182] width 55 height 10
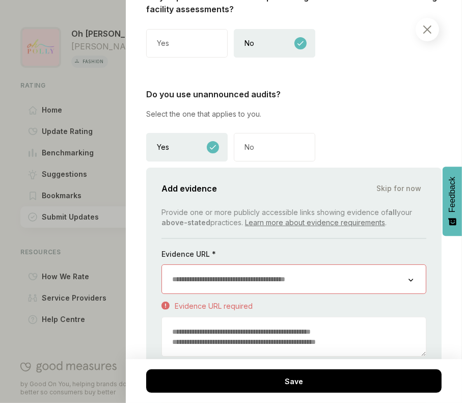
click at [379, 183] on span "Skip for now" at bounding box center [398, 188] width 45 height 10
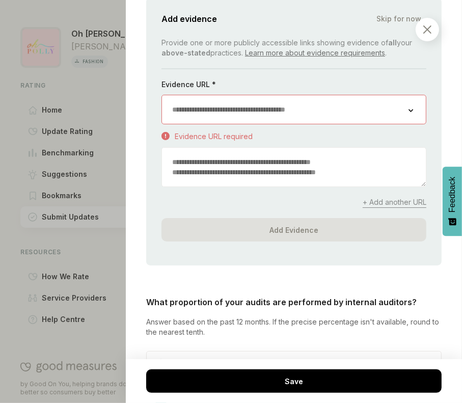
scroll to position [2476, 0]
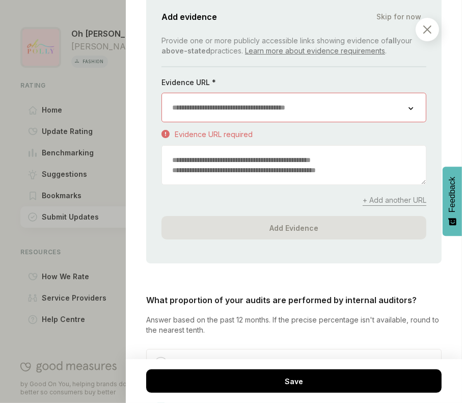
click at [394, 18] on div "Add evidence Skip for now" at bounding box center [293, 17] width 265 height 14
click at [384, 14] on span "Skip for now" at bounding box center [398, 17] width 45 height 10
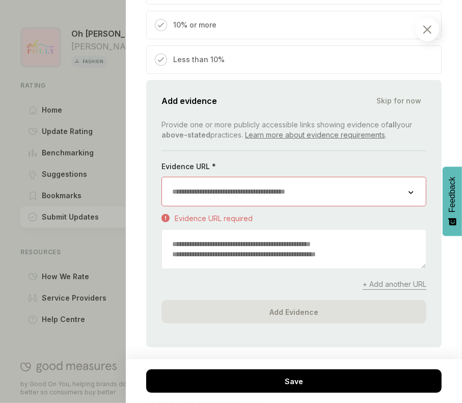
scroll to position [2731, 0]
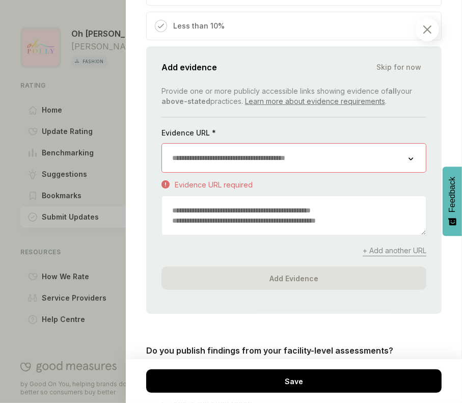
click at [398, 65] on span "Skip for now" at bounding box center [398, 67] width 45 height 10
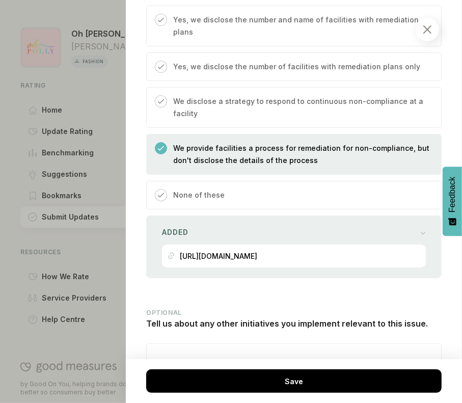
scroll to position [3251, 0]
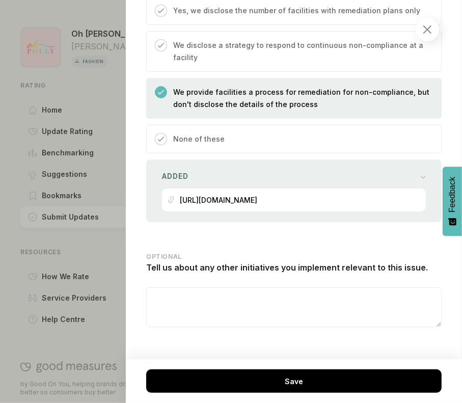
click at [286, 369] on div "There are questions which need to be answered before you can save this item Save" at bounding box center [293, 380] width 295 height 23
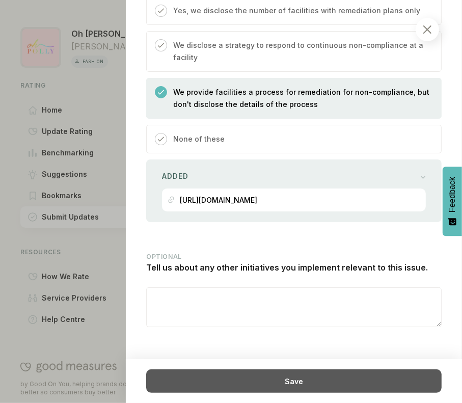
click at [276, 383] on div "Save" at bounding box center [293, 380] width 295 height 23
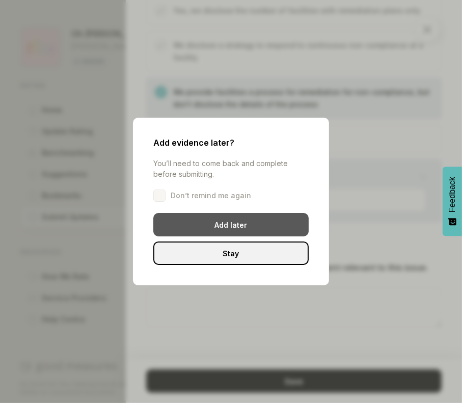
click at [277, 226] on div "Add later" at bounding box center [230, 224] width 155 height 23
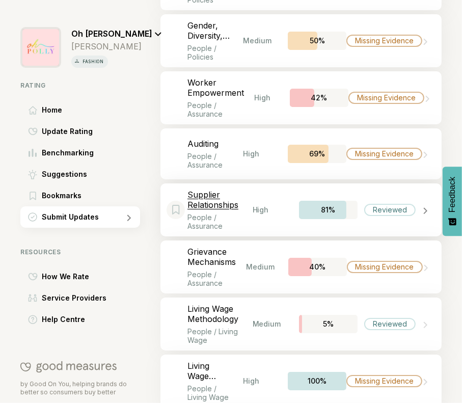
click at [267, 199] on div "Bookmark this item Supplier Relationships People / Assurance High 81% Reviewed" at bounding box center [300, 209] width 281 height 53
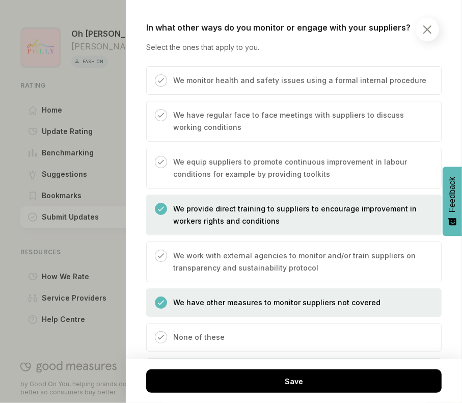
scroll to position [955, 0]
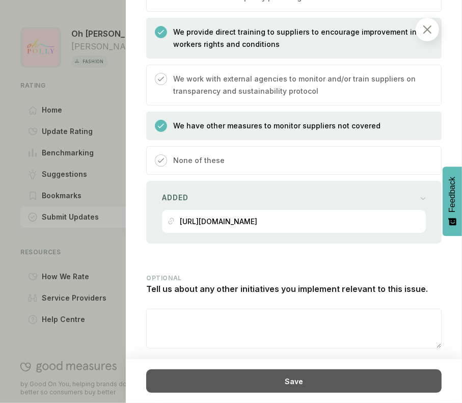
click at [259, 373] on div "Save" at bounding box center [293, 380] width 295 height 23
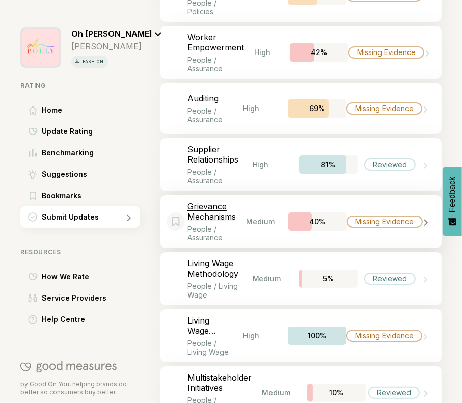
scroll to position [2215, 0]
click at [260, 269] on div "Bookmark this item Living Wage Methodology People / Living Wage Medium 5% Revie…" at bounding box center [300, 278] width 281 height 53
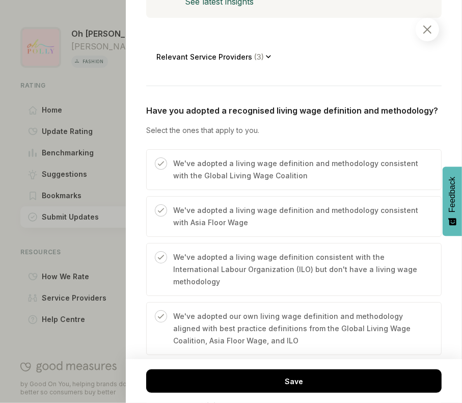
scroll to position [301, 0]
click at [345, 164] on p "We've adopted a living wage definition and methodology consistent with the Glob…" at bounding box center [302, 169] width 258 height 24
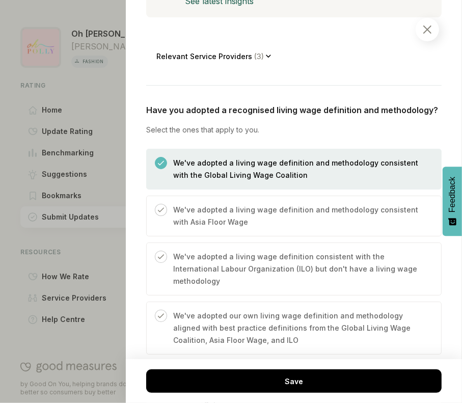
click at [256, 322] on p "We've adopted our own living wage definition and methodology aligned with best …" at bounding box center [302, 328] width 258 height 37
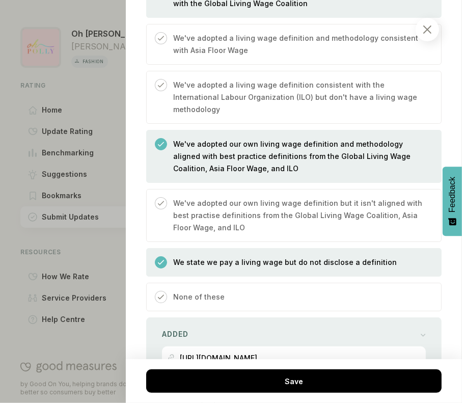
scroll to position [474, 0]
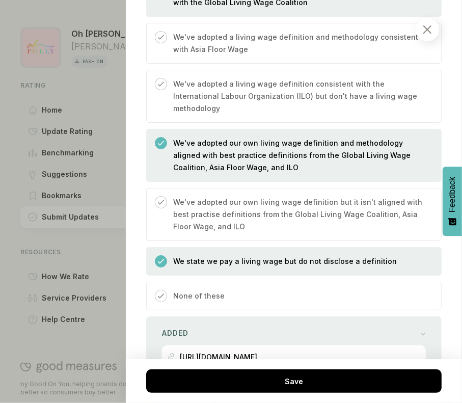
click at [387, 254] on div "We state we pay a living wage but do not disclose a definition" at bounding box center [293, 261] width 295 height 29
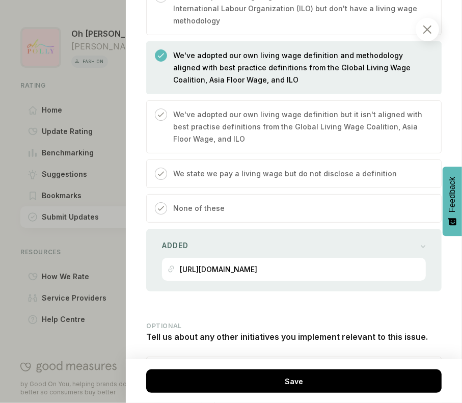
scroll to position [622, 0]
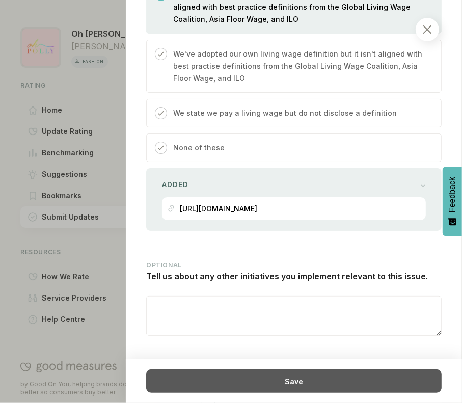
click at [346, 387] on div "Save" at bounding box center [293, 380] width 295 height 23
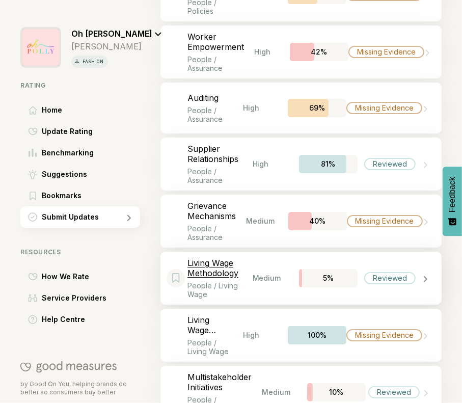
drag, startPoint x: 403, startPoint y: 228, endPoint x: 395, endPoint y: 251, distance: 24.8
click at [395, 272] on div "Reviewed" at bounding box center [389, 278] width 51 height 12
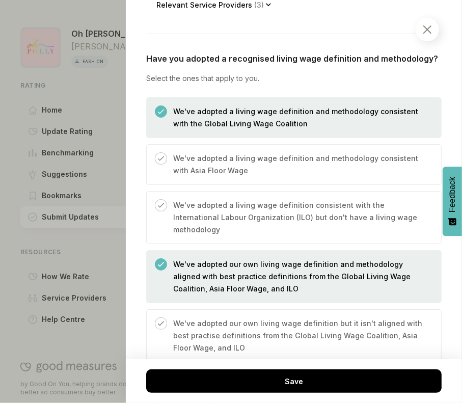
scroll to position [622, 0]
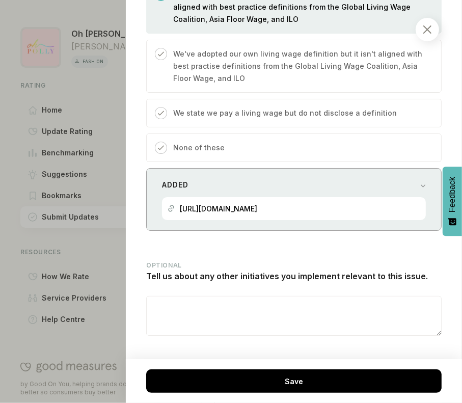
click at [257, 204] on p "[URL][DOMAIN_NAME]" at bounding box center [218, 208] width 77 height 9
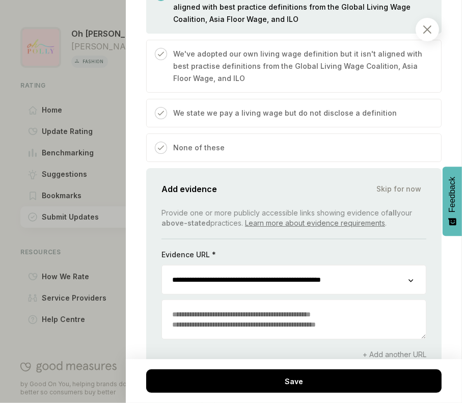
click at [339, 281] on div "**********" at bounding box center [293, 295] width 265 height 90
click at [346, 265] on input "**********" at bounding box center [285, 279] width 247 height 29
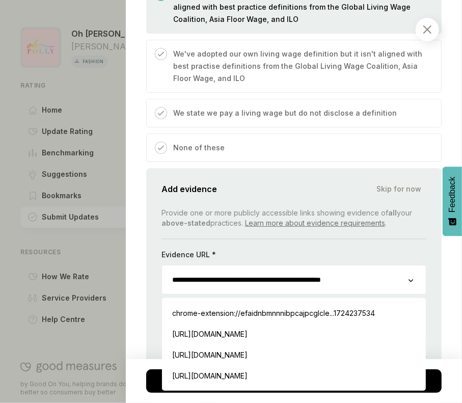
click at [320, 265] on input "**********" at bounding box center [285, 279] width 247 height 29
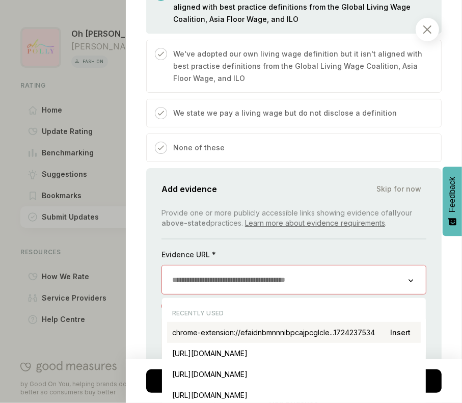
click at [252, 322] on div "chrome-extension://efaidnbmnnnibpcajpcglcle...1724237534 Insert" at bounding box center [294, 332] width 254 height 21
type input "**********"
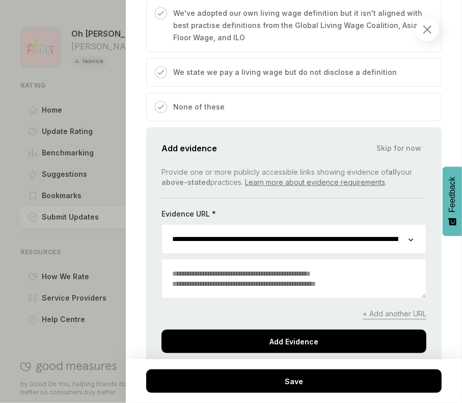
scroll to position [670, 0]
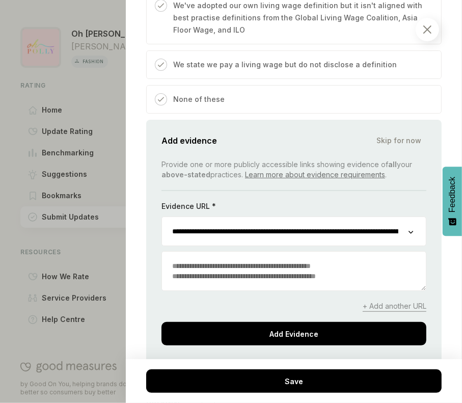
click at [254, 334] on div "**********" at bounding box center [293, 245] width 295 height 250
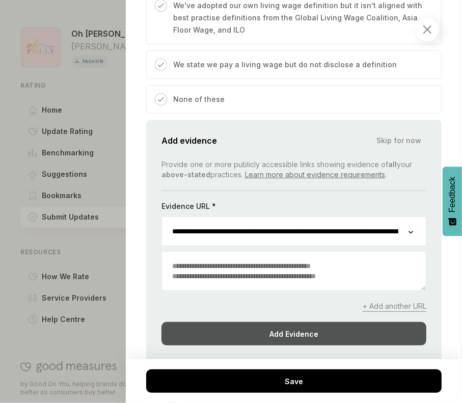
click at [266, 328] on div "Add Evidence" at bounding box center [293, 333] width 265 height 23
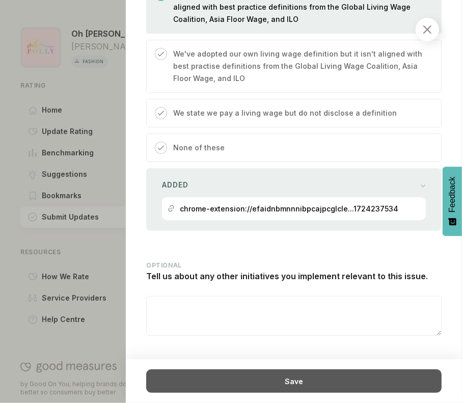
click at [300, 387] on div "Save" at bounding box center [293, 380] width 295 height 23
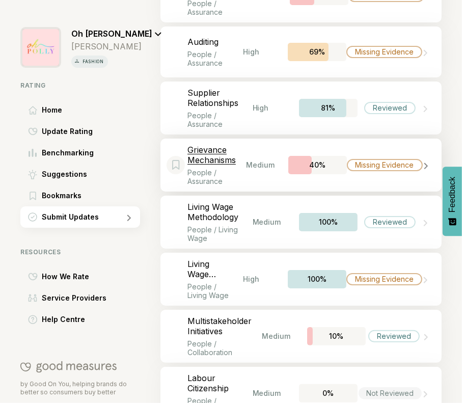
scroll to position [2272, 0]
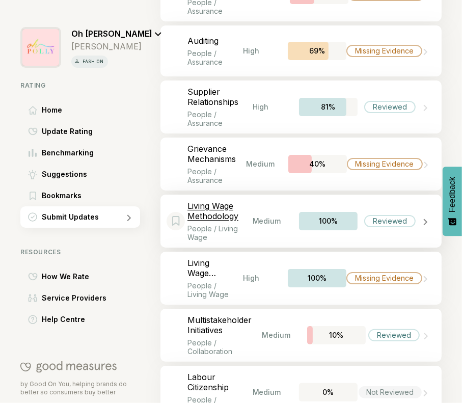
click at [255, 213] on div "Bookmark this item Living Wage Methodology People / Living Wage Medium 100% Rev…" at bounding box center [300, 221] width 281 height 53
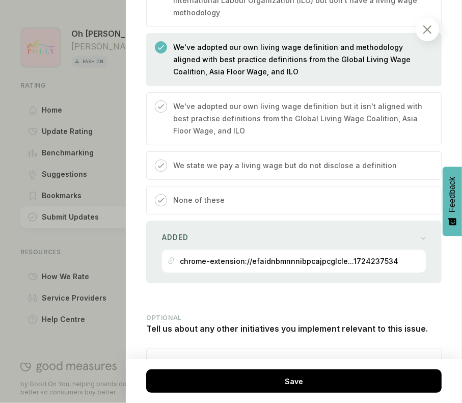
scroll to position [570, 0]
click at [318, 230] on div "Added" at bounding box center [294, 237] width 264 height 14
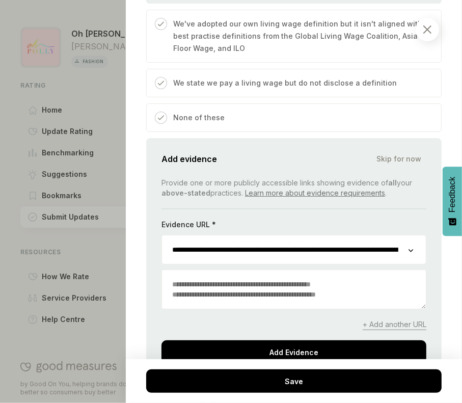
scroll to position [658, 0]
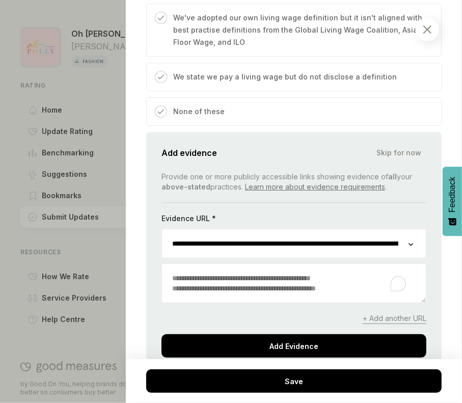
click at [245, 264] on textarea "To enrich screen reader interactions, please activate Accessibility in Grammarl…" at bounding box center [294, 283] width 264 height 39
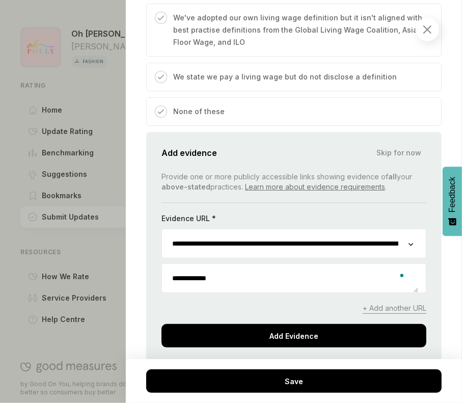
type textarea "**********"
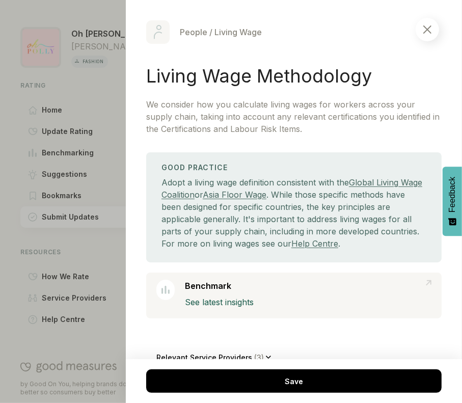
scroll to position [658, 0]
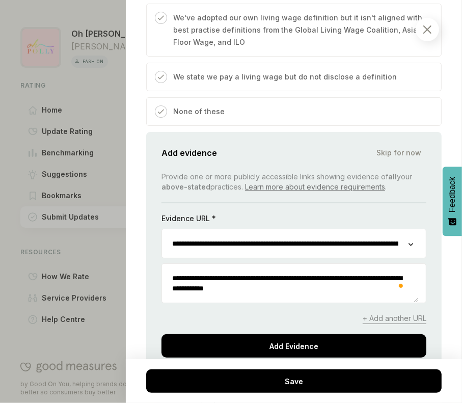
click at [212, 271] on textarea "**********" at bounding box center [290, 283] width 256 height 39
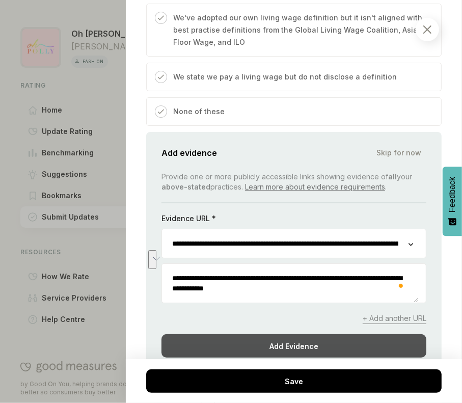
type textarea "**********"
click at [285, 334] on div "Add Evidence" at bounding box center [293, 345] width 265 height 23
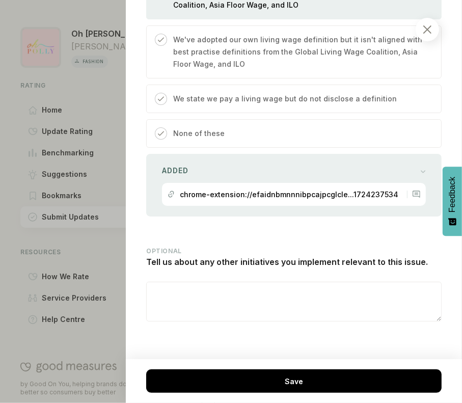
scroll to position [622, 0]
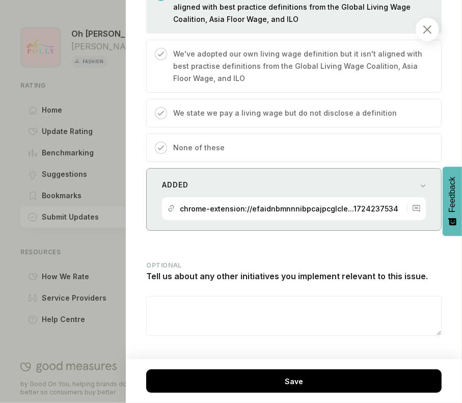
click at [381, 204] on p "chrome-extension://efaidnbmnnnibpcajpcglcle...1724237534" at bounding box center [289, 208] width 219 height 9
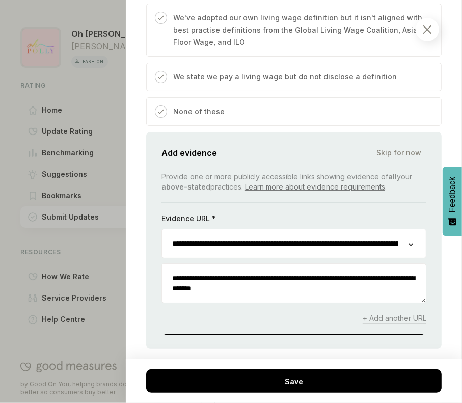
scroll to position [658, 0]
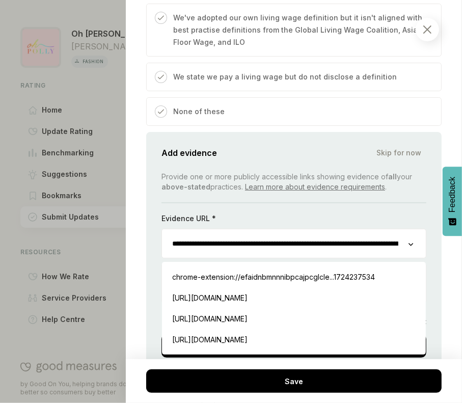
click at [314, 229] on input "**********" at bounding box center [285, 243] width 247 height 29
click at [323, 182] on link "Learn more about evidence requirements" at bounding box center [315, 186] width 140 height 9
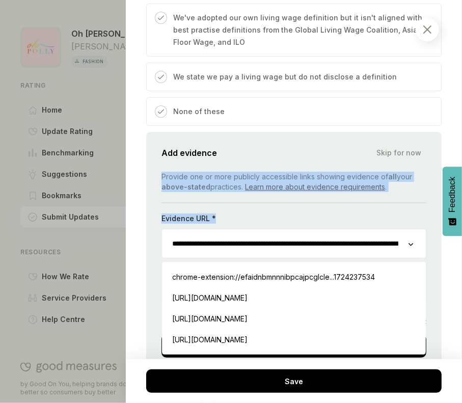
drag, startPoint x: 248, startPoint y: 187, endPoint x: 279, endPoint y: 199, distance: 33.7
click at [279, 199] on div "**********" at bounding box center [293, 265] width 265 height 186
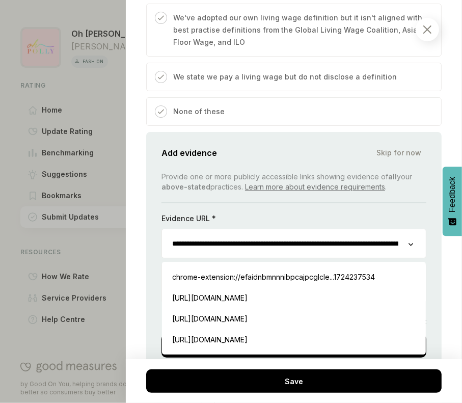
click at [409, 213] on div "Evidence URL *" at bounding box center [293, 220] width 265 height 15
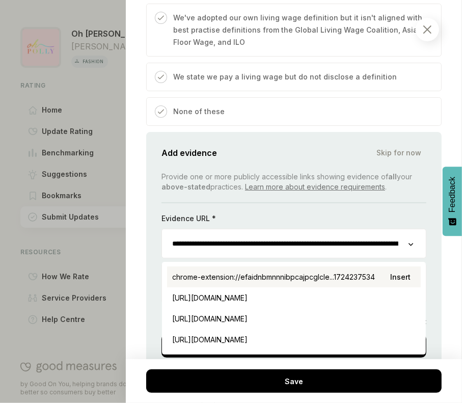
click at [334, 266] on div "chrome-extension://efaidnbmnnnibpcajpcglcle...1724237534 Insert" at bounding box center [294, 276] width 254 height 21
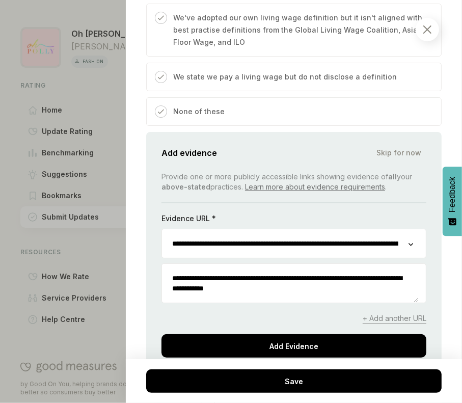
click at [305, 275] on textarea "**********" at bounding box center [290, 283] width 256 height 39
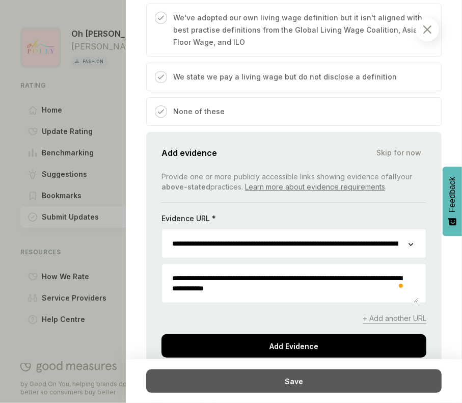
click at [294, 386] on div "Save" at bounding box center [293, 380] width 295 height 23
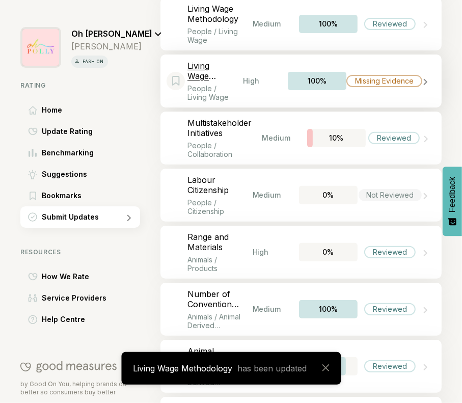
scroll to position [2470, 0]
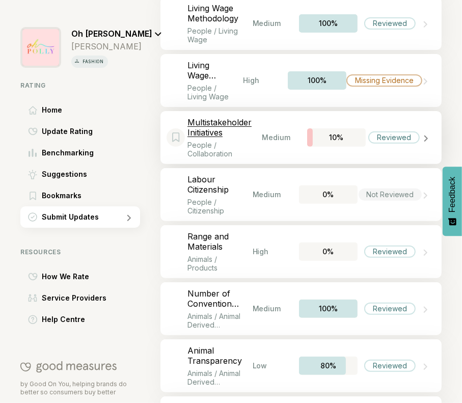
click at [393, 132] on div "Bookmark this item Multistakeholder Initiatives People / Collaboration Medium 1…" at bounding box center [300, 137] width 281 height 53
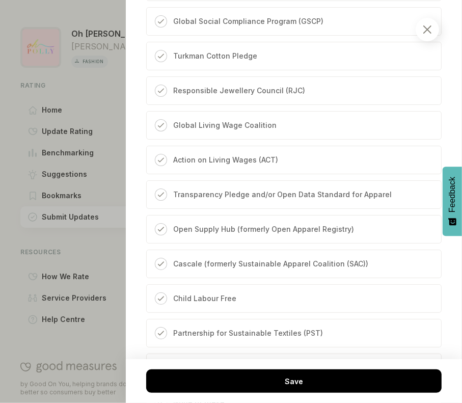
scroll to position [719, 0]
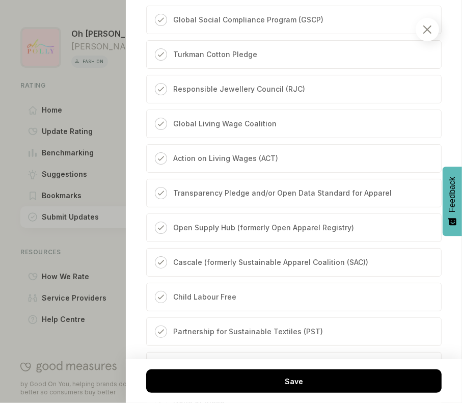
click at [247, 289] on div "Child Labour Free" at bounding box center [293, 297] width 295 height 29
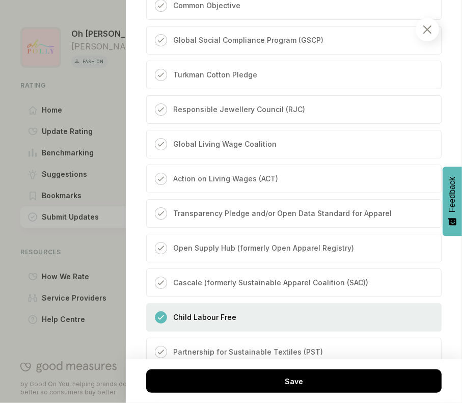
scroll to position [698, 0]
click at [268, 148] on p "Global Living Wage Coalition" at bounding box center [224, 144] width 103 height 12
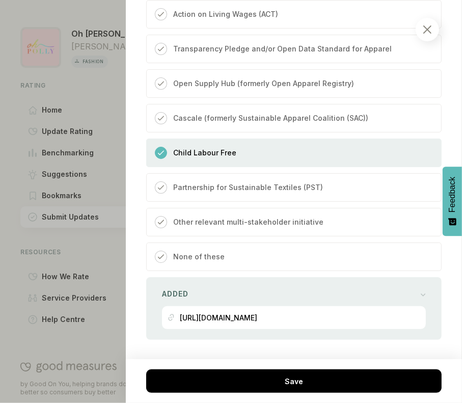
scroll to position [866, 0]
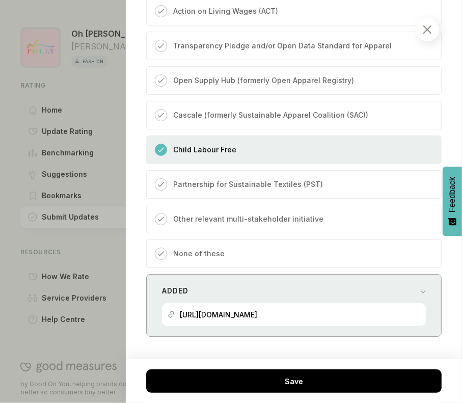
click at [242, 327] on div "Added [URL][DOMAIN_NAME]" at bounding box center [293, 305] width 295 height 63
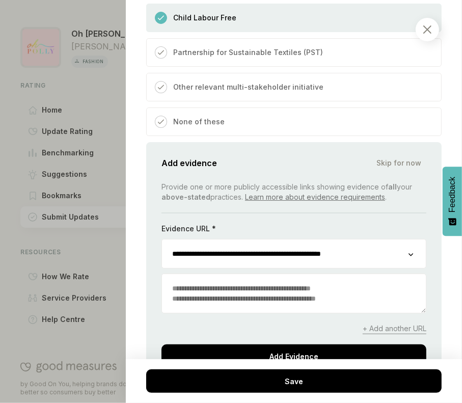
scroll to position [1000, 0]
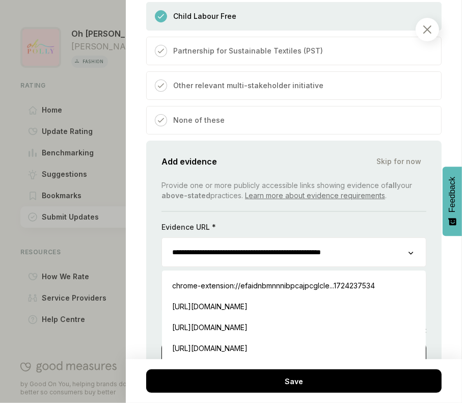
click at [296, 258] on input "**********" at bounding box center [285, 252] width 247 height 29
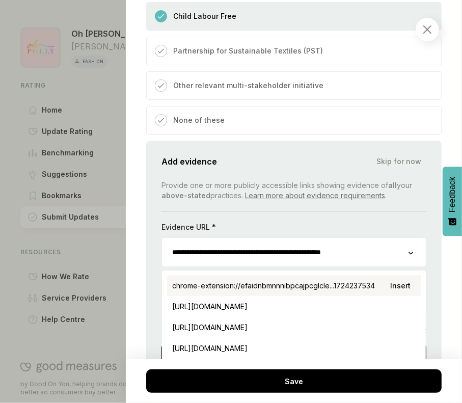
click at [267, 284] on div "chrome-extension://efaidnbmnnnibpcajpcglcle...1724237534 Insert" at bounding box center [294, 285] width 254 height 21
type input "**********"
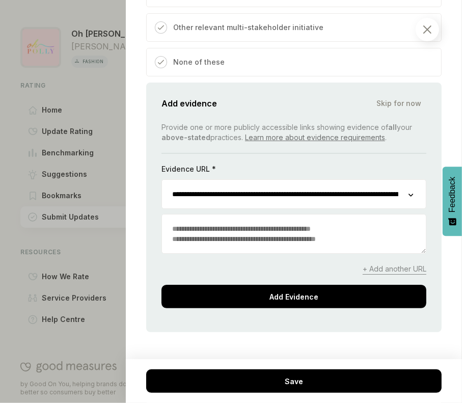
scroll to position [1061, 0]
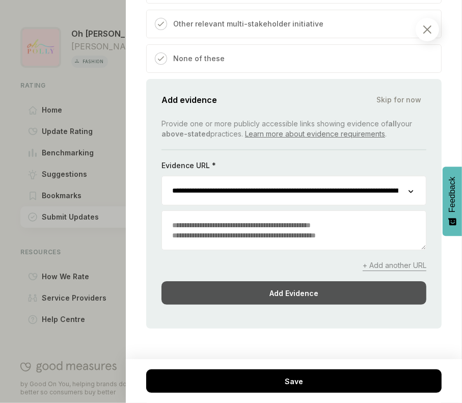
click at [257, 293] on div "Add Evidence" at bounding box center [293, 292] width 265 height 23
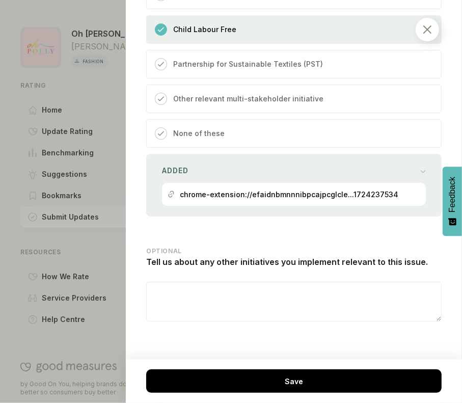
scroll to position [985, 0]
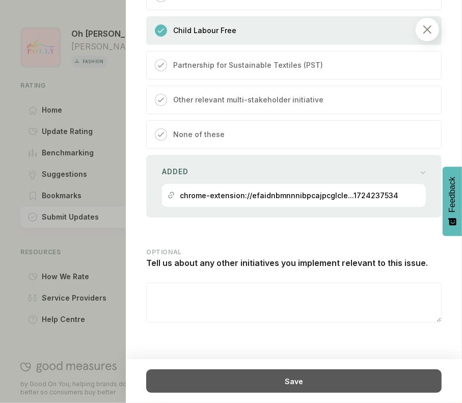
click at [294, 381] on div "Save" at bounding box center [293, 380] width 295 height 23
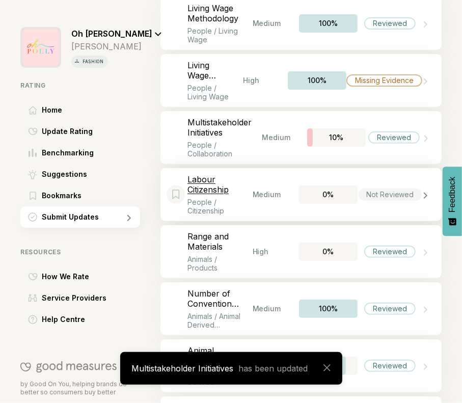
click at [369, 187] on div "Bookmark this item Labour Citizenship People / Citizenship Medium 0% Not Review…" at bounding box center [300, 194] width 281 height 53
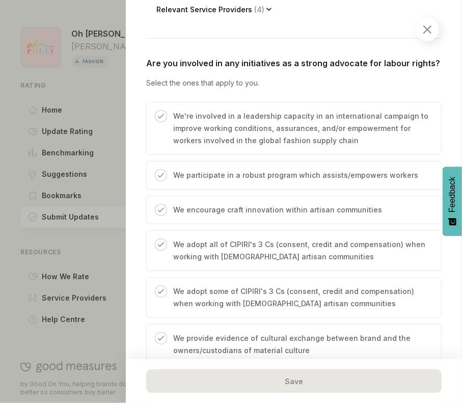
scroll to position [361, 0]
click at [326, 177] on p "We participate in a robust program which assists/empowers workers" at bounding box center [295, 175] width 245 height 12
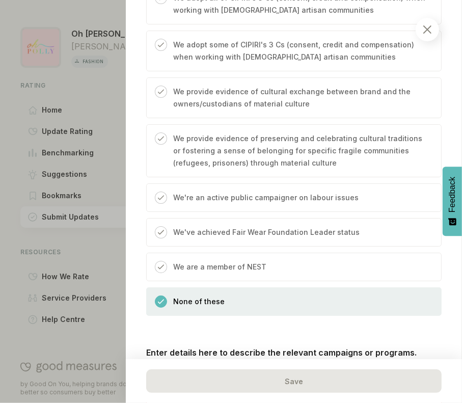
scroll to position [608, 0]
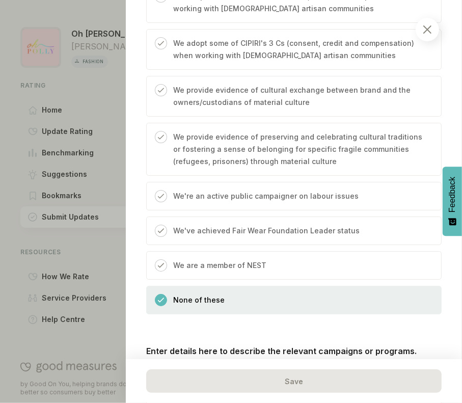
click at [322, 302] on div "None of these" at bounding box center [293, 300] width 295 height 29
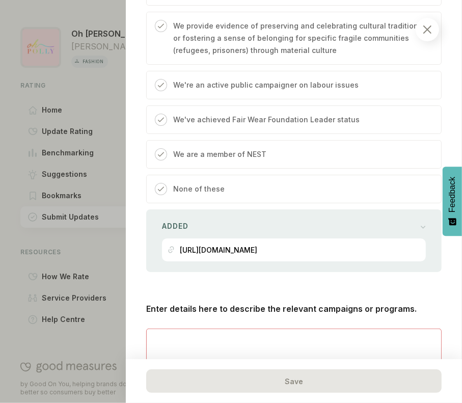
scroll to position [720, 0]
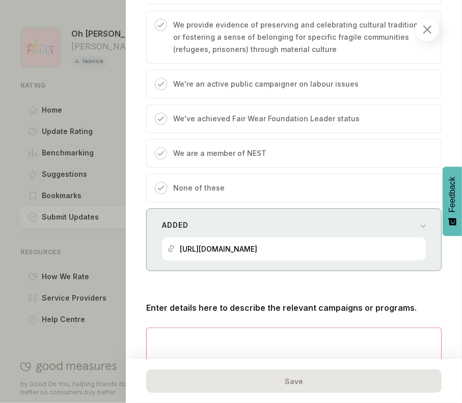
click at [303, 228] on div "Added" at bounding box center [294, 225] width 264 height 14
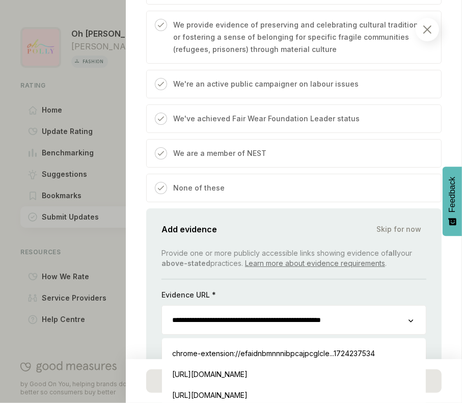
click at [266, 312] on input "**********" at bounding box center [285, 320] width 247 height 29
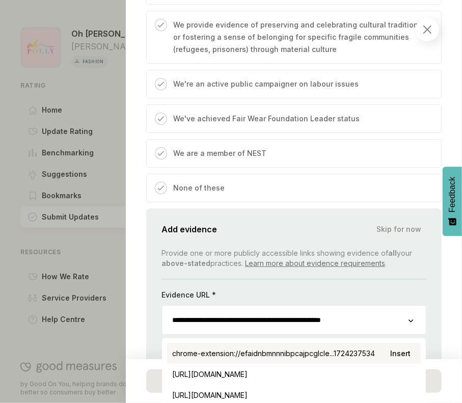
click at [262, 352] on div "chrome-extension://efaidnbmnnnibpcajpcglcle...1724237534 Insert" at bounding box center [294, 353] width 254 height 21
type input "**********"
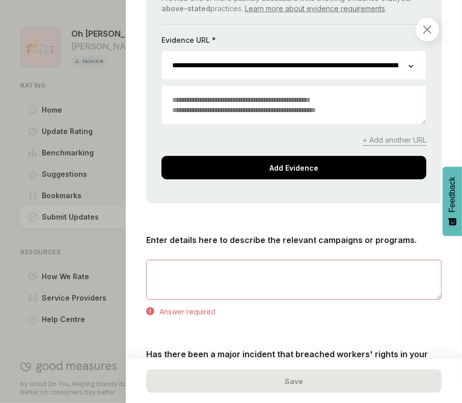
scroll to position [975, 0]
click at [287, 294] on textarea "To enrich screen reader interactions, please activate Accessibility in Grammarl…" at bounding box center [294, 279] width 294 height 39
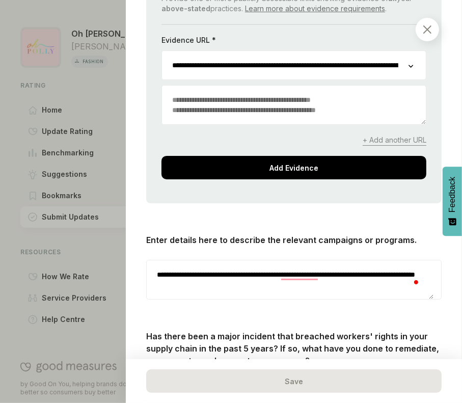
click at [293, 277] on textarea "**********" at bounding box center [290, 279] width 287 height 39
click at [295, 273] on textarea "**********" at bounding box center [290, 279] width 287 height 39
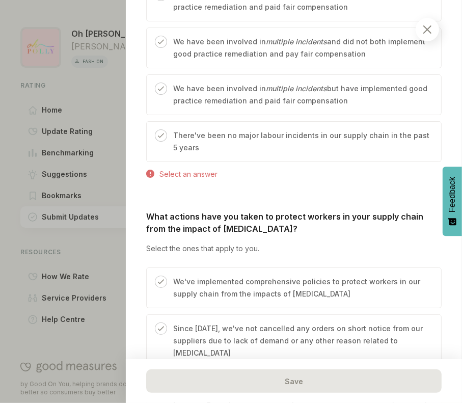
scroll to position [1441, 0]
type textarea "**********"
click at [266, 144] on p "There've been no major labour incidents in our supply chain in the past 5 years" at bounding box center [302, 141] width 258 height 24
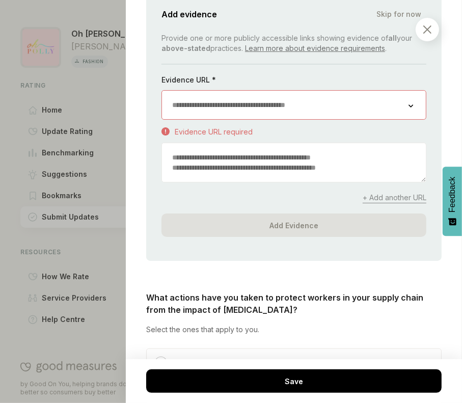
scroll to position [1612, 0]
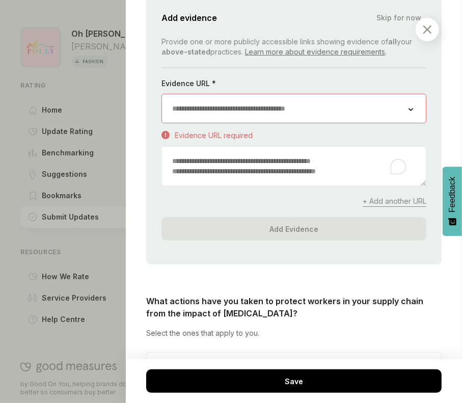
click at [239, 163] on textarea "To enrich screen reader interactions, please activate Accessibility in Grammarl…" at bounding box center [294, 166] width 264 height 39
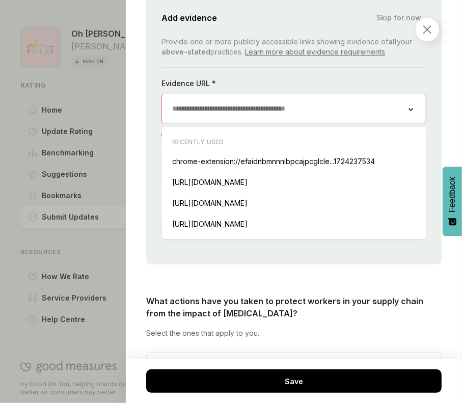
click at [355, 105] on input "url" at bounding box center [285, 108] width 247 height 29
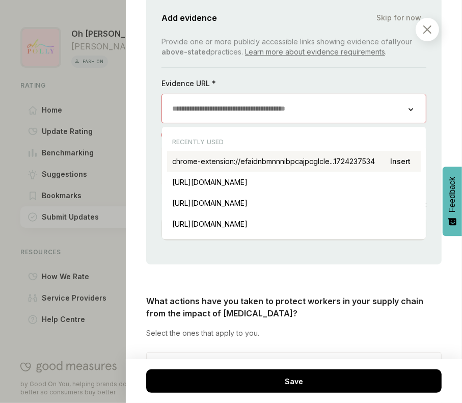
click at [292, 151] on div "chrome-extension://efaidnbmnnnibpcajpcglcle...1724237534 Insert" at bounding box center [294, 161] width 254 height 21
type input "**********"
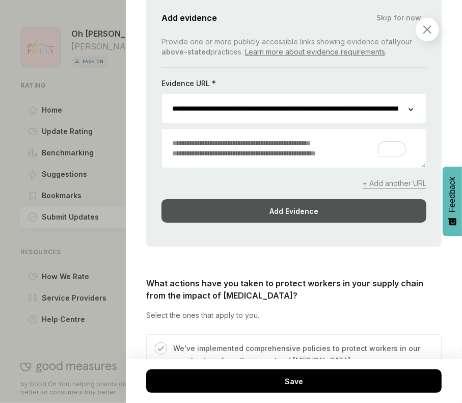
click at [300, 203] on div "Add Evidence" at bounding box center [293, 210] width 265 height 23
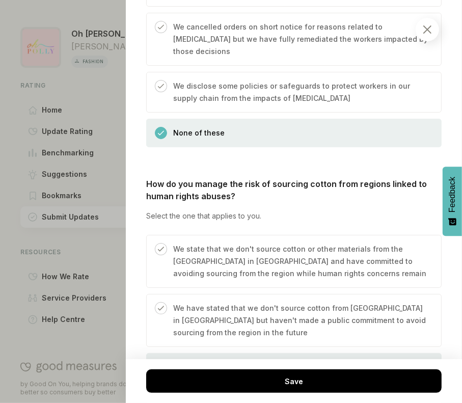
scroll to position [1853, 0]
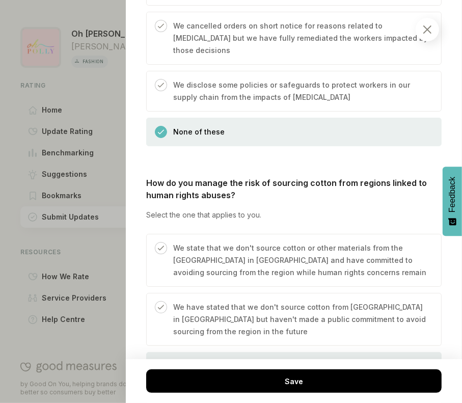
click at [285, 242] on p "We state that we don't source cotton or other materials from the [GEOGRAPHIC_DA…" at bounding box center [302, 260] width 258 height 37
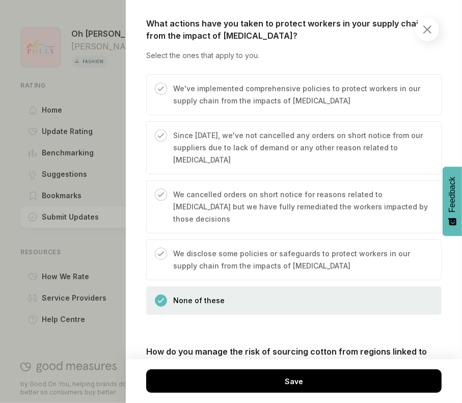
scroll to position [1683, 0]
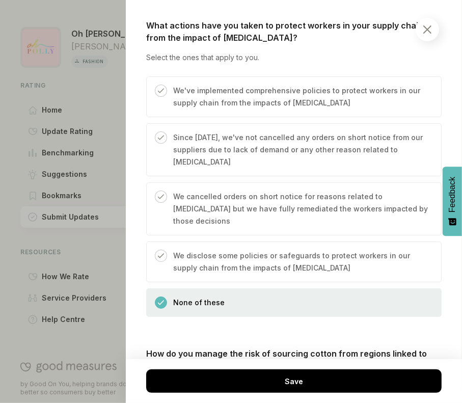
click at [308, 108] on div "We've implemented comprehensive policies to protect workers in our supply chain…" at bounding box center [299, 101] width 264 height 32
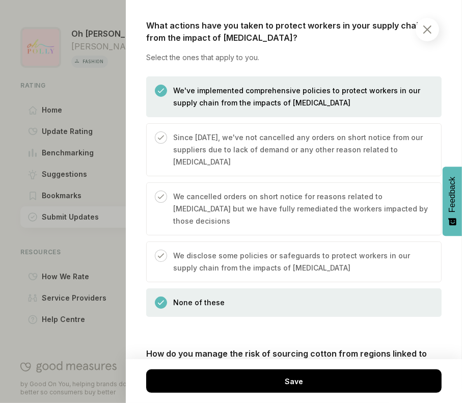
click at [265, 241] on div "We disclose some policies or safeguards to protect workers in our supply chain …" at bounding box center [293, 261] width 295 height 41
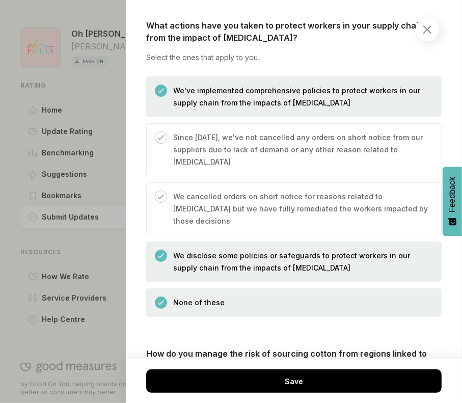
click at [252, 288] on div "None of these" at bounding box center [293, 302] width 295 height 29
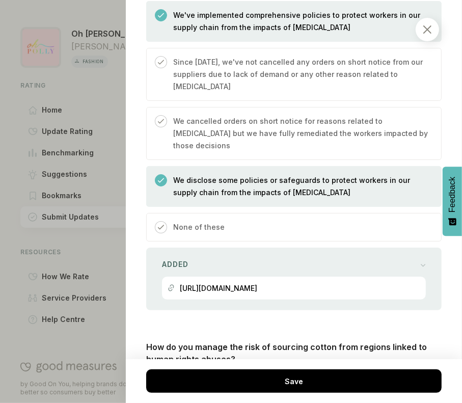
scroll to position [1760, 0]
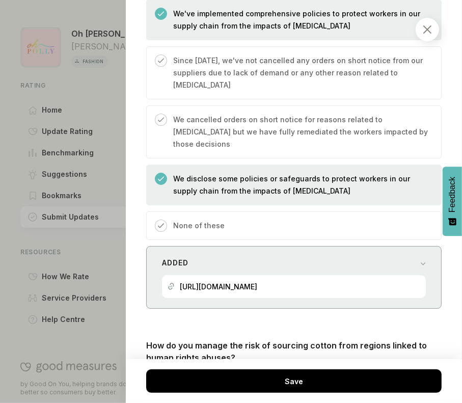
click at [257, 282] on p "[URL][DOMAIN_NAME]" at bounding box center [218, 286] width 77 height 9
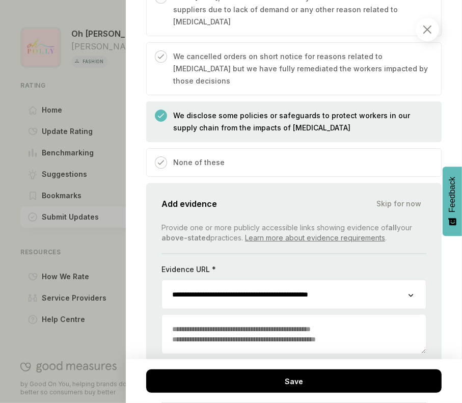
scroll to position [1824, 0]
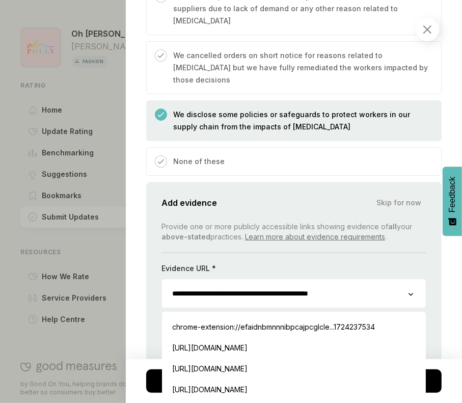
click at [299, 279] on input "**********" at bounding box center [285, 293] width 247 height 29
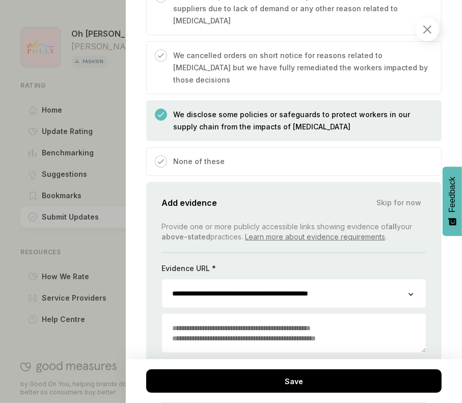
click at [349, 263] on div "Evidence URL *" at bounding box center [293, 270] width 265 height 15
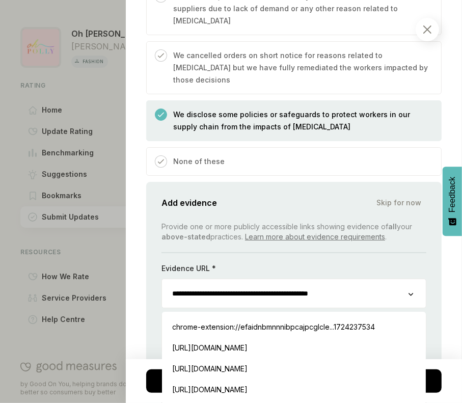
click at [318, 283] on input "**********" at bounding box center [285, 293] width 247 height 29
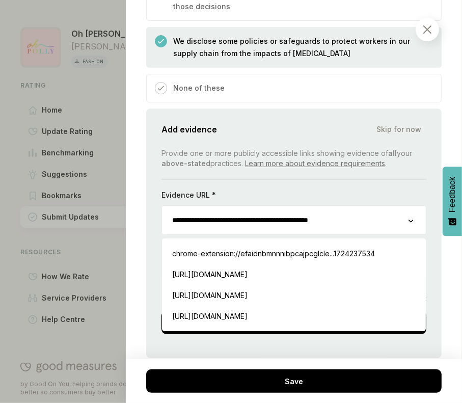
scroll to position [1952, 0]
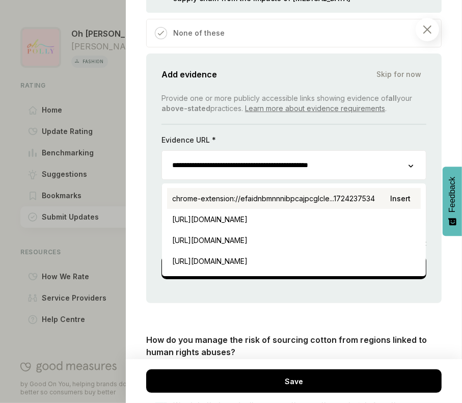
click at [265, 188] on div "chrome-extension://efaidnbmnnnibpcajpcglcle...1724237534 Insert" at bounding box center [294, 198] width 254 height 21
type input "**********"
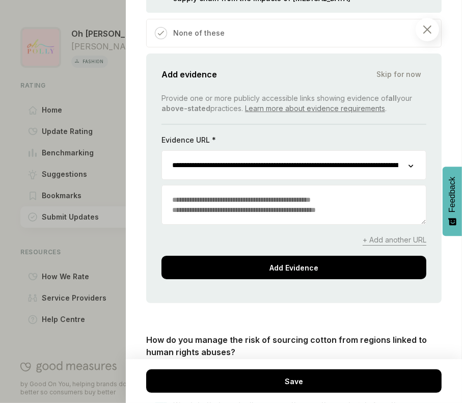
click at [275, 236] on div "**********" at bounding box center [293, 186] width 265 height 186
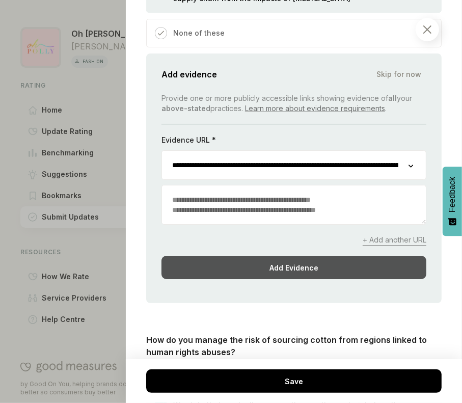
click at [266, 256] on div "Add Evidence" at bounding box center [293, 267] width 265 height 23
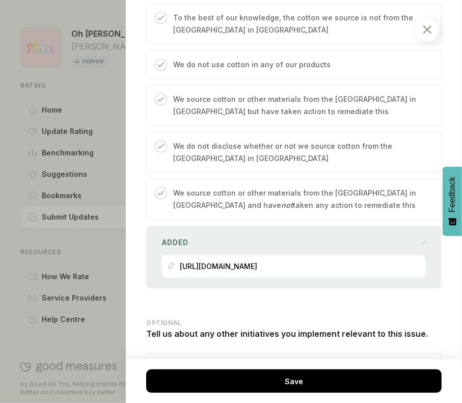
scroll to position [2271, 0]
click at [384, 265] on div "[URL][DOMAIN_NAME]" at bounding box center [294, 265] width 253 height 23
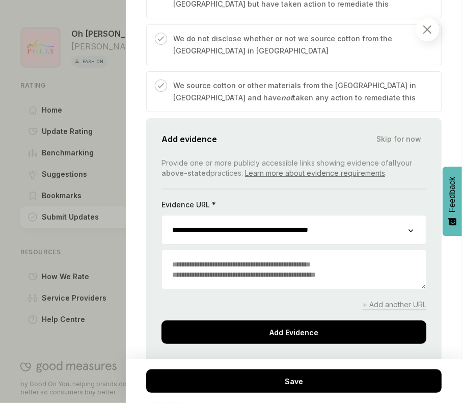
scroll to position [2383, 0]
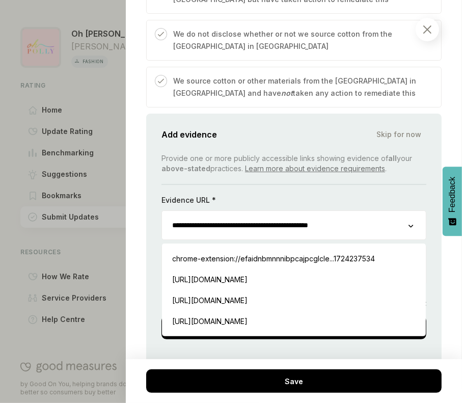
click at [385, 239] on input "**********" at bounding box center [285, 225] width 247 height 29
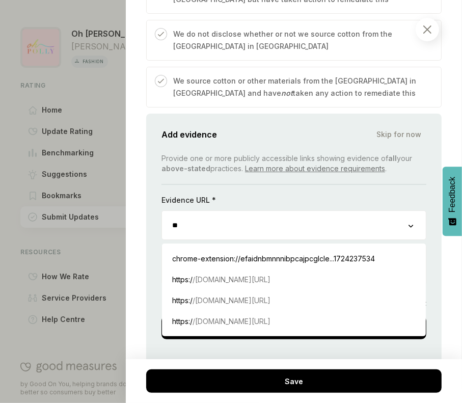
type input "*"
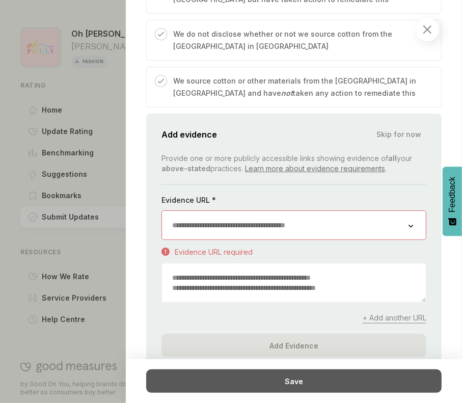
click at [349, 383] on div "Save" at bounding box center [293, 380] width 295 height 23
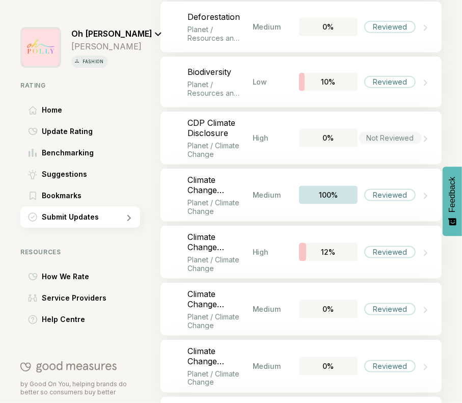
scroll to position [674, 0]
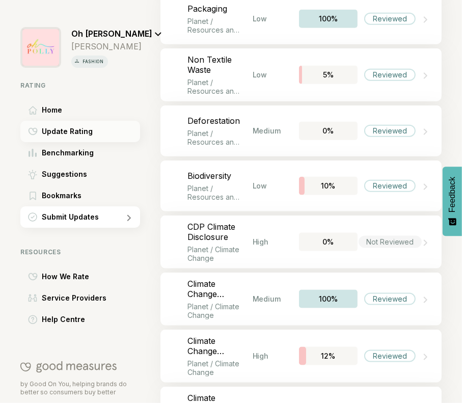
click at [68, 136] on span "Update Rating" at bounding box center [67, 131] width 51 height 12
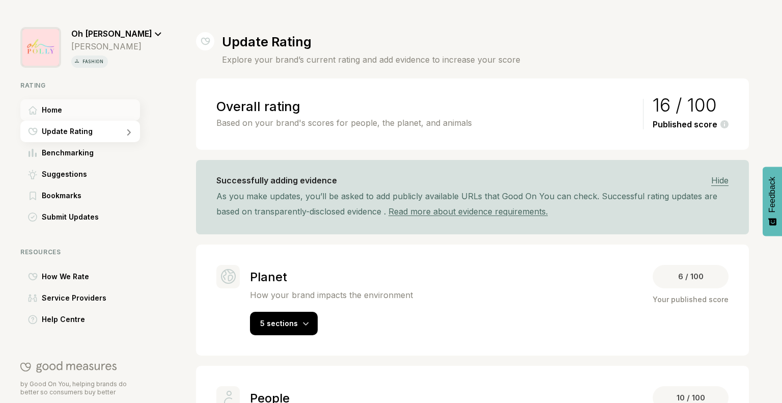
click at [76, 112] on div "Home" at bounding box center [80, 109] width 120 height 21
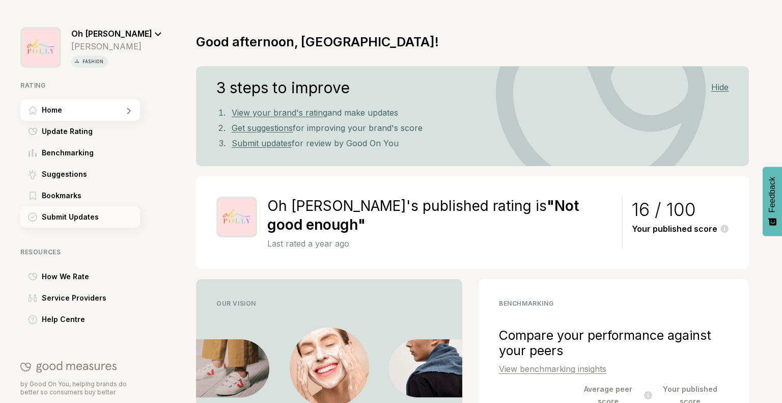
click at [71, 213] on span "Submit Updates" at bounding box center [70, 217] width 57 height 12
